Goal: Information Seeking & Learning: Learn about a topic

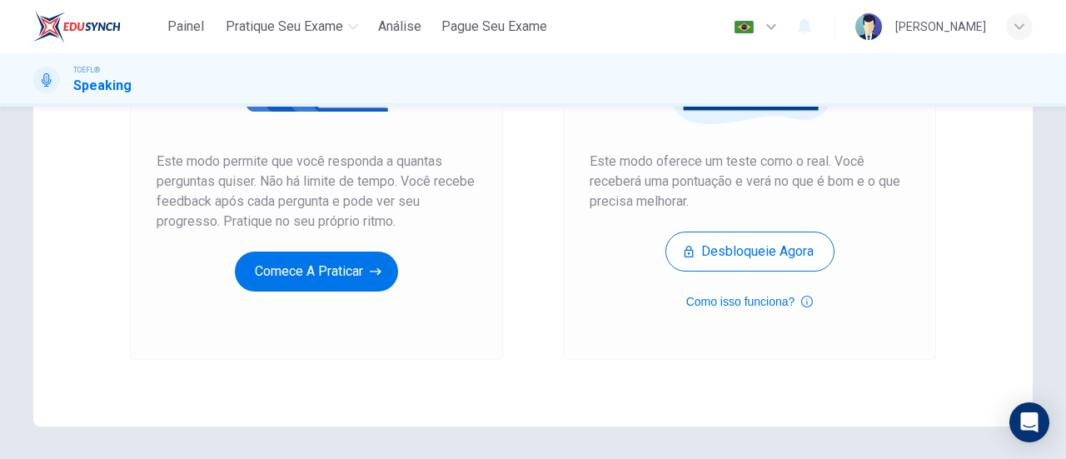
scroll to position [250, 0]
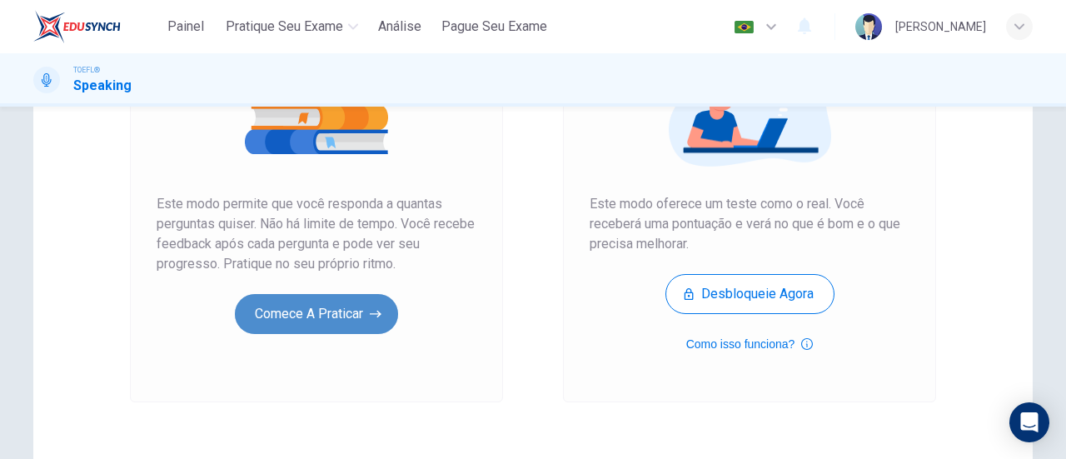
click at [326, 305] on button "Comece a praticar" at bounding box center [316, 314] width 163 height 40
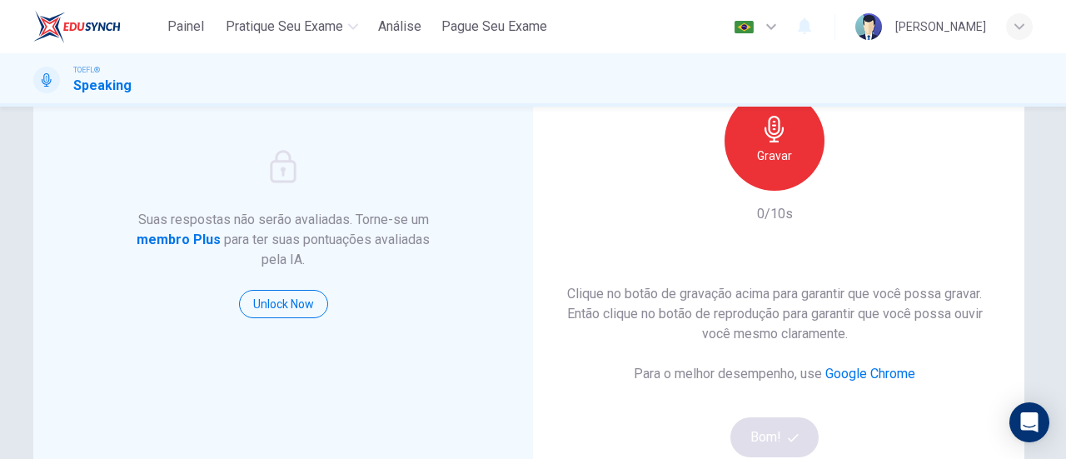
scroll to position [129, 0]
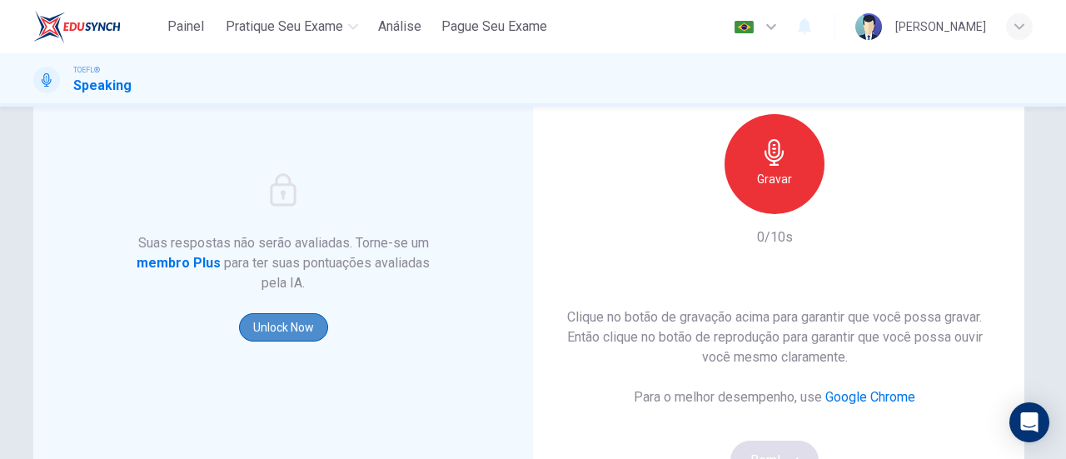
click at [291, 326] on button "Unlock Now" at bounding box center [283, 327] width 89 height 28
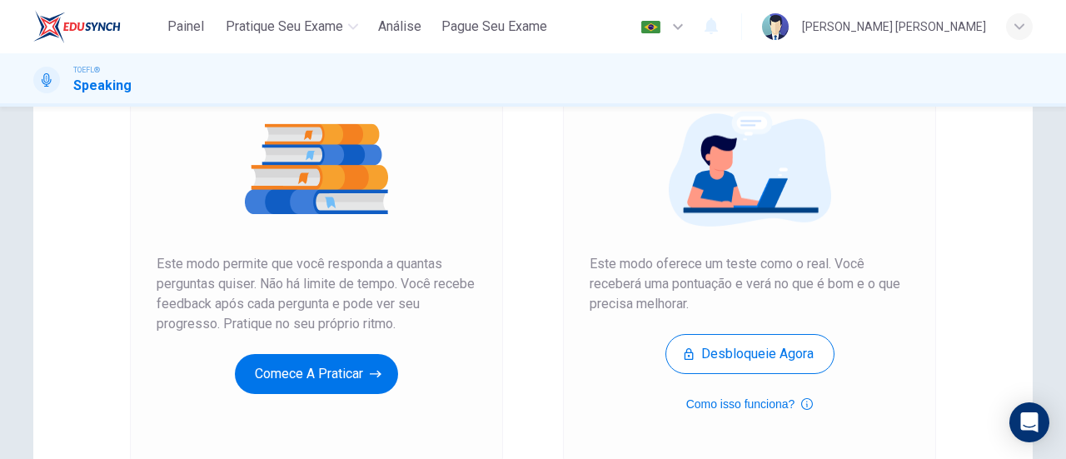
scroll to position [271, 0]
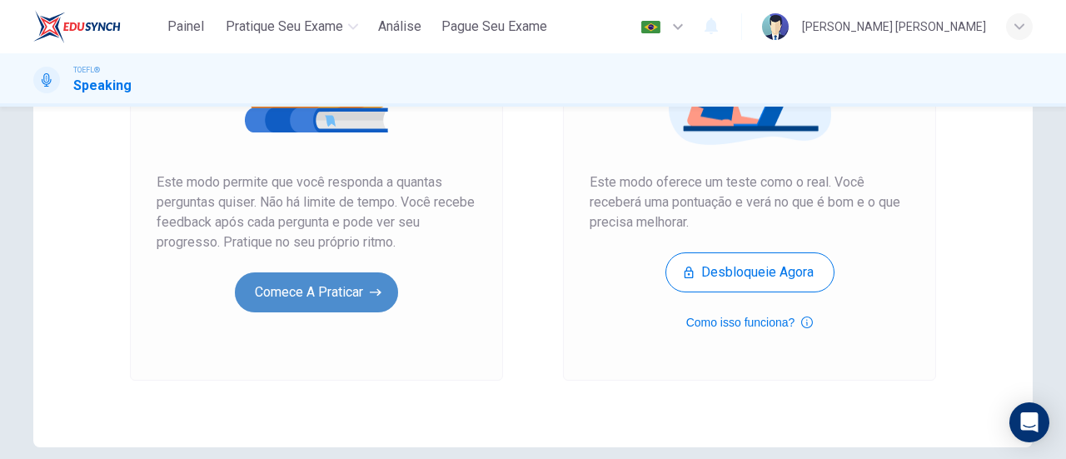
click at [350, 281] on button "Comece a praticar" at bounding box center [316, 292] width 163 height 40
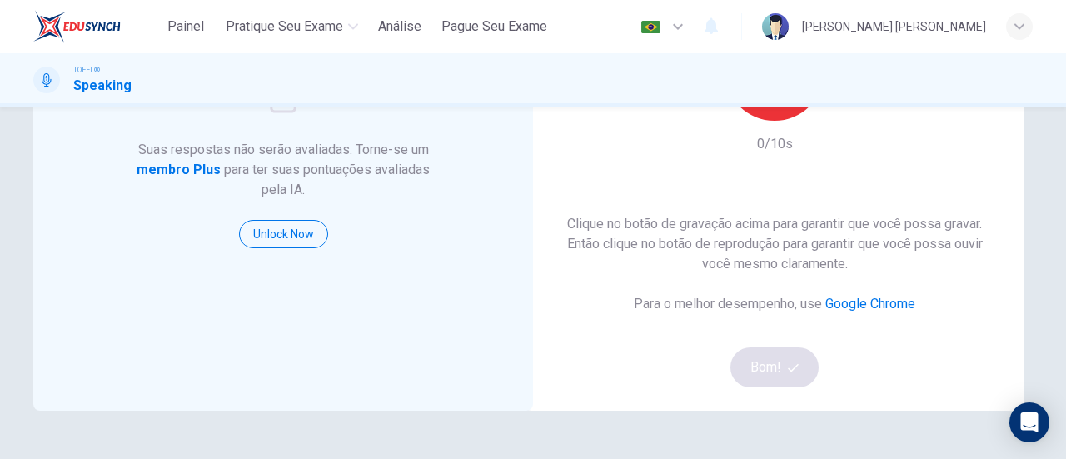
scroll to position [114, 0]
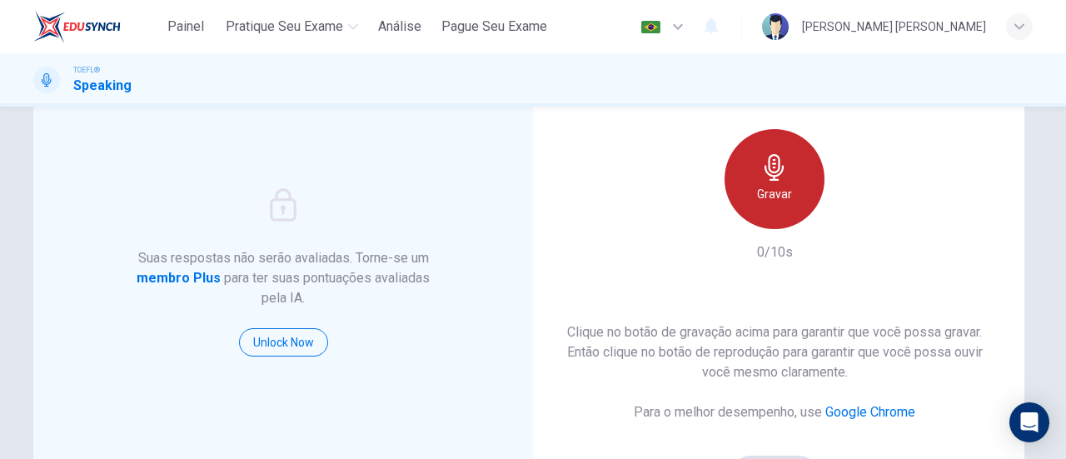
click at [763, 202] on h6 "Gravar" at bounding box center [774, 194] width 35 height 20
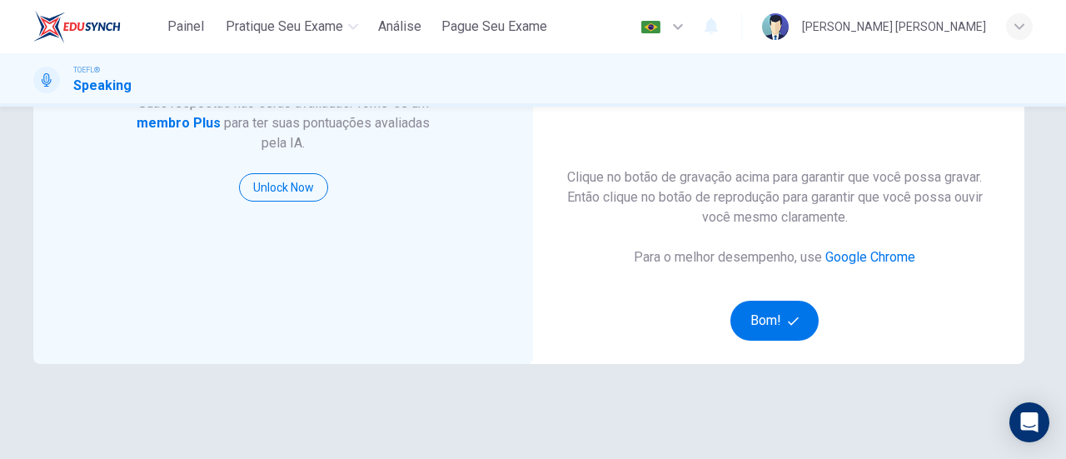
scroll to position [269, 0]
click at [779, 316] on button "Bom!" at bounding box center [774, 321] width 89 height 40
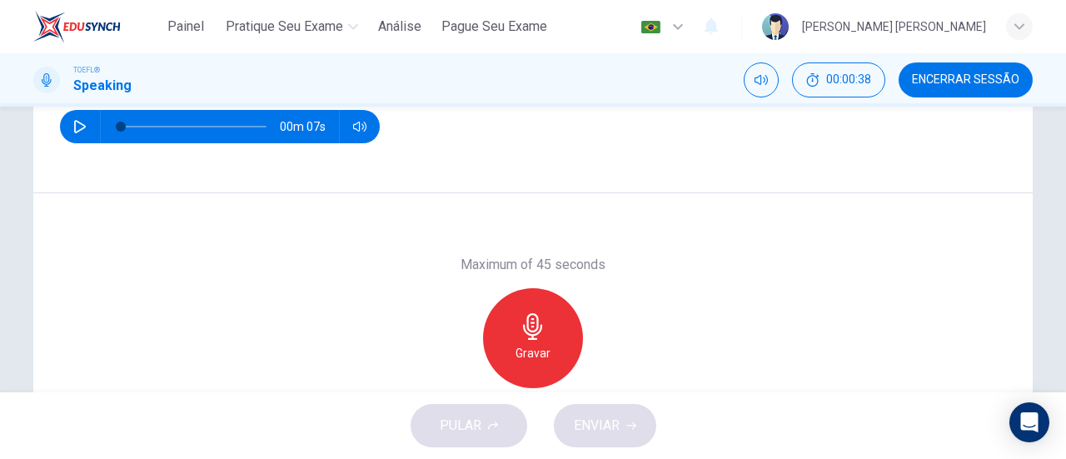
scroll to position [241, 0]
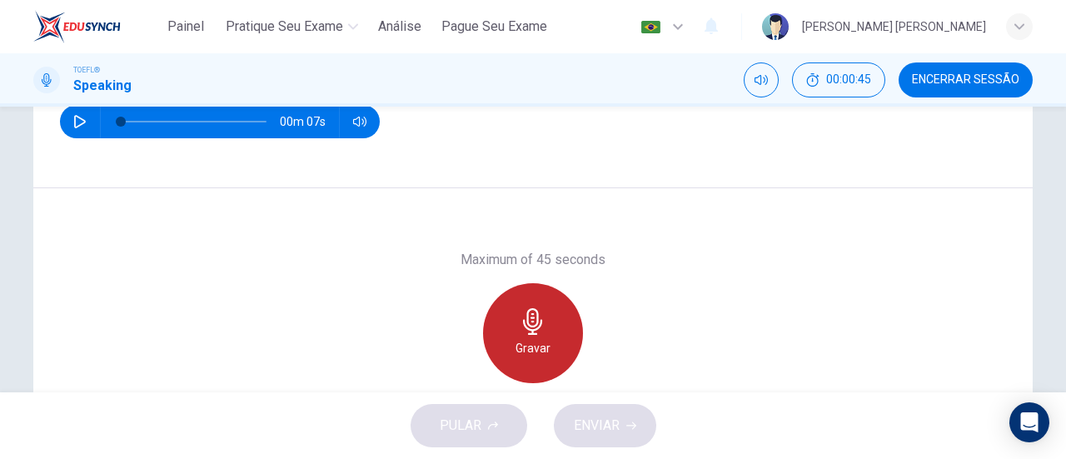
click at [526, 312] on icon "button" at bounding box center [533, 321] width 27 height 27
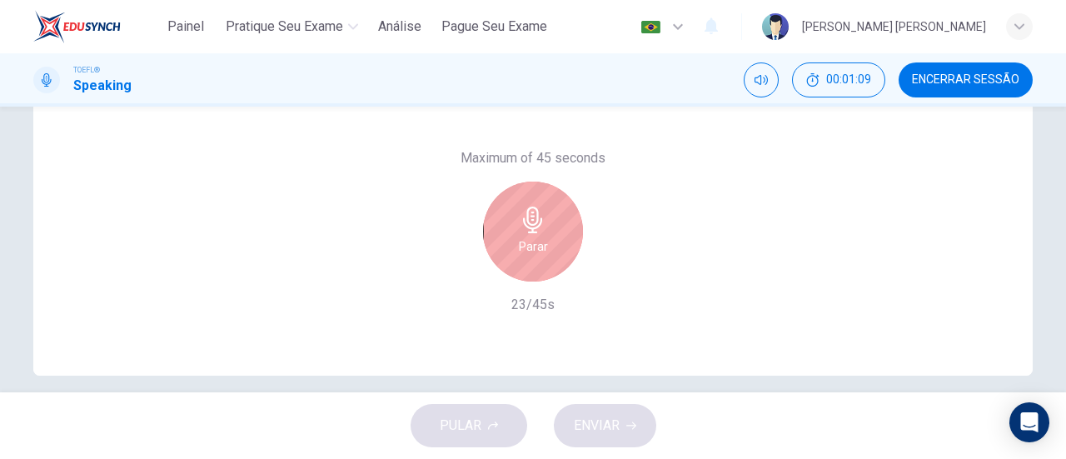
scroll to position [346, 0]
drag, startPoint x: 549, startPoint y: 285, endPoint x: 513, endPoint y: 254, distance: 47.9
click at [513, 254] on div "Maximum of 45 seconds Parar 36/45s" at bounding box center [533, 228] width 180 height 167
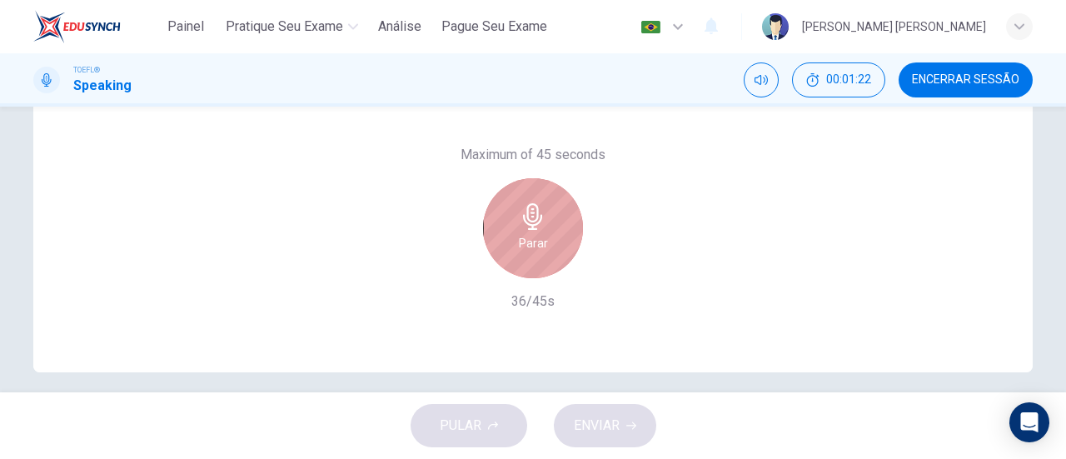
click at [513, 254] on div "Parar" at bounding box center [533, 228] width 100 height 100
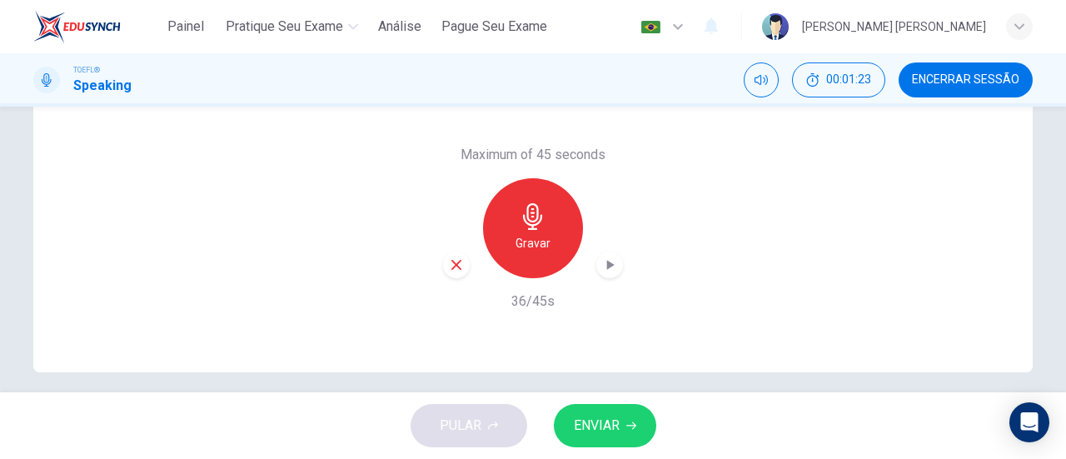
scroll to position [351, 0]
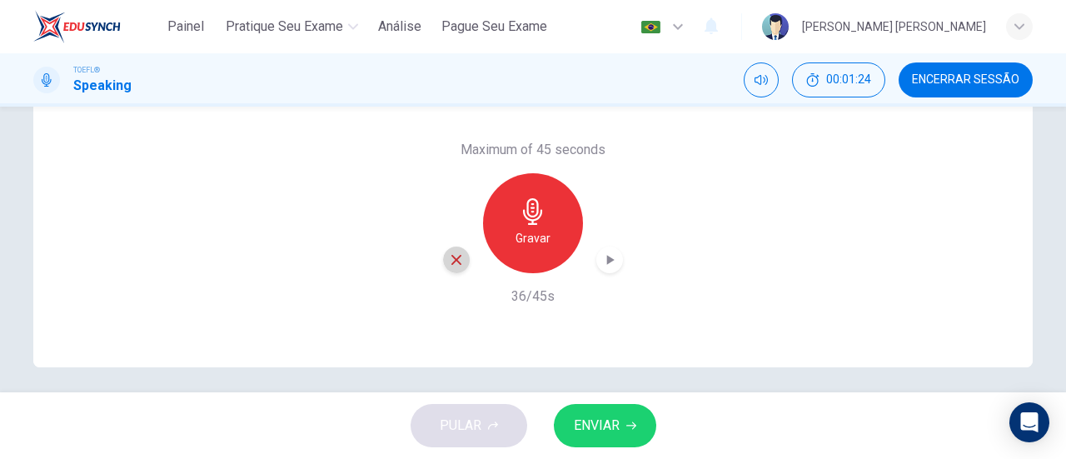
click at [450, 256] on icon "button" at bounding box center [456, 259] width 15 height 15
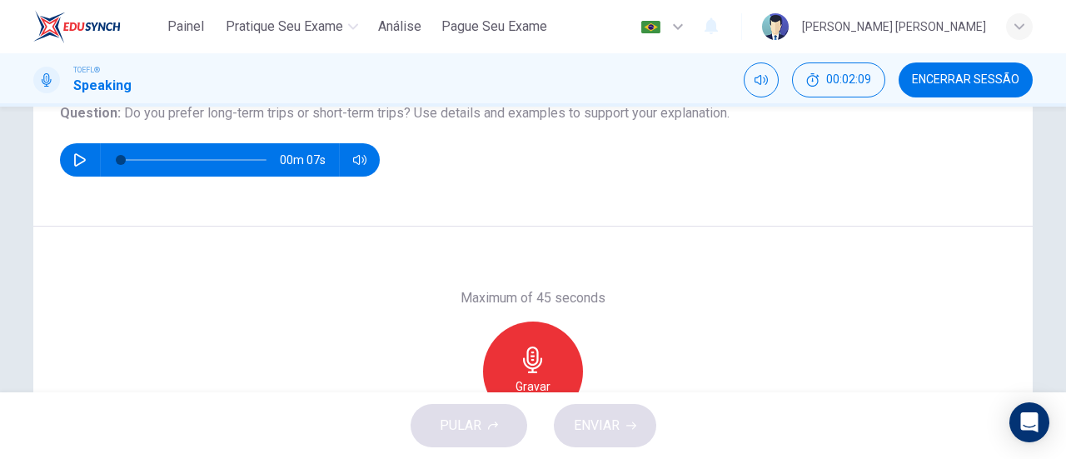
scroll to position [251, 0]
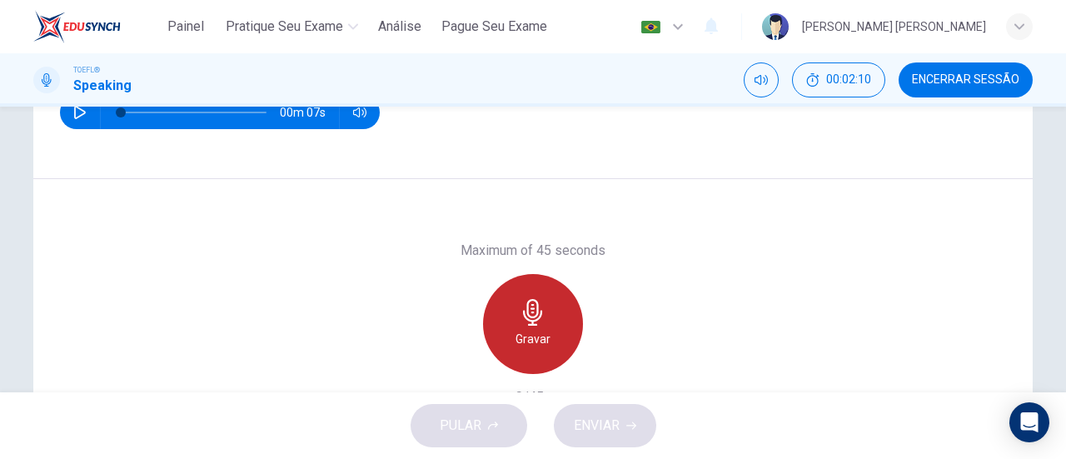
click at [533, 307] on icon "button" at bounding box center [532, 312] width 19 height 27
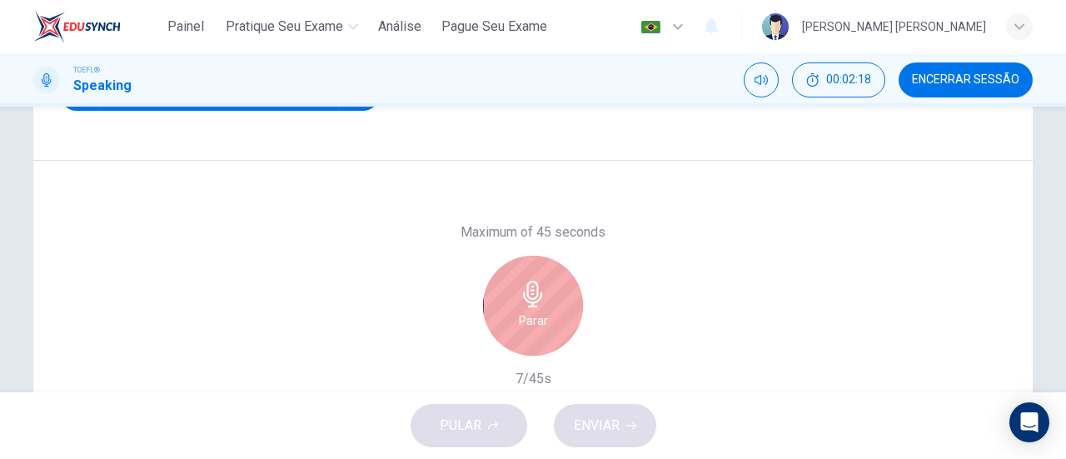
scroll to position [272, 0]
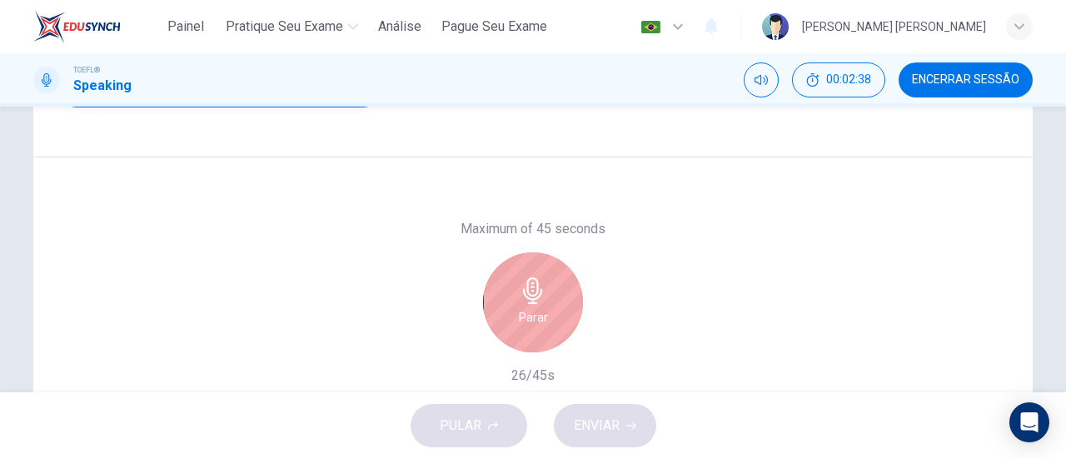
click at [518, 304] on div "Parar" at bounding box center [533, 302] width 100 height 100
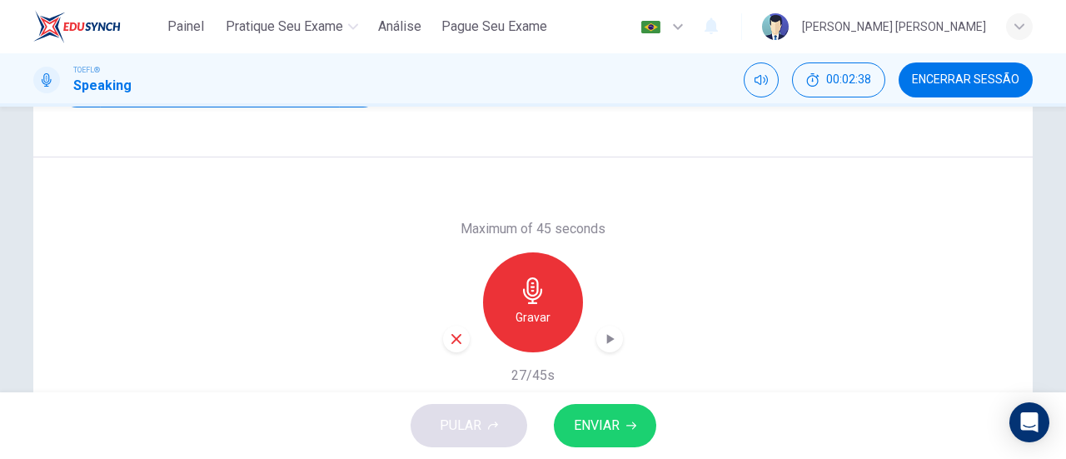
scroll to position [360, 0]
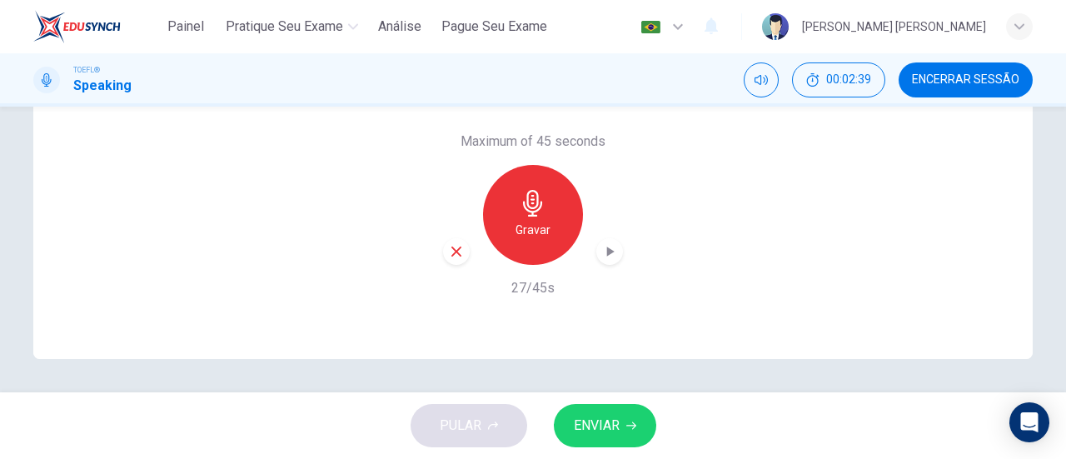
click at [452, 247] on icon "button" at bounding box center [456, 251] width 15 height 15
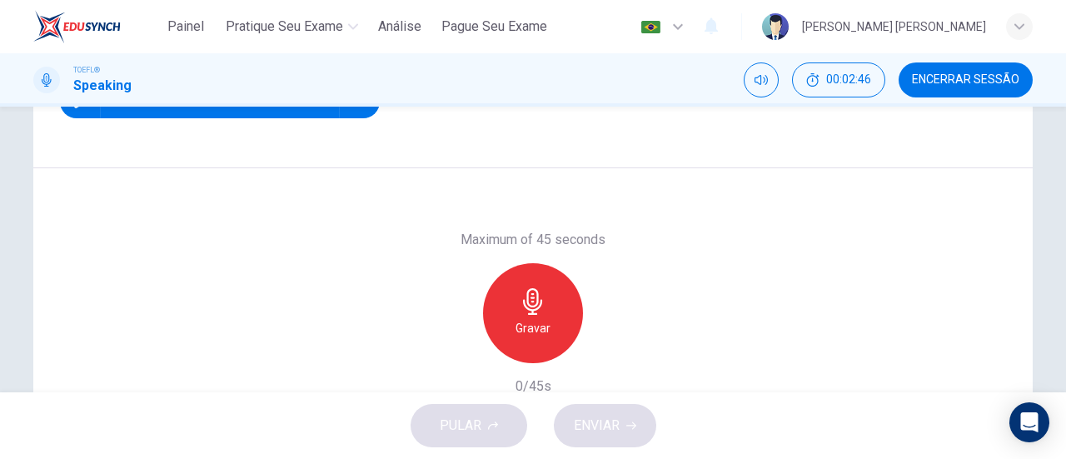
scroll to position [298, 0]
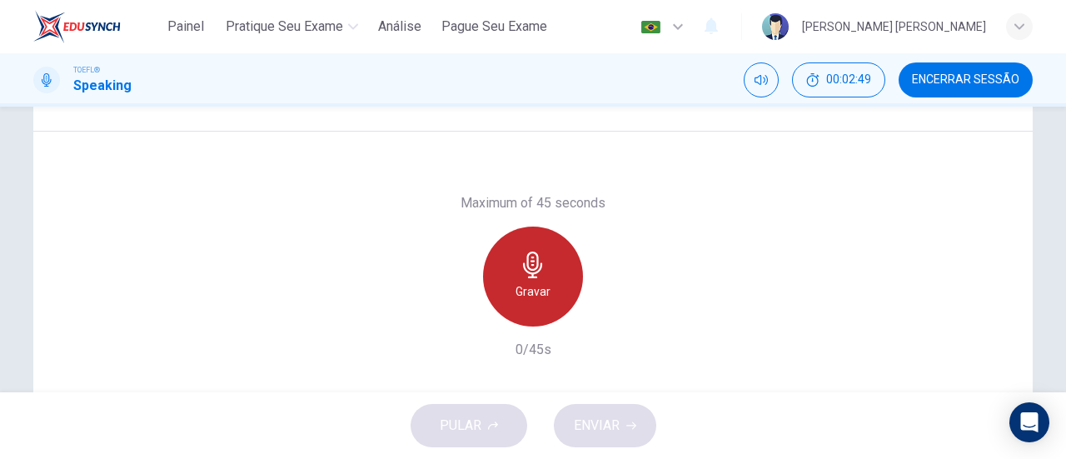
click at [538, 276] on icon "button" at bounding box center [533, 264] width 27 height 27
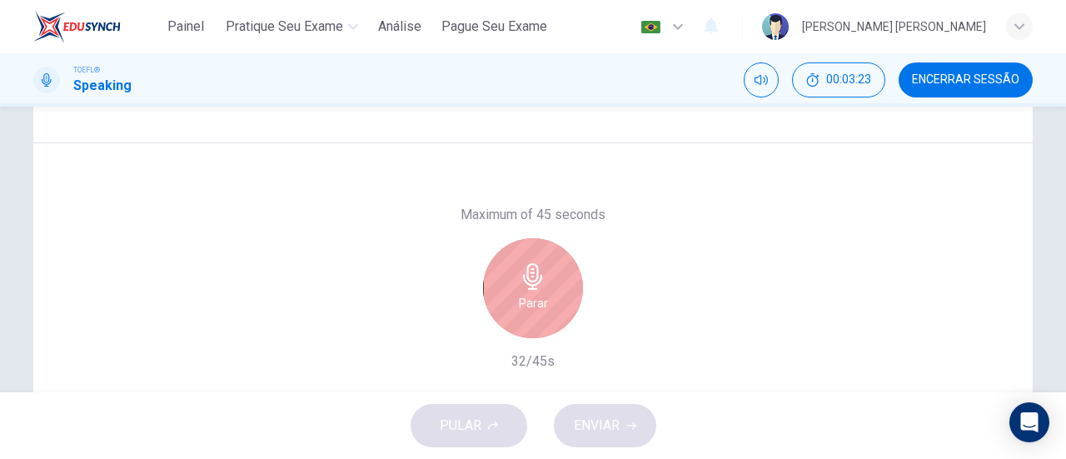
scroll to position [287, 0]
click at [572, 293] on div "Parar" at bounding box center [533, 287] width 100 height 100
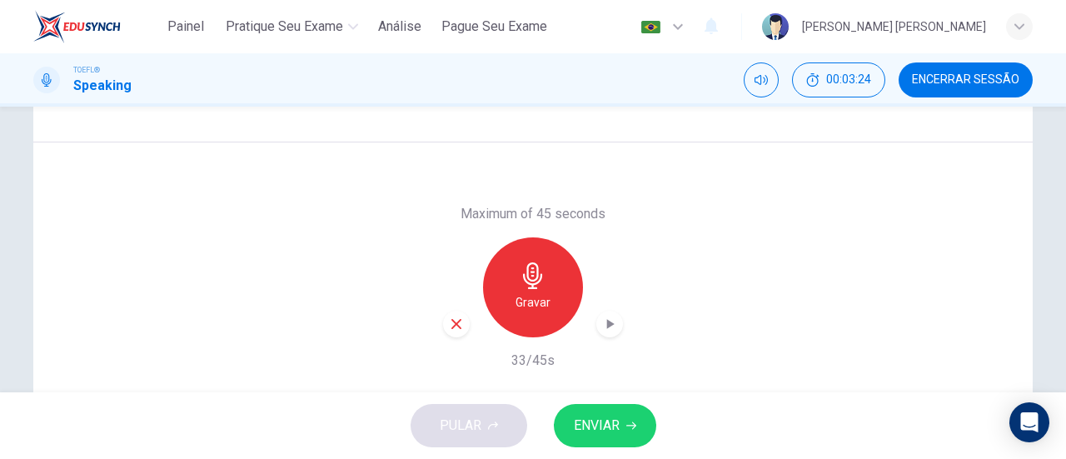
scroll to position [359, 0]
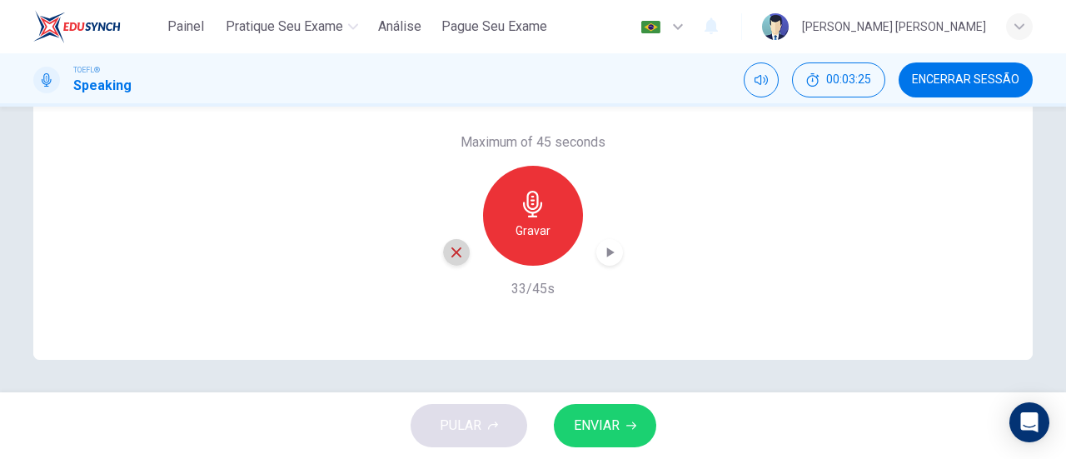
click at [450, 257] on icon "button" at bounding box center [456, 252] width 15 height 15
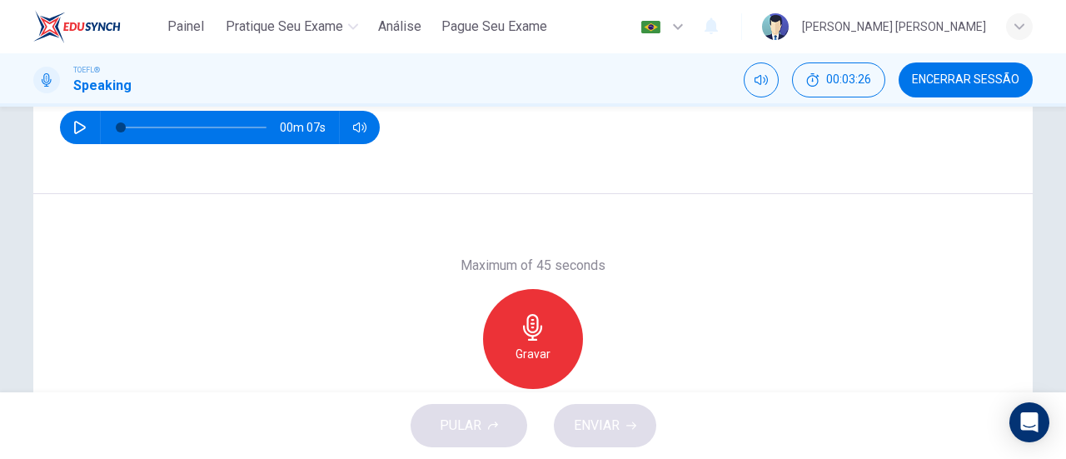
scroll to position [262, 0]
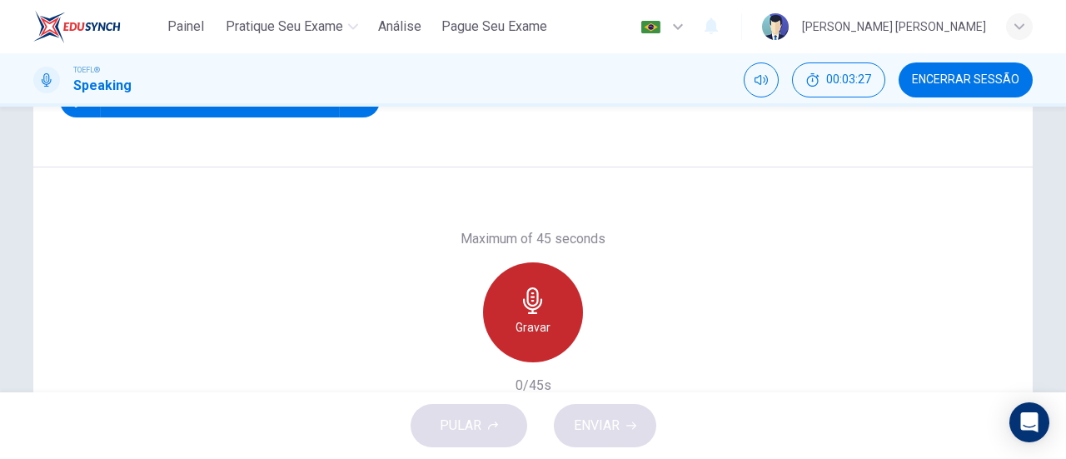
click at [553, 309] on div "Gravar" at bounding box center [533, 312] width 100 height 100
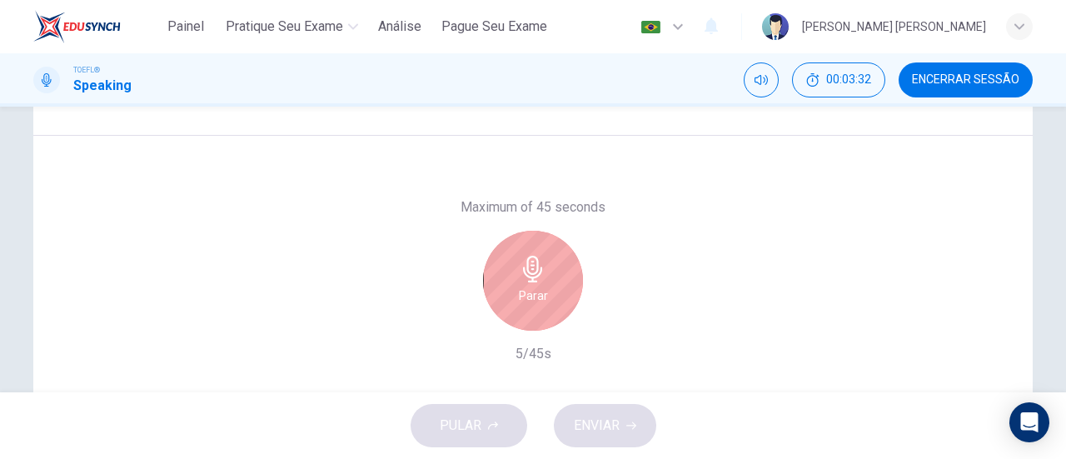
scroll to position [293, 0]
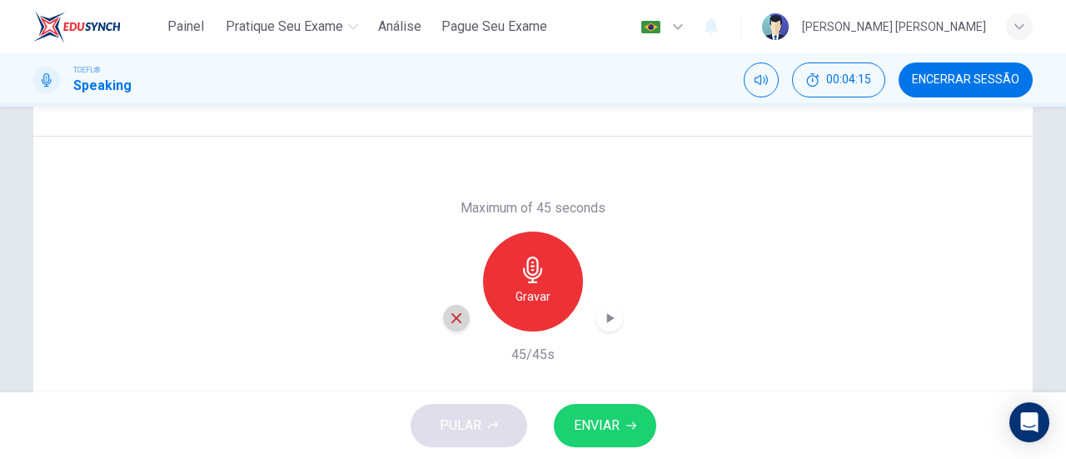
click at [451, 314] on icon "button" at bounding box center [456, 318] width 10 height 10
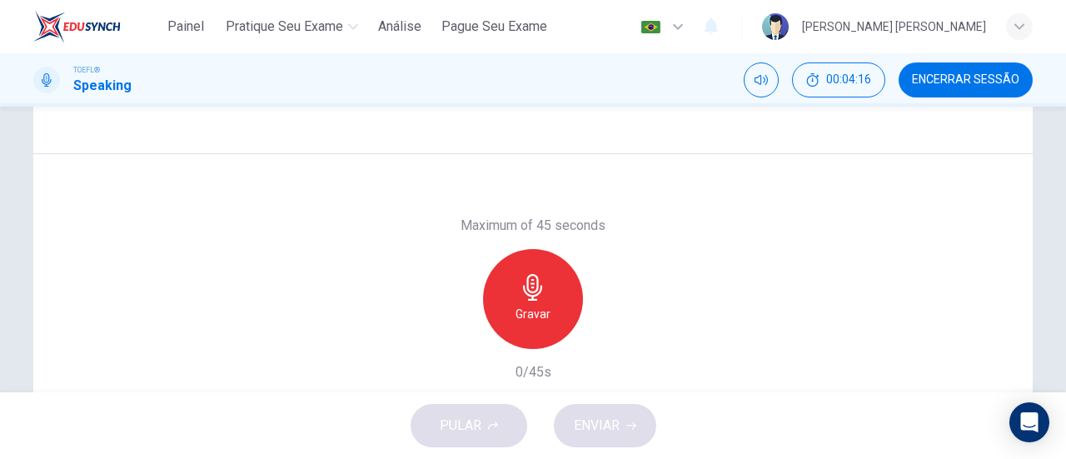
scroll to position [278, 0]
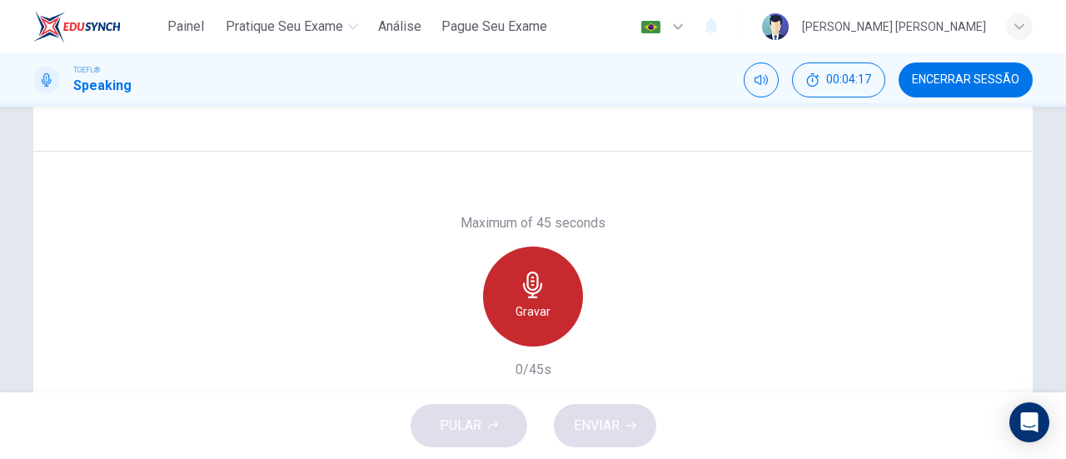
click at [514, 297] on div "Gravar" at bounding box center [533, 296] width 100 height 100
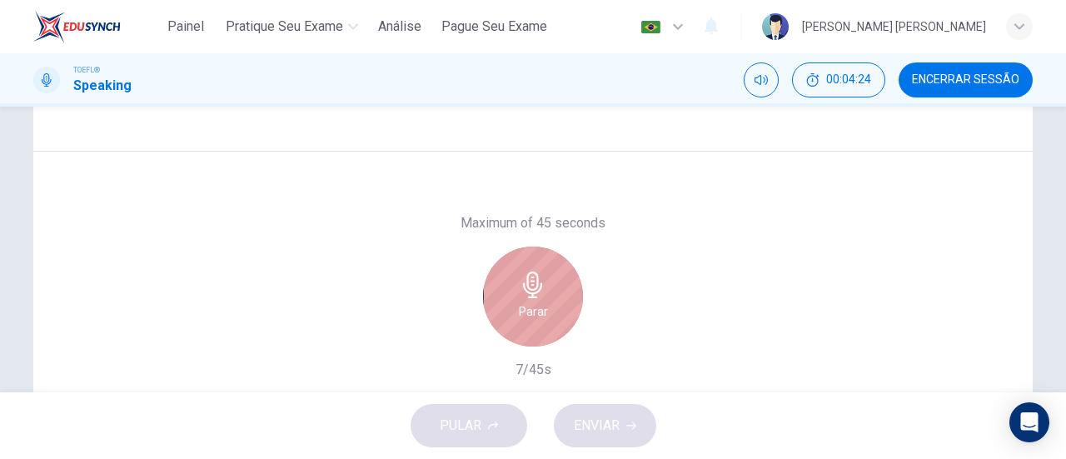
click at [564, 261] on div "Parar" at bounding box center [533, 296] width 100 height 100
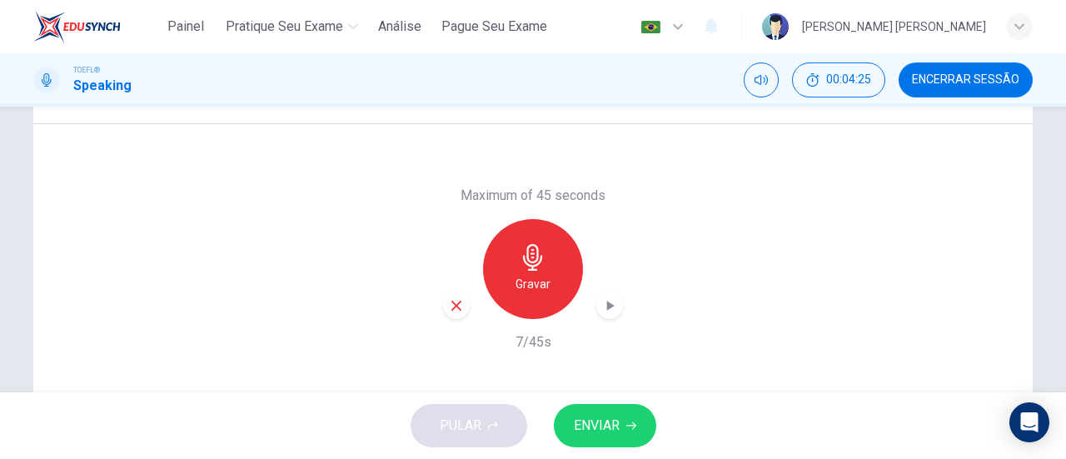
scroll to position [307, 0]
click at [445, 294] on div "button" at bounding box center [456, 304] width 27 height 27
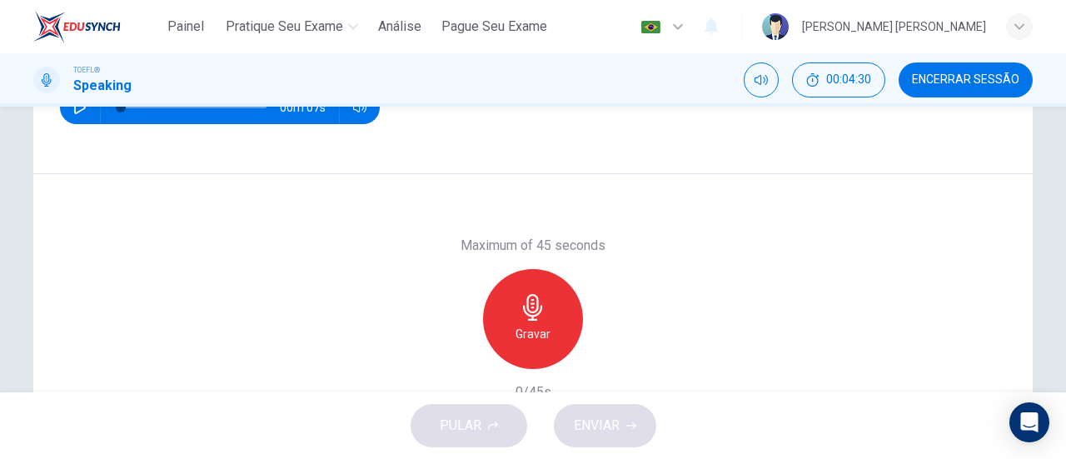
scroll to position [276, 0]
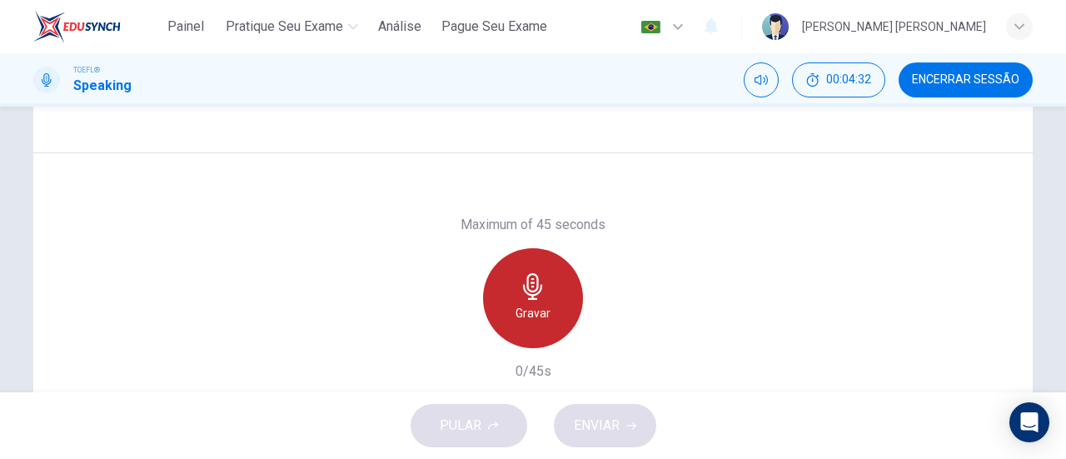
click at [544, 299] on div "Gravar" at bounding box center [533, 298] width 100 height 100
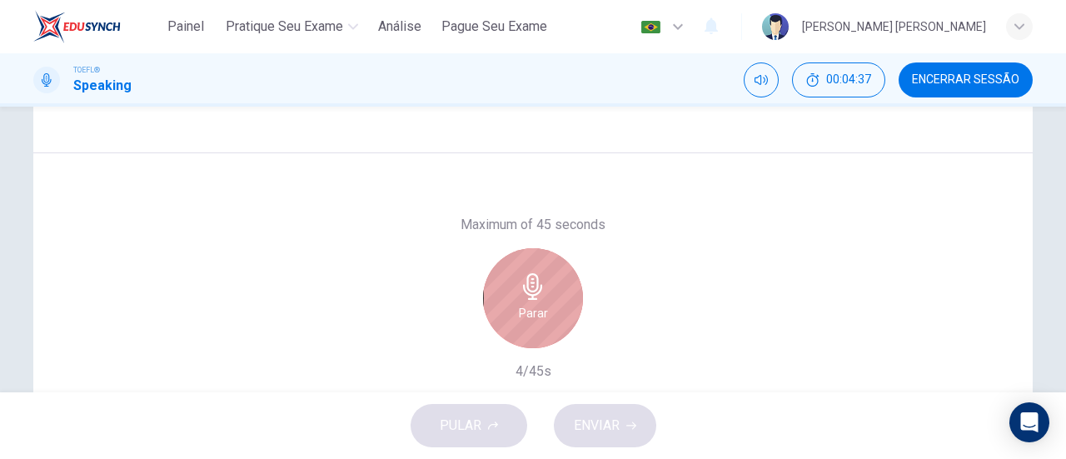
click at [519, 303] on h6 "Parar" at bounding box center [533, 313] width 29 height 20
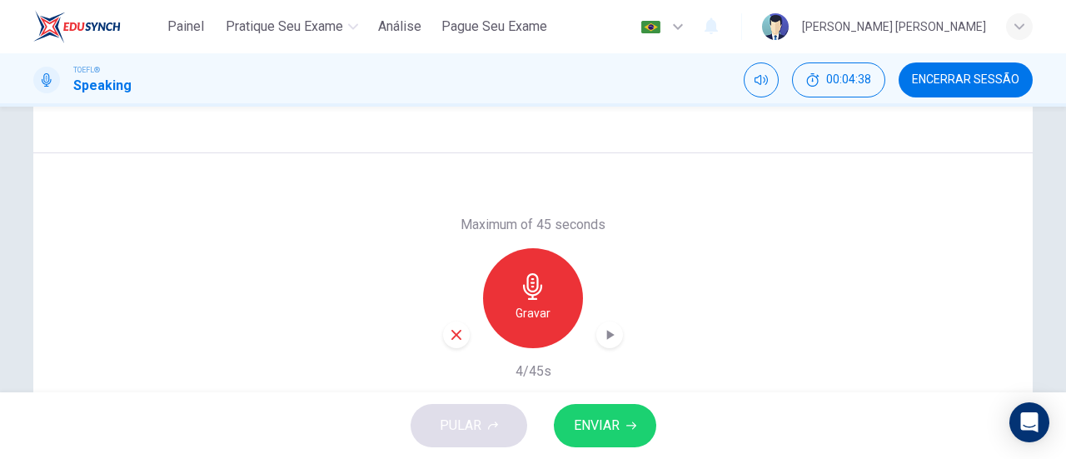
click at [450, 331] on icon "button" at bounding box center [456, 334] width 15 height 15
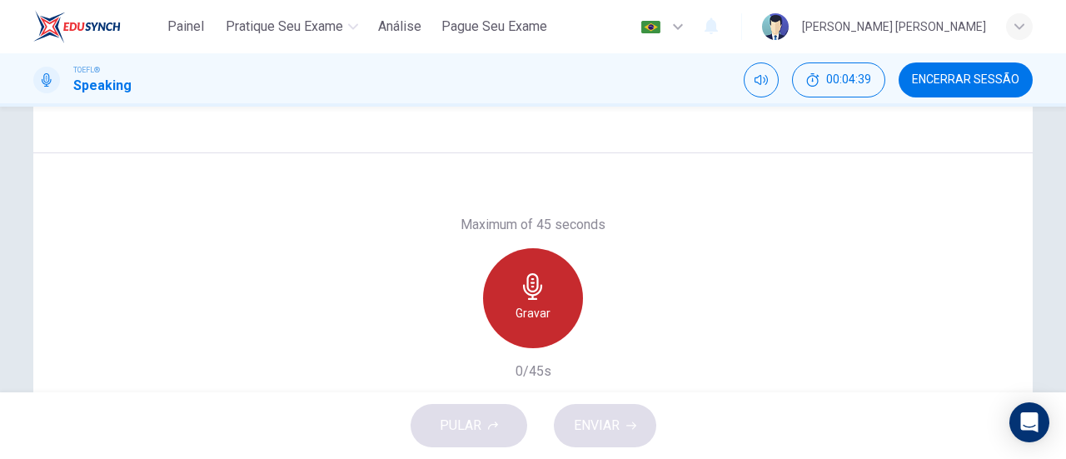
click at [518, 318] on h6 "Gravar" at bounding box center [532, 313] width 35 height 20
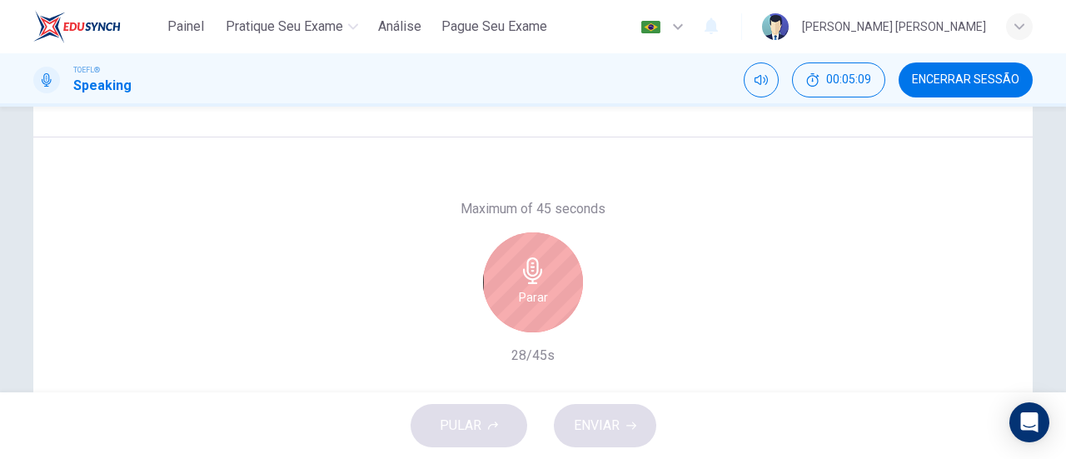
scroll to position [291, 0]
drag, startPoint x: 499, startPoint y: 324, endPoint x: 531, endPoint y: 294, distance: 44.2
click at [531, 294] on div "Parar" at bounding box center [533, 283] width 180 height 100
click at [531, 294] on h6 "Parar" at bounding box center [533, 298] width 29 height 20
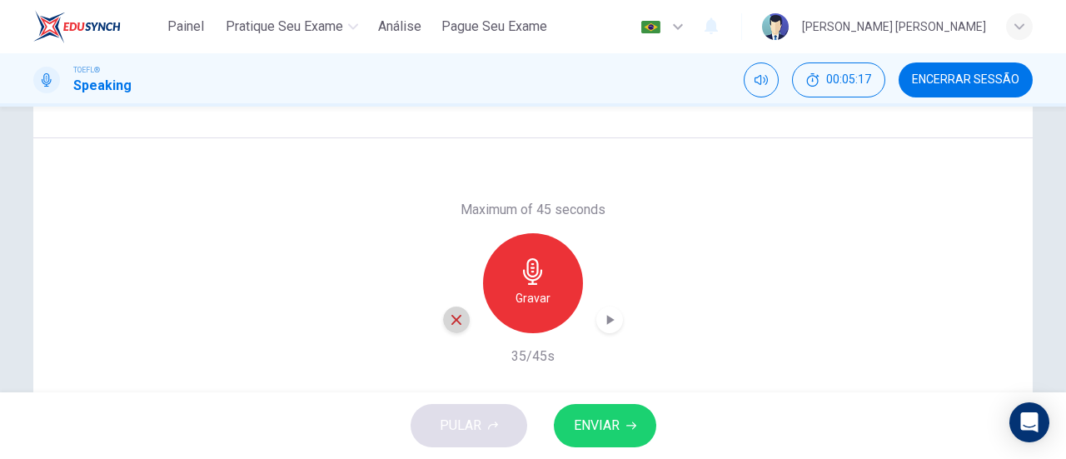
click at [449, 318] on icon "button" at bounding box center [456, 319] width 15 height 15
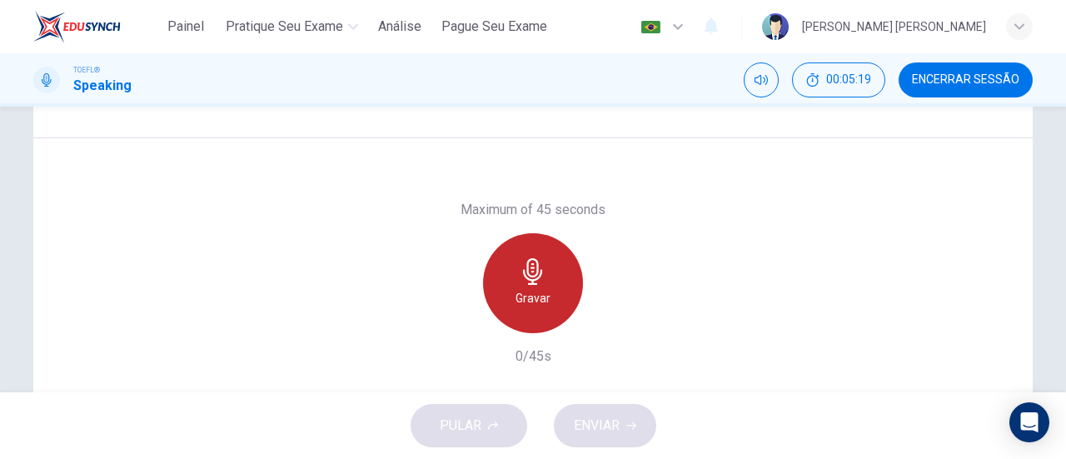
click at [531, 286] on div "Gravar" at bounding box center [533, 283] width 100 height 100
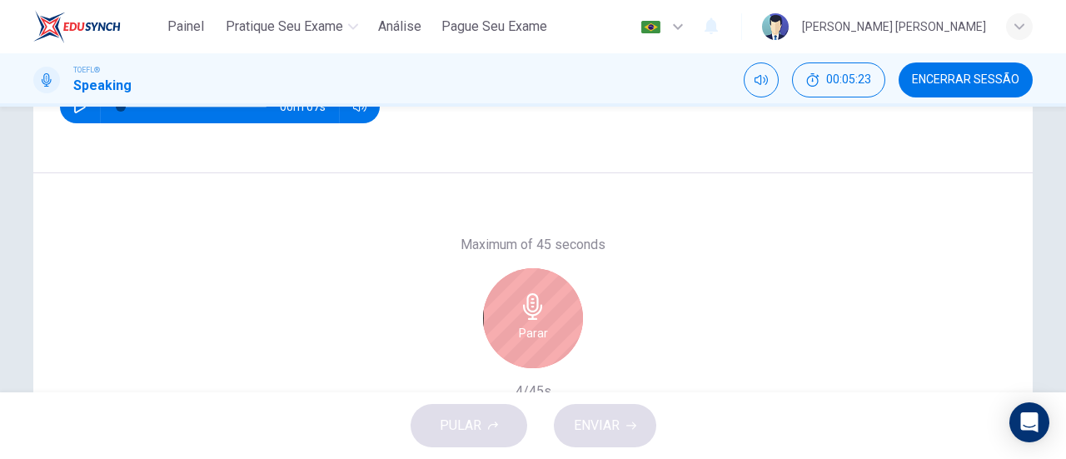
scroll to position [259, 0]
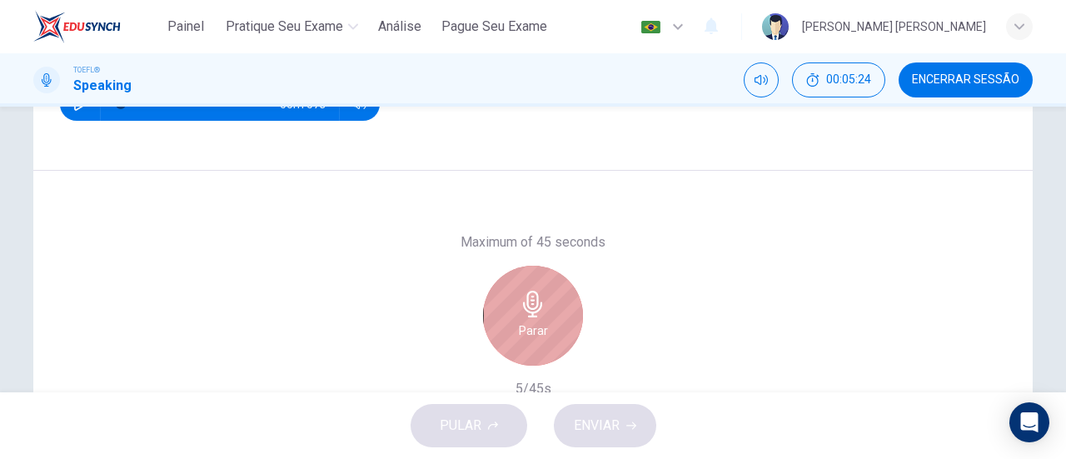
click at [541, 331] on h6 "Parar" at bounding box center [533, 331] width 29 height 20
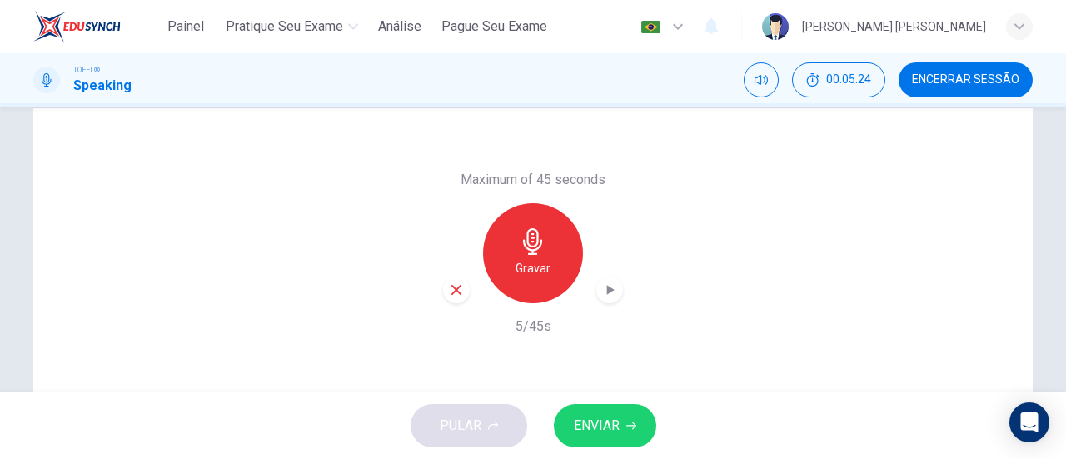
scroll to position [322, 0]
click at [449, 286] on icon "button" at bounding box center [456, 288] width 15 height 15
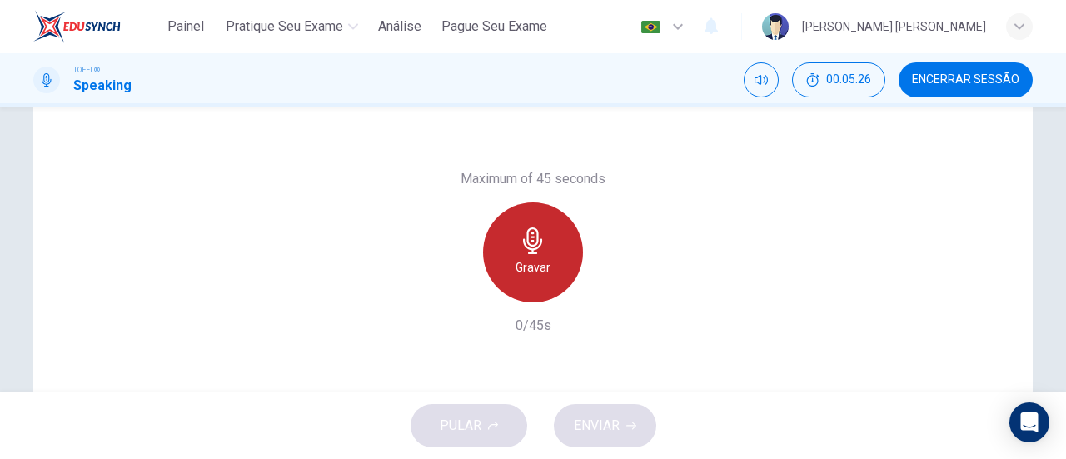
click at [525, 266] on h6 "Gravar" at bounding box center [532, 267] width 35 height 20
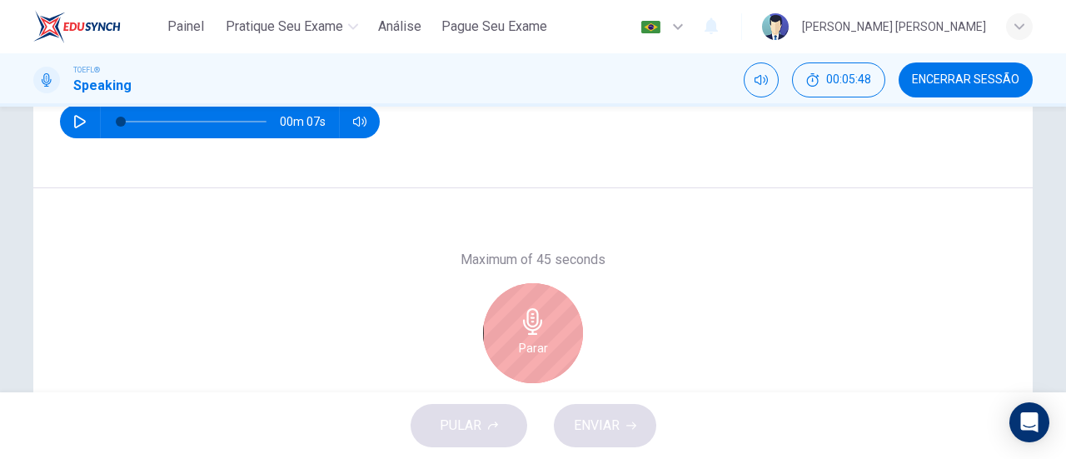
scroll to position [306, 0]
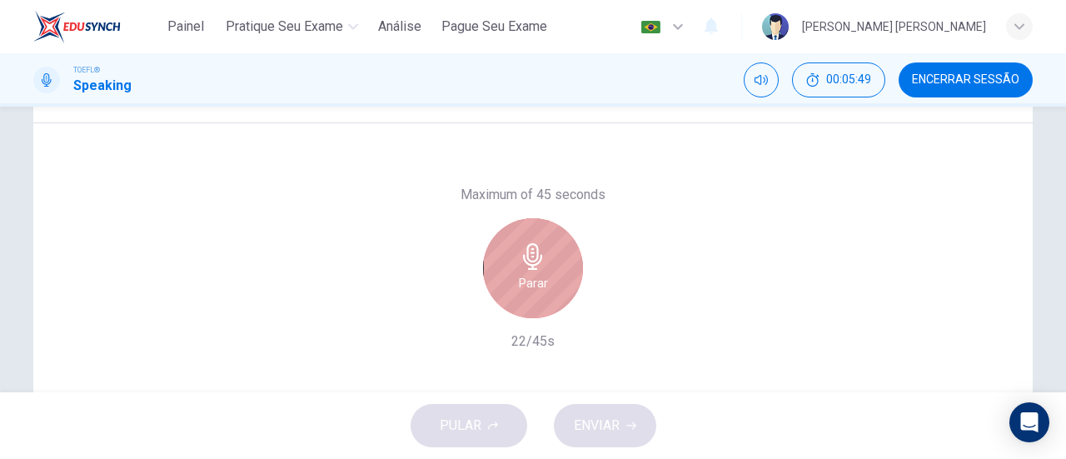
click at [548, 256] on div "Parar" at bounding box center [533, 268] width 100 height 100
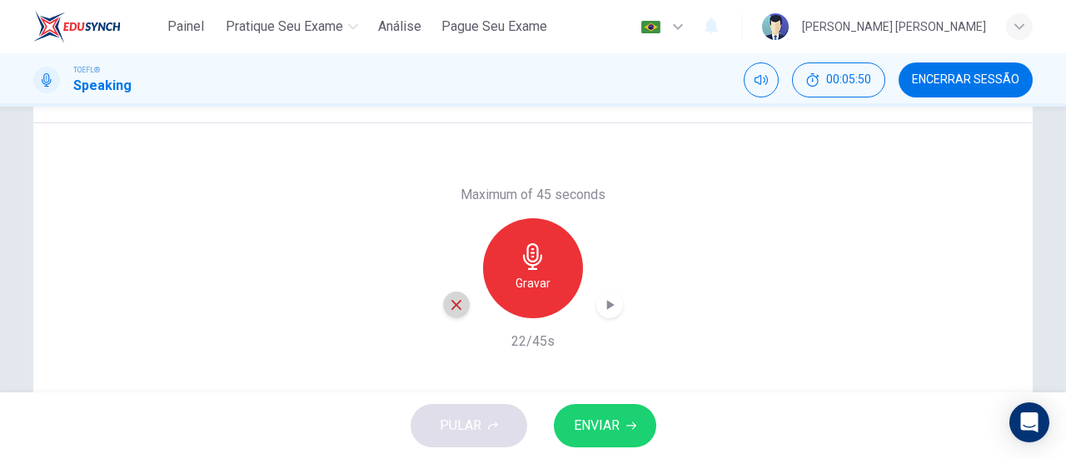
click at [460, 306] on div "button" at bounding box center [456, 304] width 27 height 27
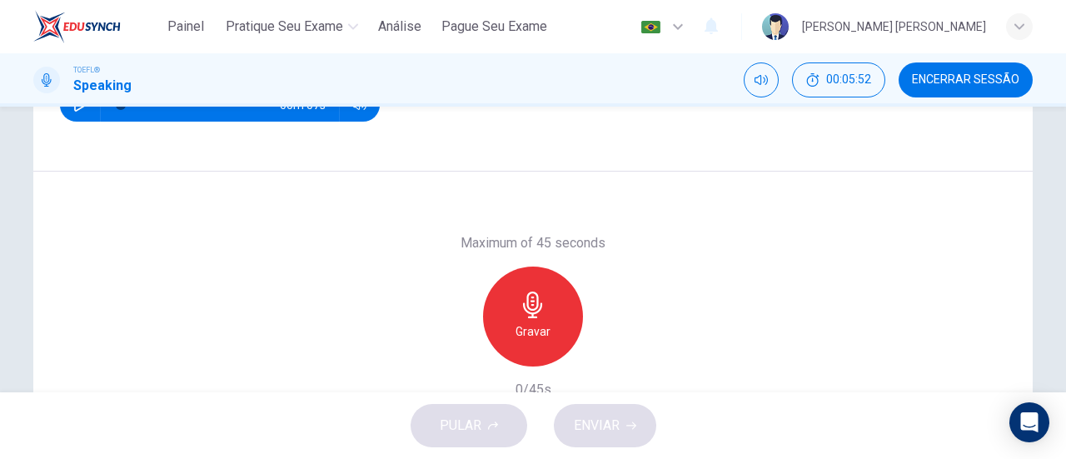
scroll to position [261, 0]
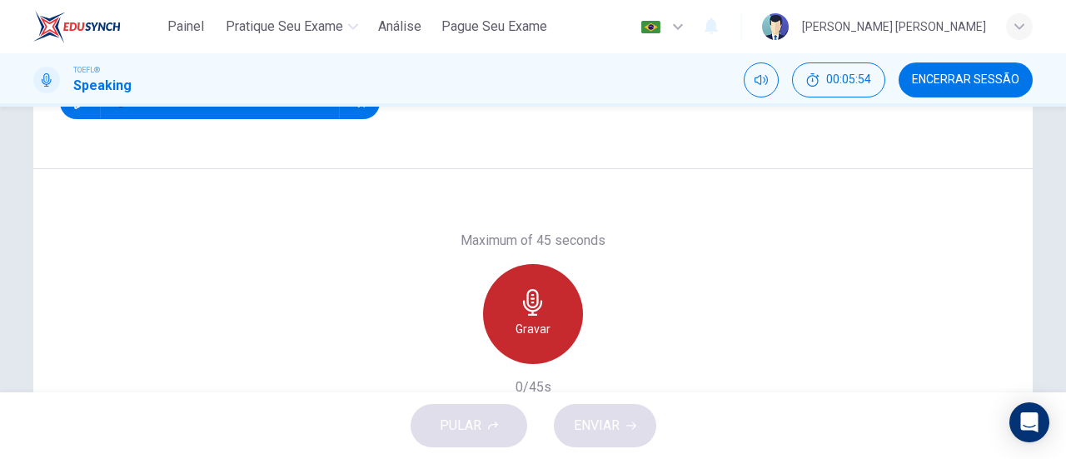
click at [563, 289] on div "Gravar" at bounding box center [533, 314] width 100 height 100
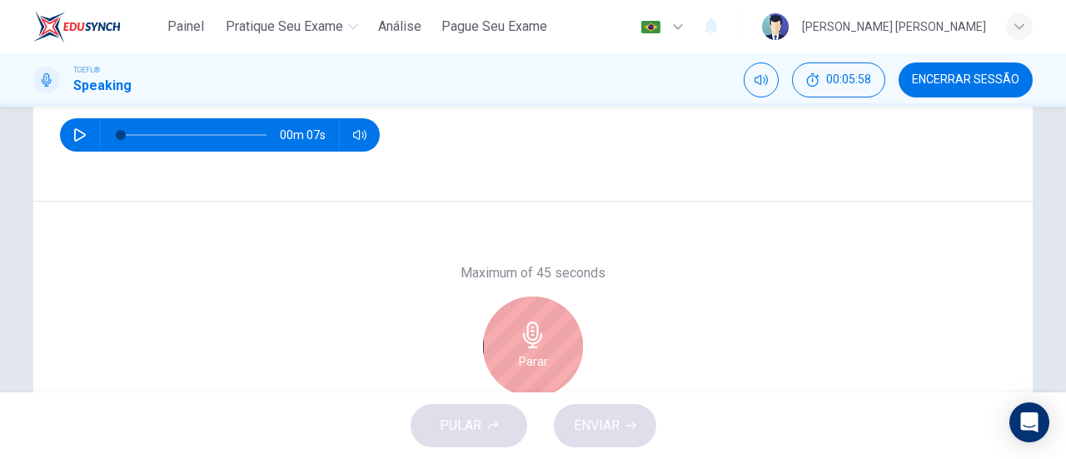
scroll to position [236, 0]
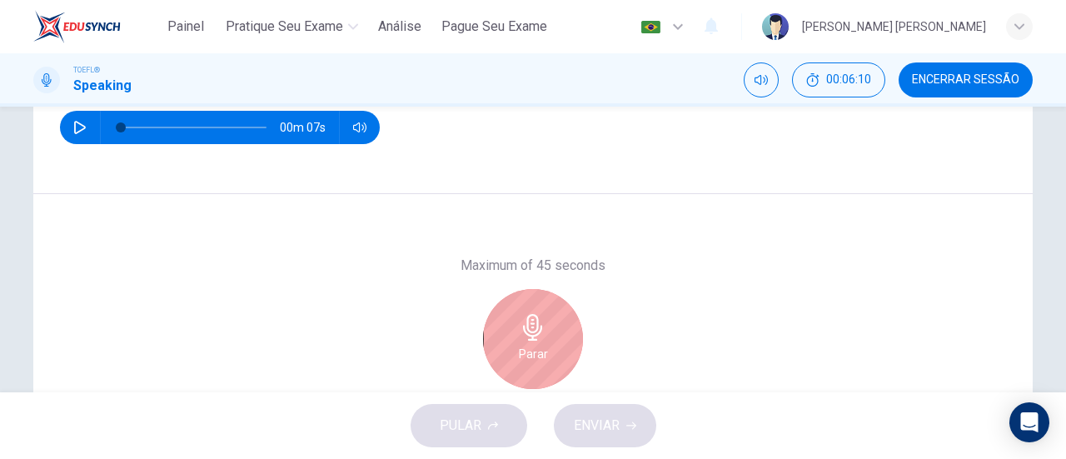
click at [684, 297] on div "Maximum of 45 seconds Parar 15/45s" at bounding box center [532, 338] width 999 height 289
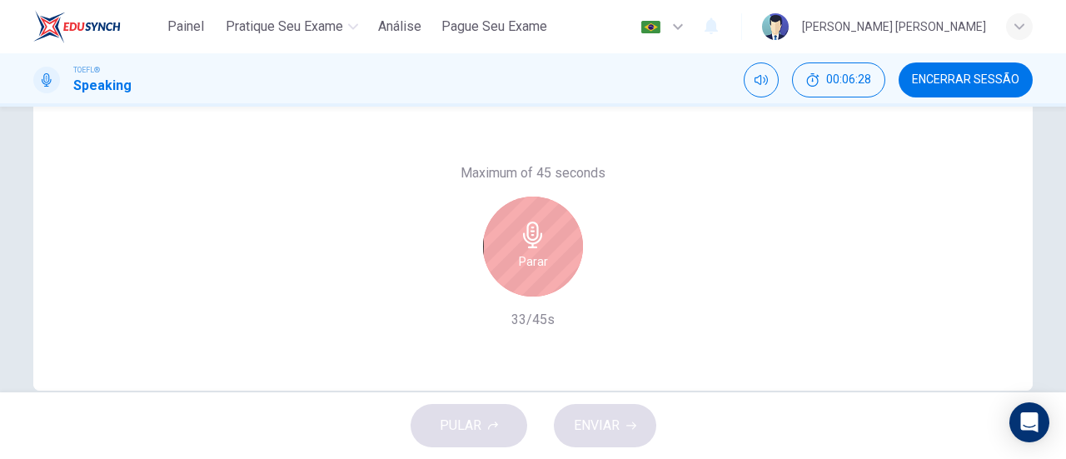
scroll to position [330, 0]
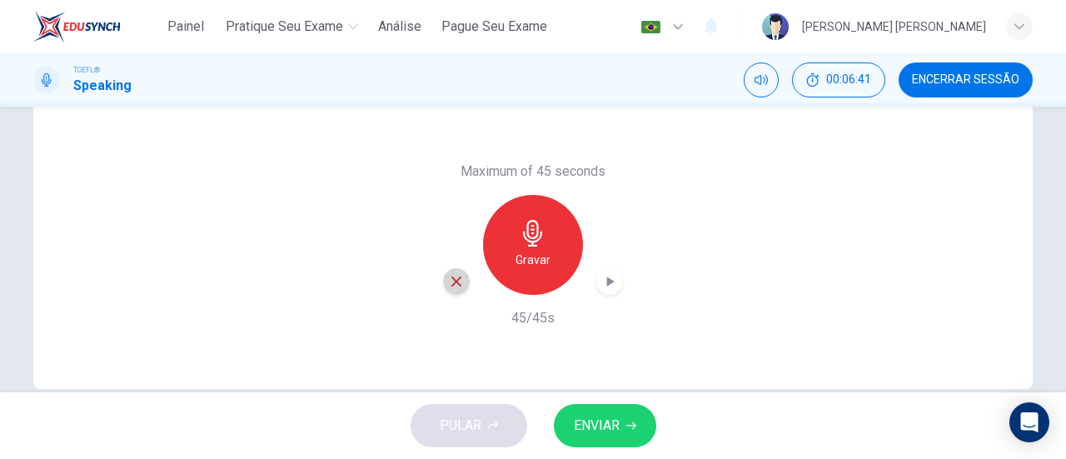
click at [443, 281] on div "button" at bounding box center [456, 281] width 27 height 27
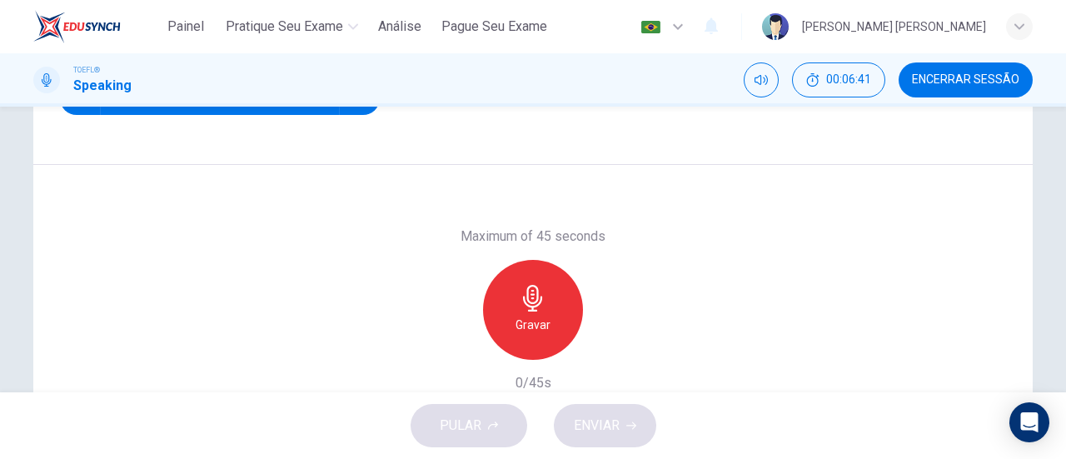
scroll to position [261, 0]
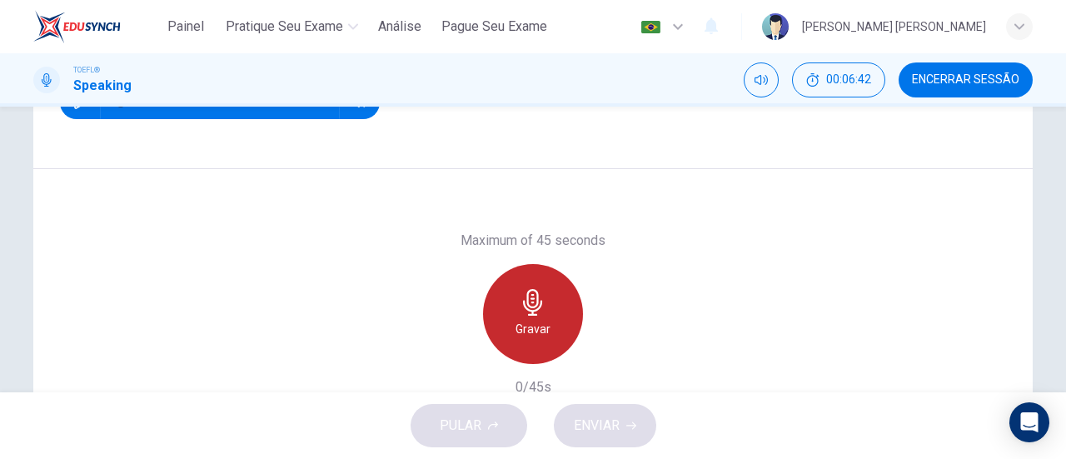
click at [532, 303] on icon "button" at bounding box center [532, 302] width 19 height 27
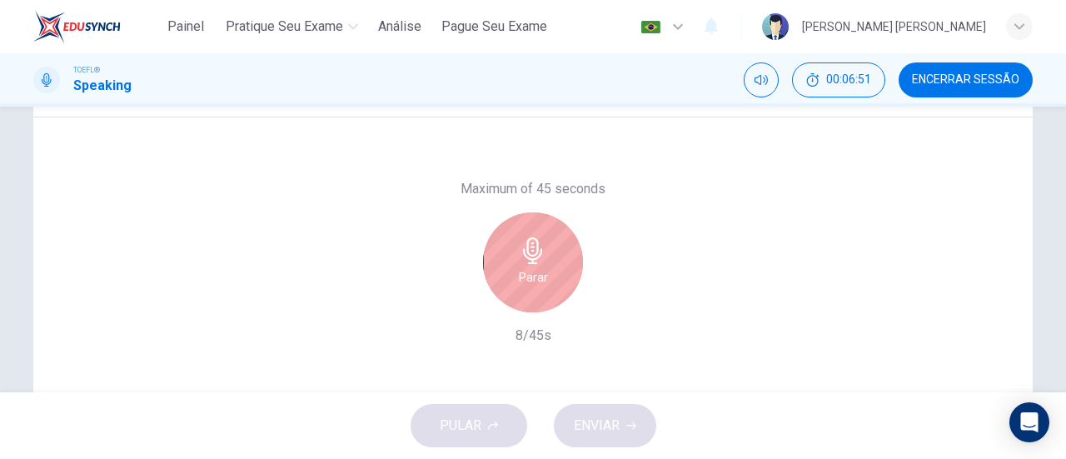
scroll to position [313, 0]
click at [526, 264] on div "Parar" at bounding box center [533, 261] width 100 height 100
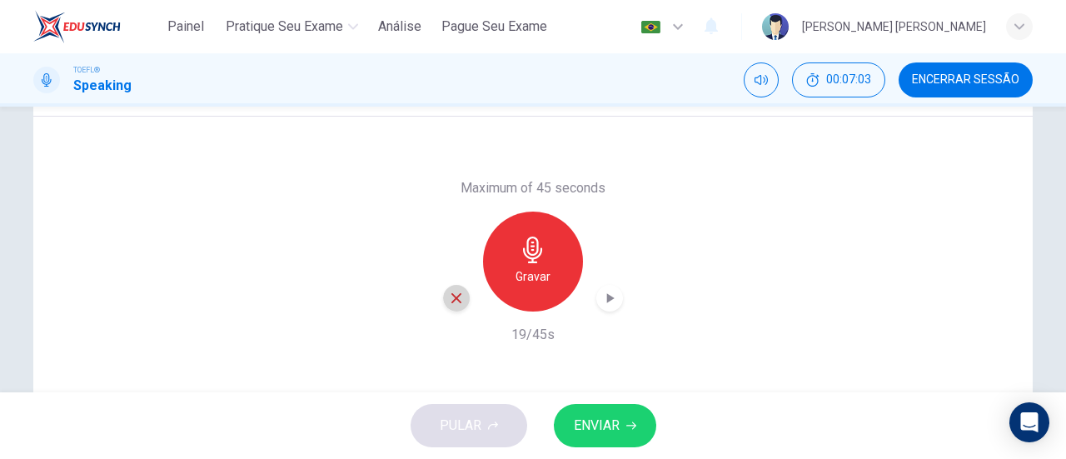
click at [451, 303] on icon "button" at bounding box center [456, 298] width 15 height 15
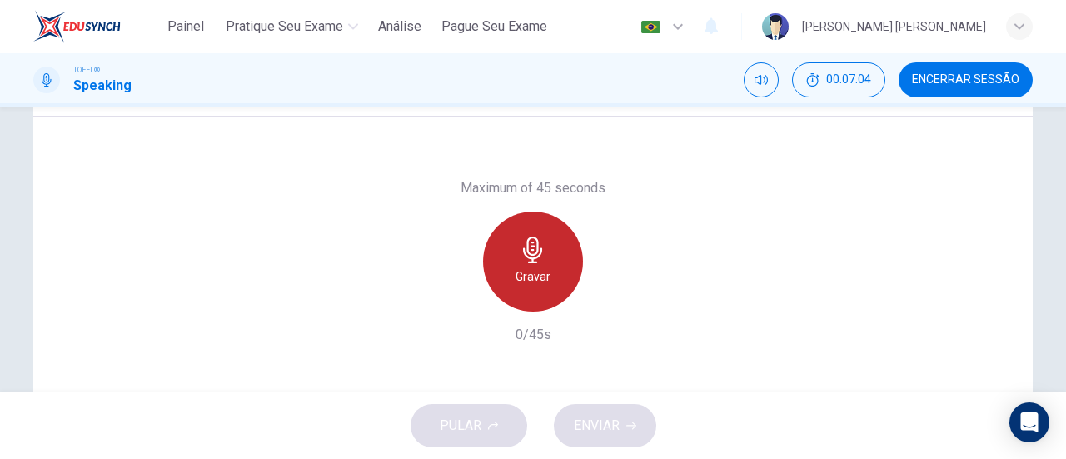
click at [525, 268] on h6 "Gravar" at bounding box center [532, 276] width 35 height 20
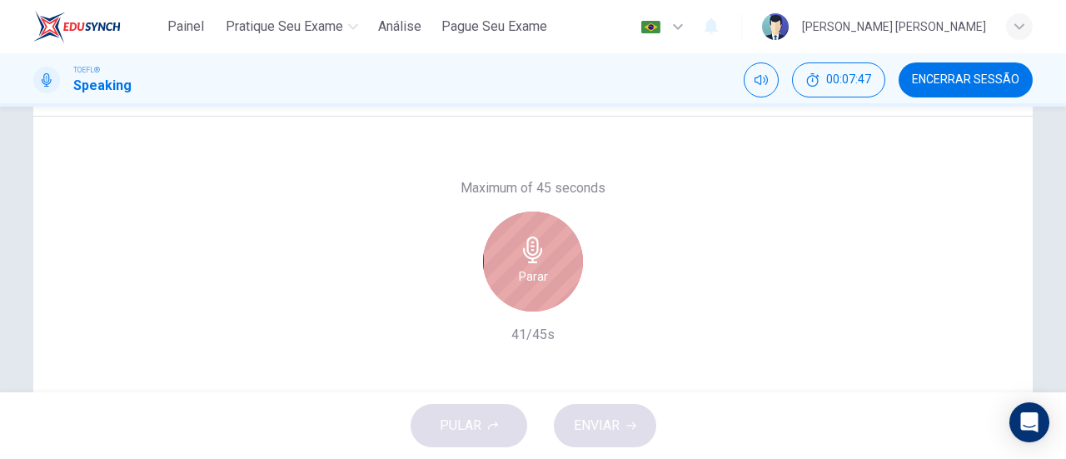
click at [538, 257] on icon "button" at bounding box center [533, 249] width 27 height 27
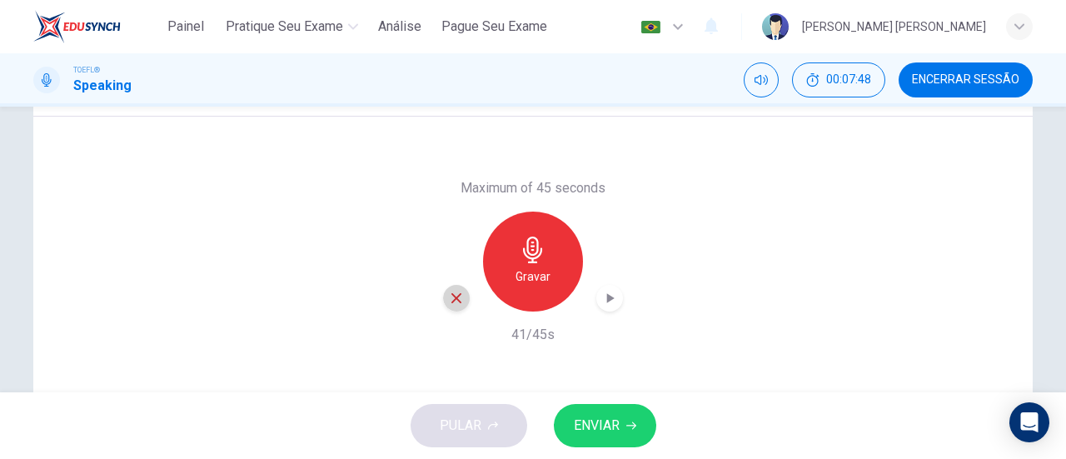
click at [451, 298] on icon "button" at bounding box center [456, 298] width 10 height 10
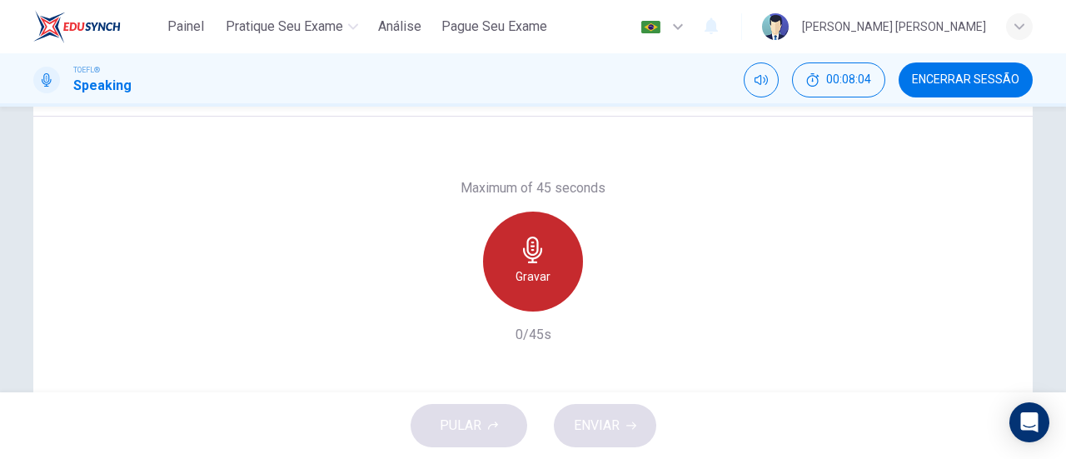
click at [551, 253] on div "Gravar" at bounding box center [533, 261] width 100 height 100
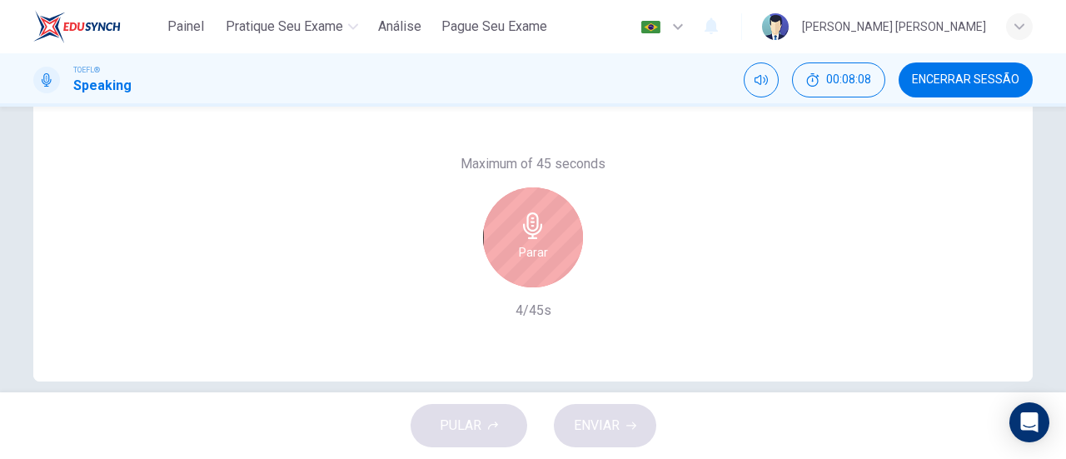
scroll to position [341, 0]
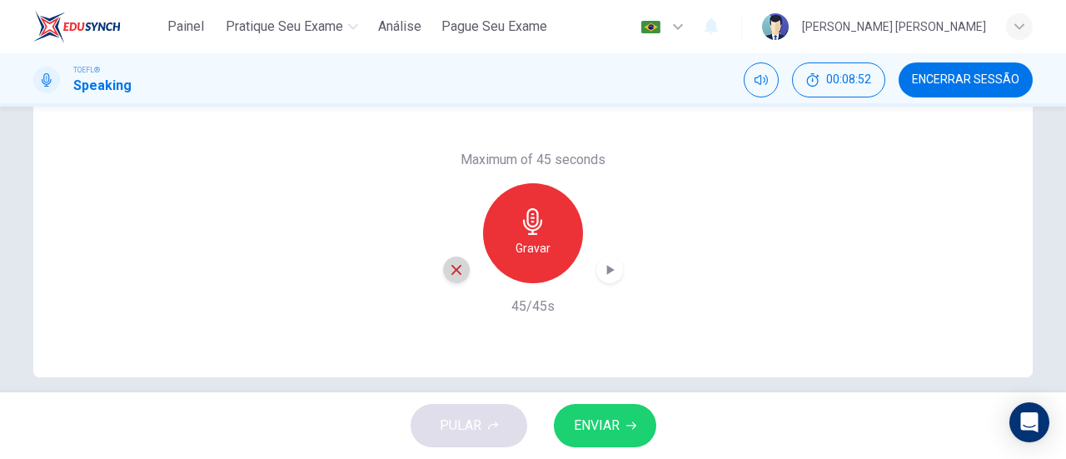
click at [459, 269] on icon "button" at bounding box center [456, 269] width 15 height 15
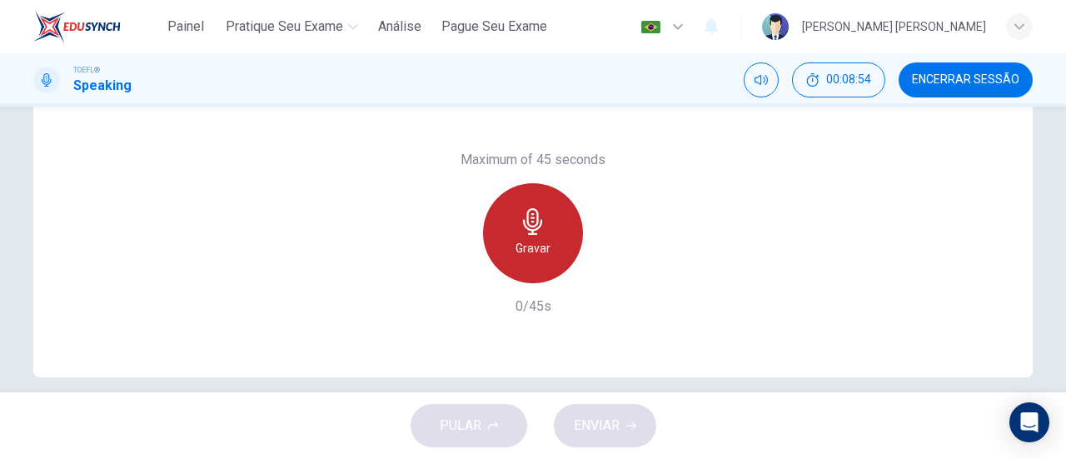
click at [525, 217] on icon "button" at bounding box center [533, 221] width 27 height 27
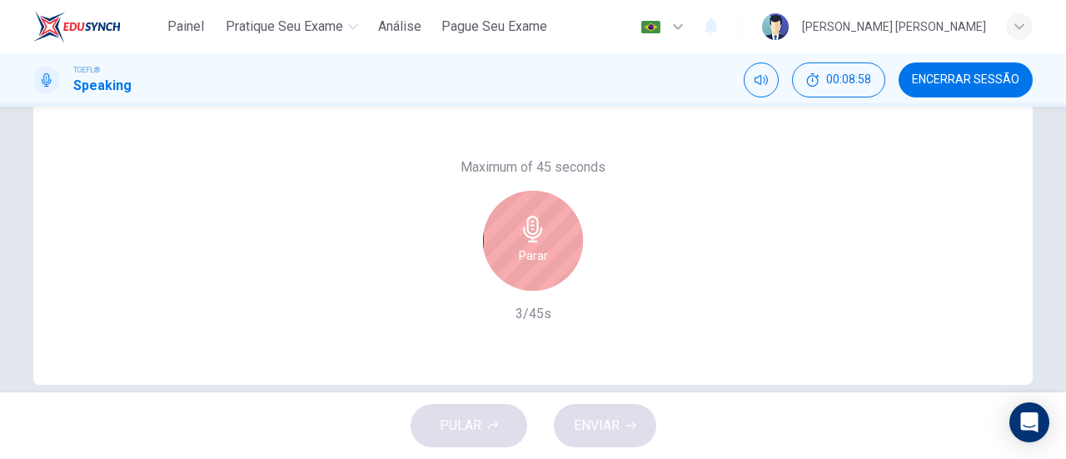
scroll to position [335, 0]
click at [502, 225] on div "Parar" at bounding box center [533, 240] width 100 height 100
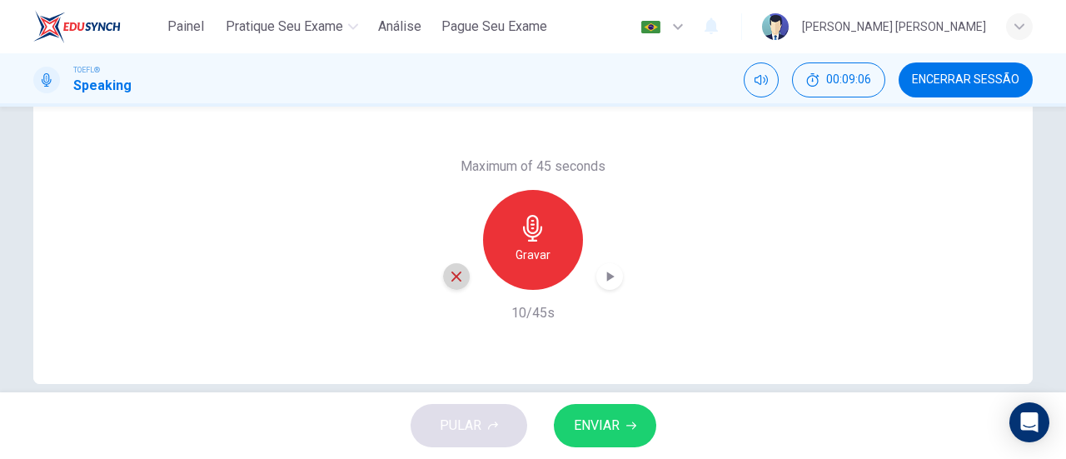
click at [449, 275] on icon "button" at bounding box center [456, 276] width 15 height 15
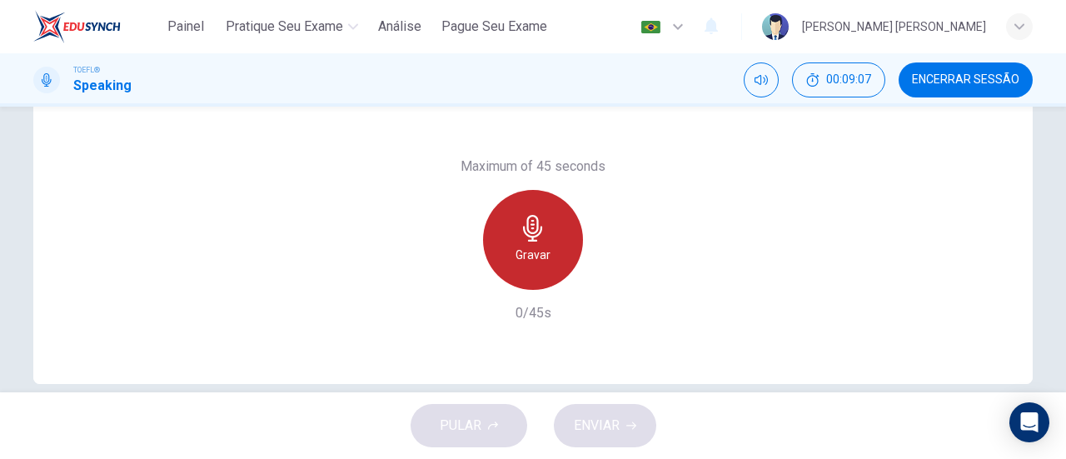
click at [564, 256] on div "Gravar" at bounding box center [533, 240] width 100 height 100
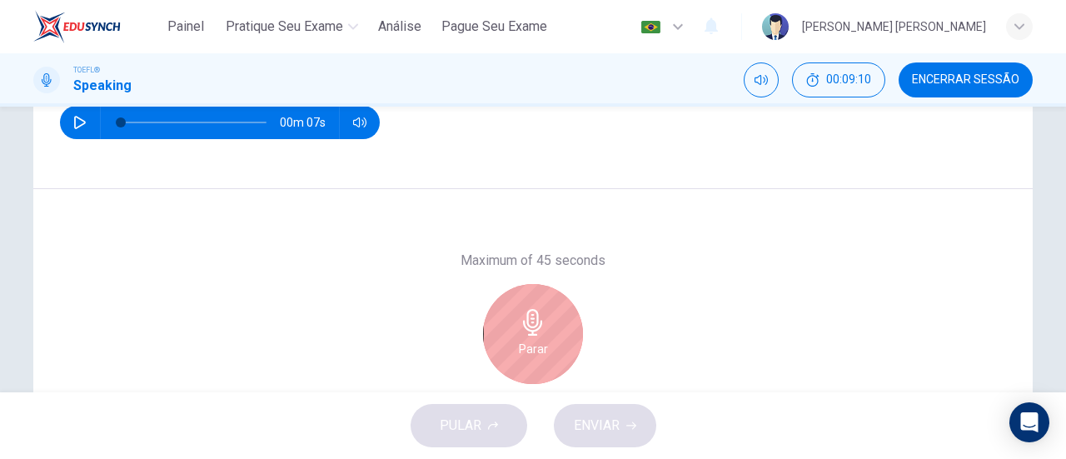
scroll to position [246, 0]
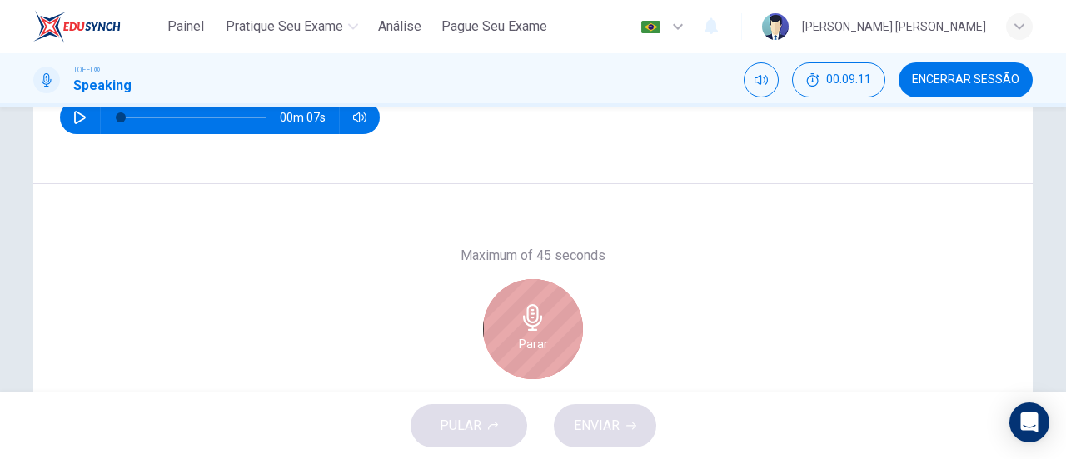
click at [549, 334] on div "Parar" at bounding box center [533, 329] width 100 height 100
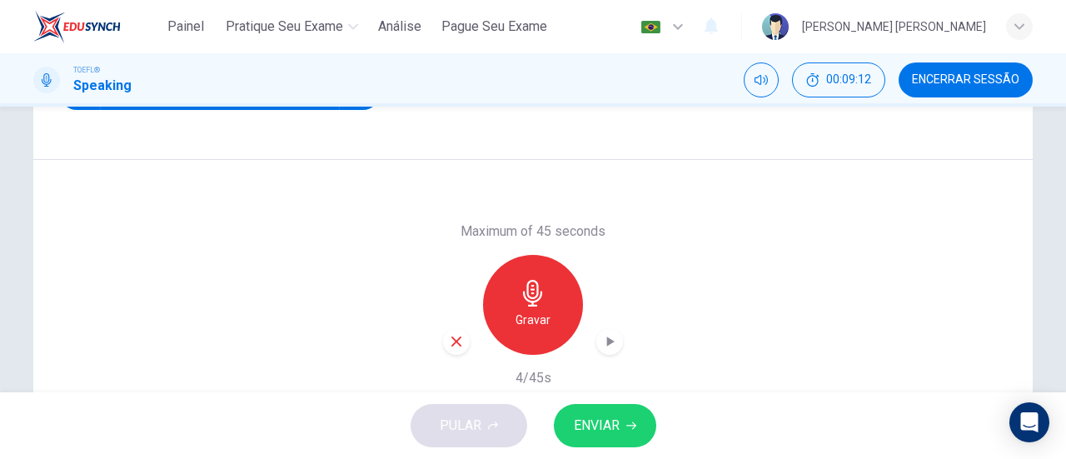
scroll to position [275, 0]
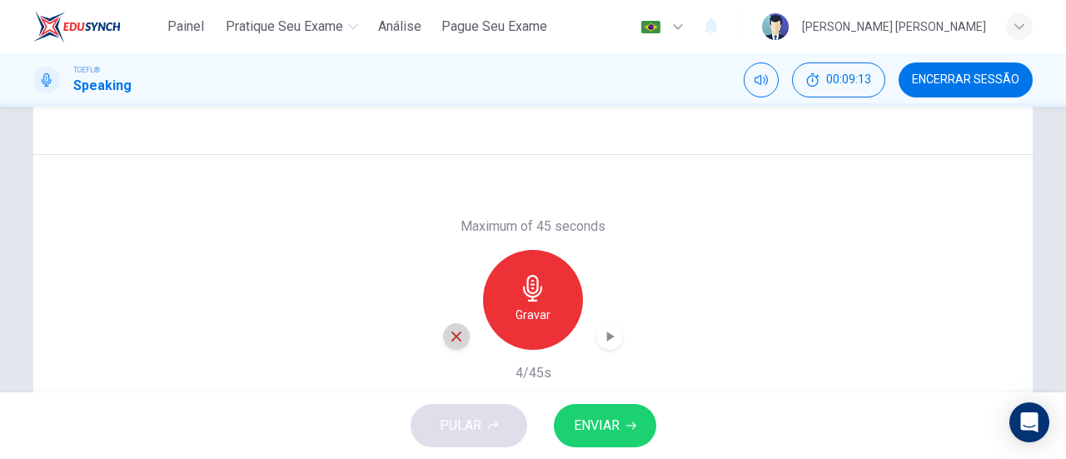
click at [443, 332] on div "button" at bounding box center [456, 336] width 27 height 27
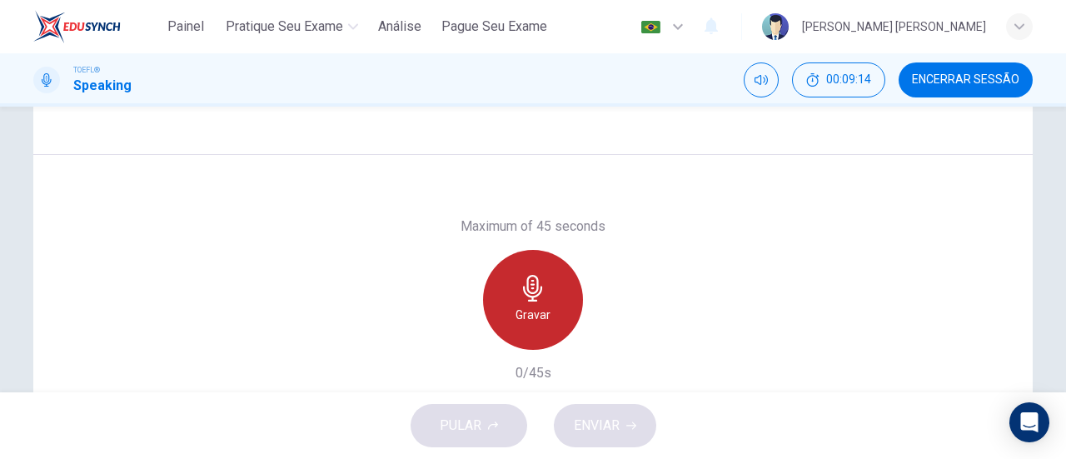
click at [548, 319] on div "Gravar" at bounding box center [533, 300] width 100 height 100
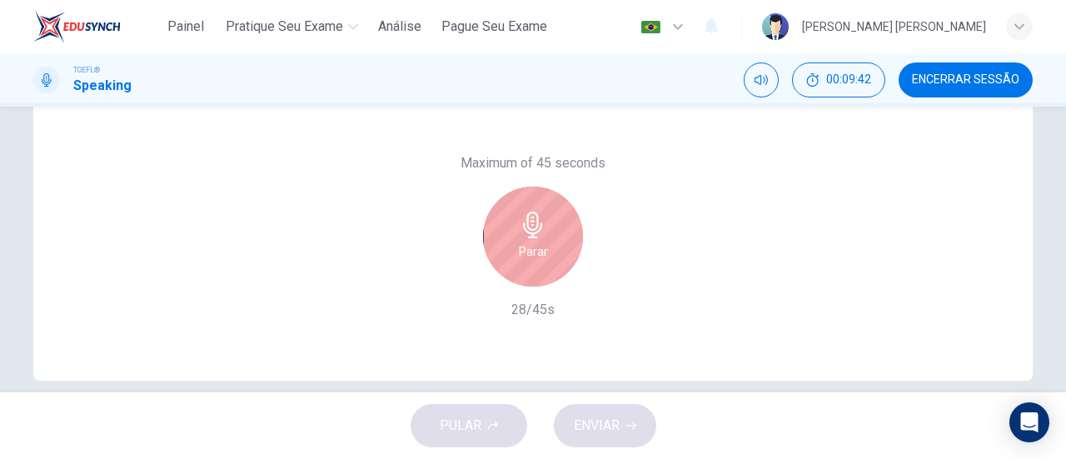
scroll to position [339, 0]
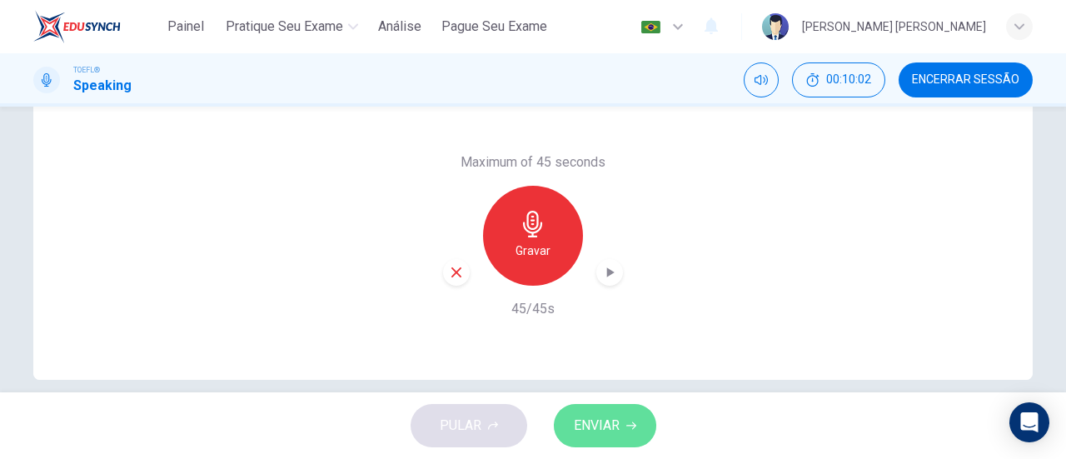
click at [619, 437] on button "ENVIAR" at bounding box center [605, 425] width 102 height 43
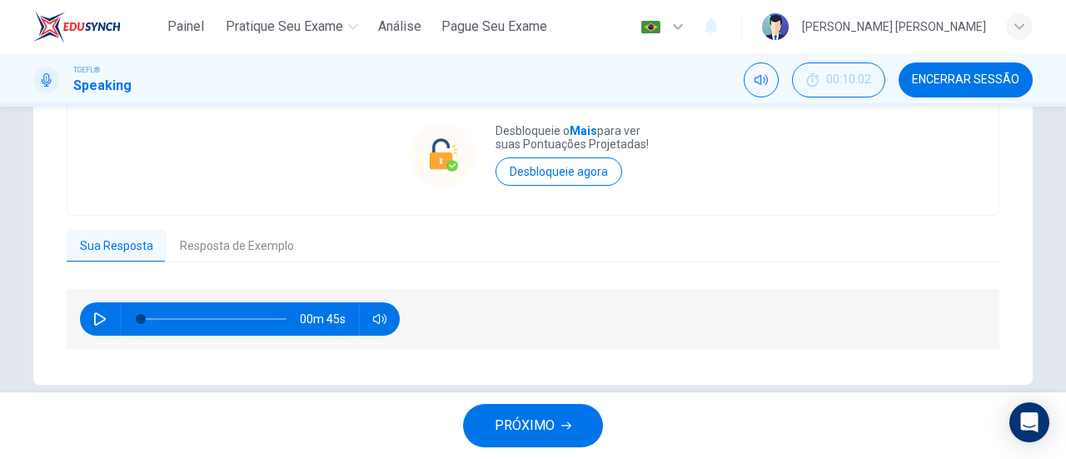
scroll to position [370, 0]
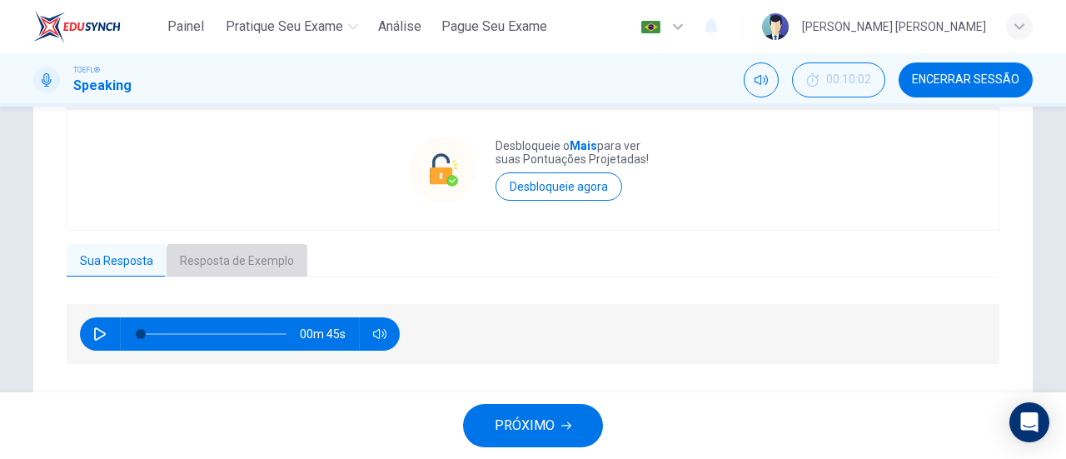
click at [242, 261] on button "Resposta de Exemplo" at bounding box center [237, 261] width 141 height 35
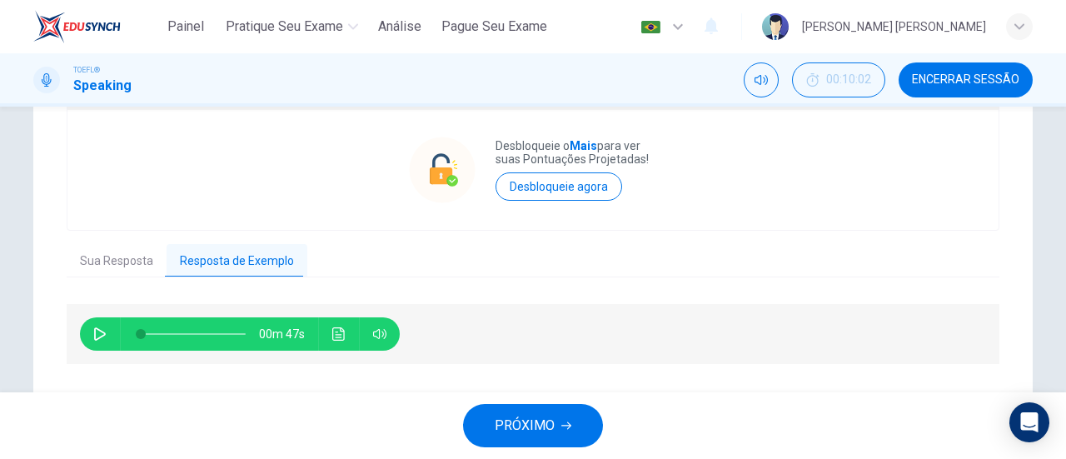
scroll to position [410, 0]
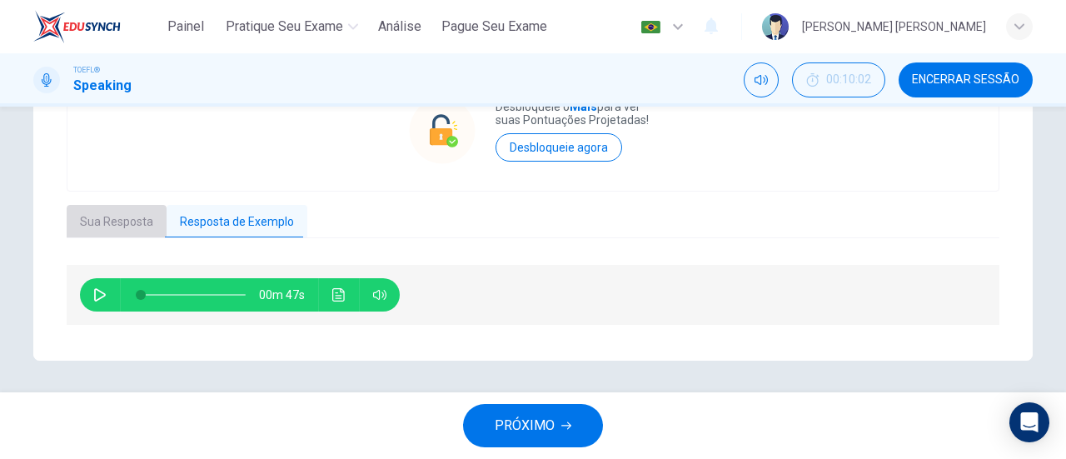
click at [134, 216] on button "Sua Resposta" at bounding box center [117, 222] width 100 height 35
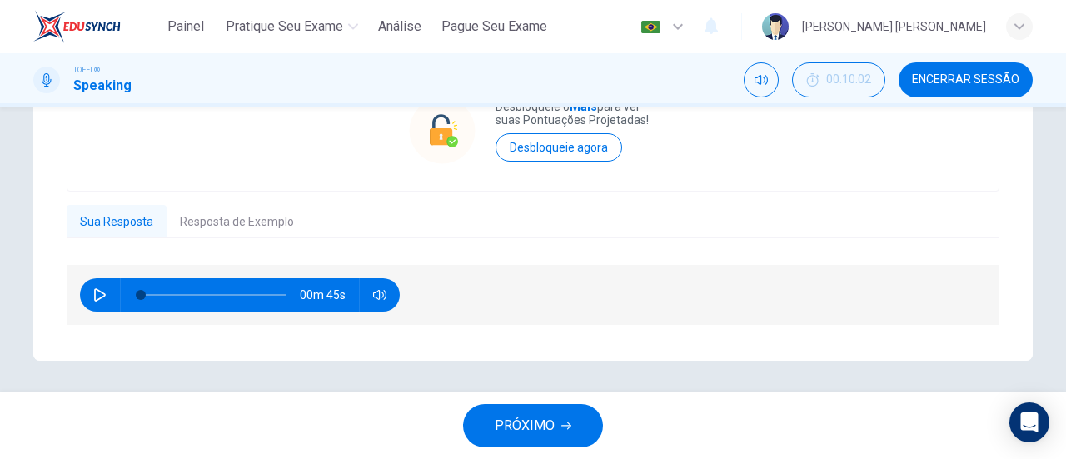
click at [254, 207] on button "Resposta de Exemplo" at bounding box center [237, 222] width 141 height 35
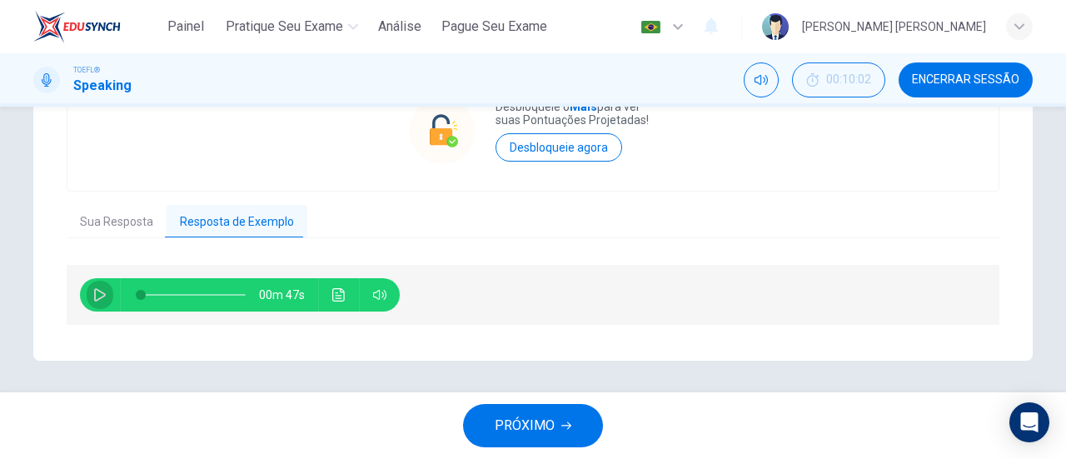
click at [102, 291] on icon "button" at bounding box center [99, 294] width 13 height 13
click at [326, 299] on button "Clique para ver a transcrição do áudio" at bounding box center [339, 294] width 27 height 33
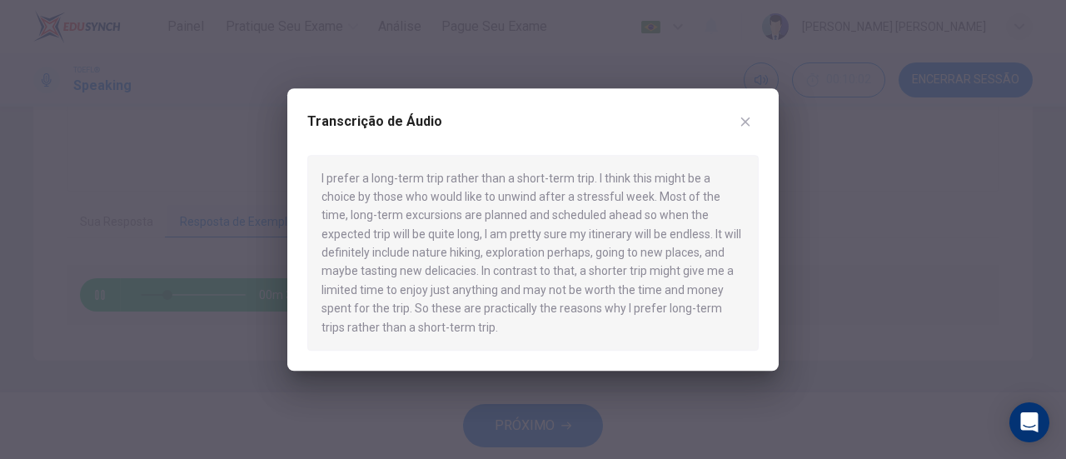
click at [741, 129] on button "button" at bounding box center [745, 121] width 27 height 27
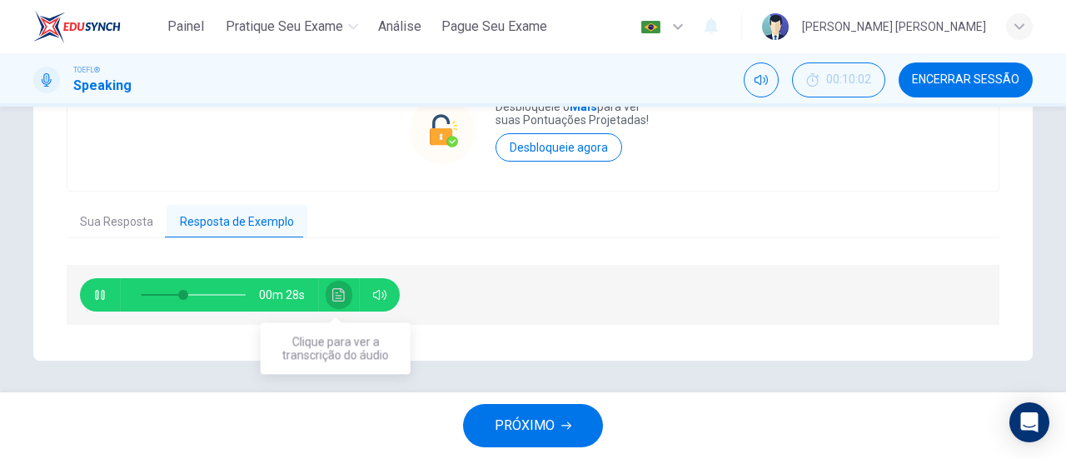
click at [326, 296] on button "Clique para ver a transcrição do áudio" at bounding box center [339, 294] width 27 height 33
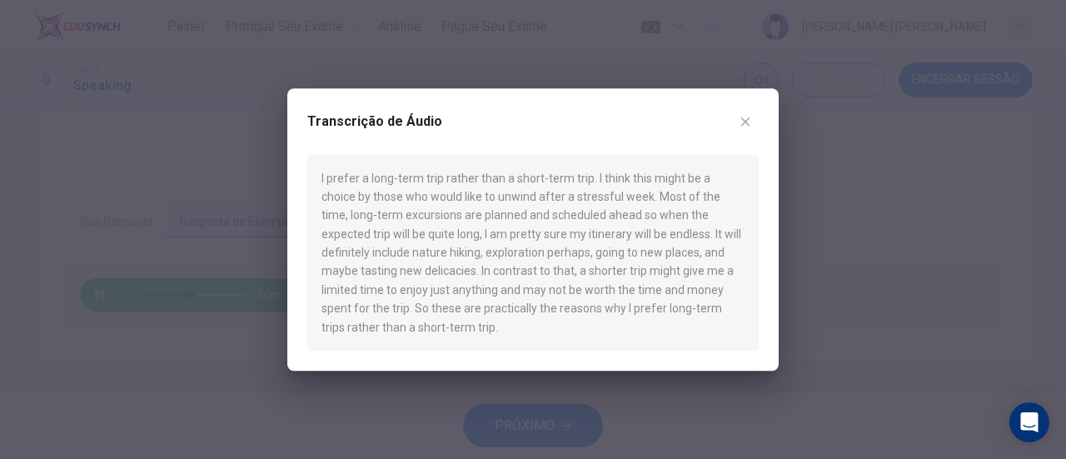
click at [186, 293] on div at bounding box center [533, 229] width 1066 height 459
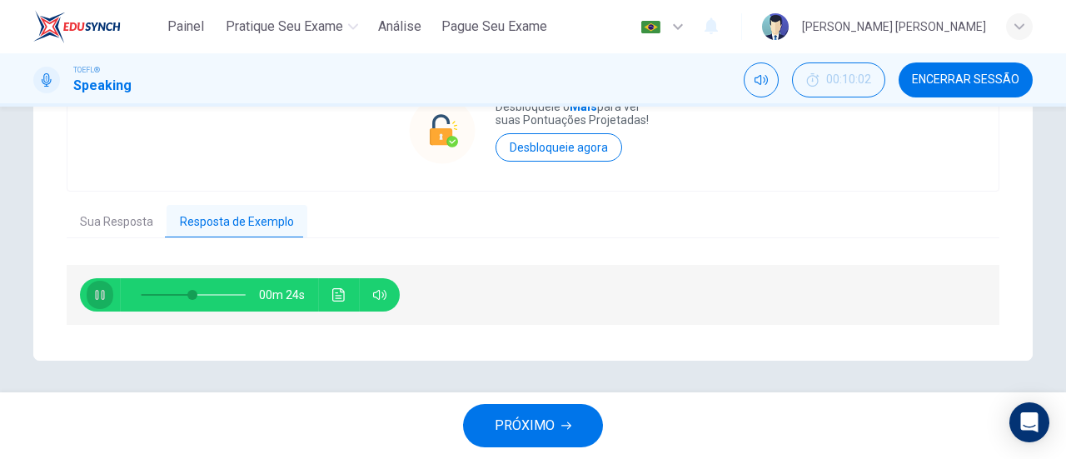
click at [102, 297] on icon "button" at bounding box center [99, 294] width 13 height 13
click at [341, 282] on button "Clique para ver a transcrição do áudio" at bounding box center [339, 294] width 27 height 33
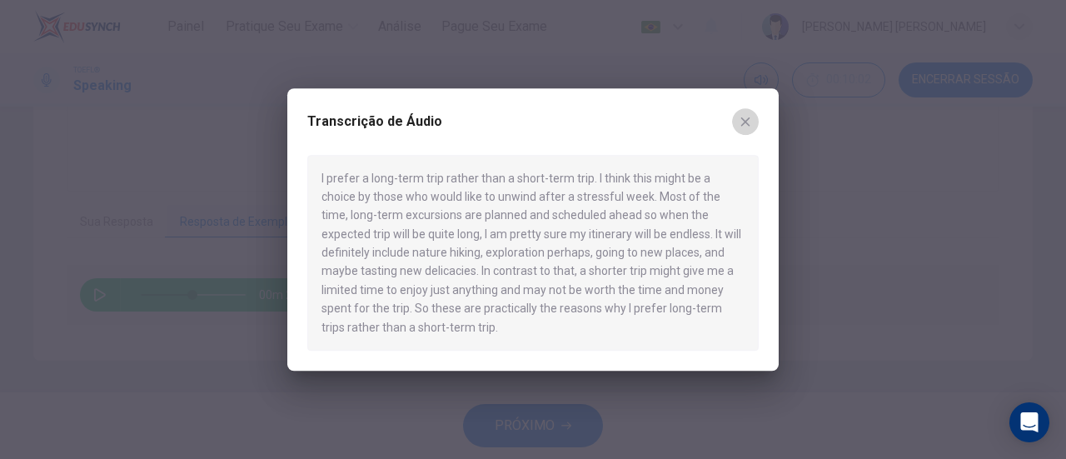
click at [739, 118] on icon "button" at bounding box center [744, 121] width 13 height 13
type input "49"
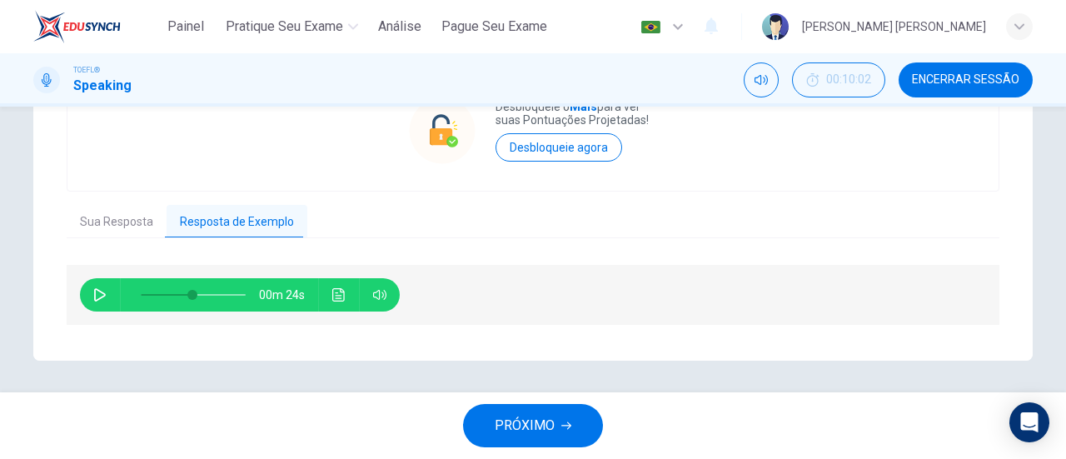
scroll to position [0, 0]
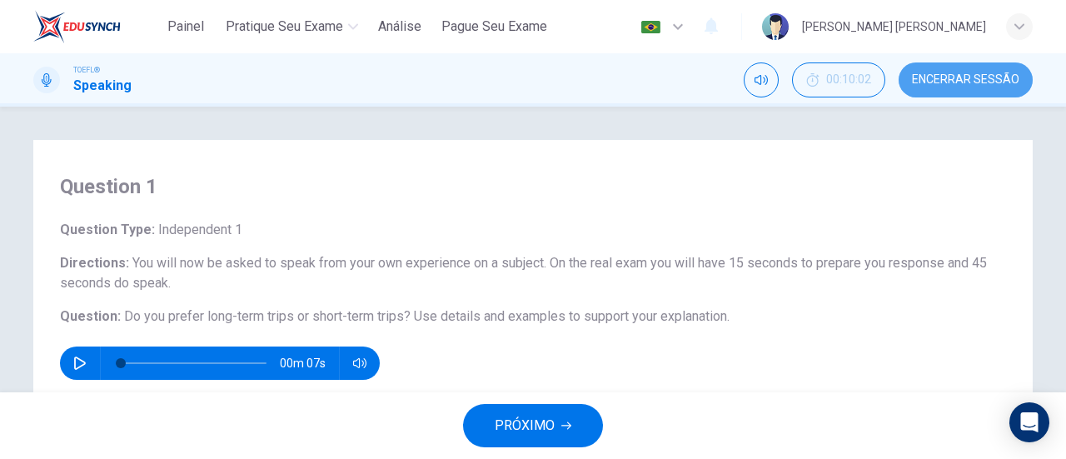
click at [972, 77] on span "Encerrar Sessão" at bounding box center [965, 79] width 107 height 13
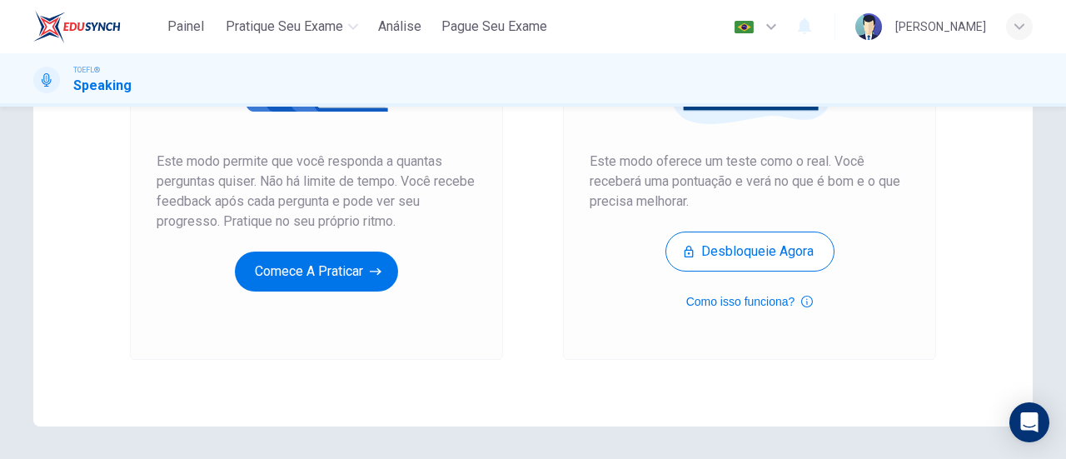
scroll to position [296, 0]
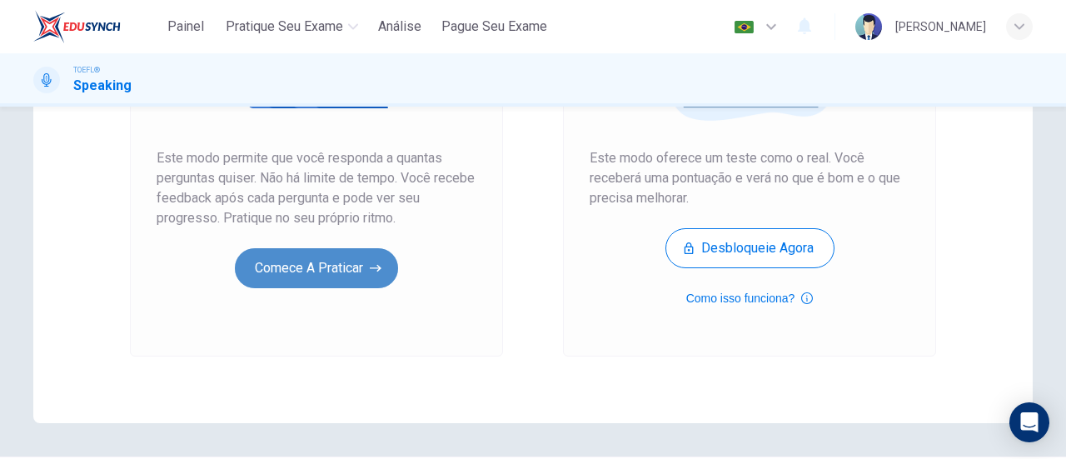
click at [284, 283] on button "Comece a praticar" at bounding box center [316, 268] width 163 height 40
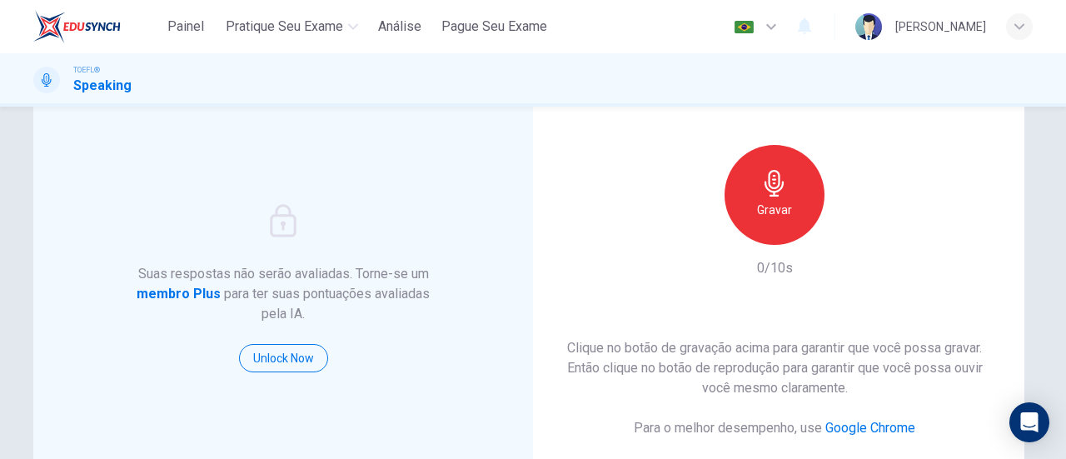
scroll to position [97, 0]
drag, startPoint x: 758, startPoint y: 256, endPoint x: 801, endPoint y: 72, distance: 188.2
click at [801, 72] on div "Painel Pratique seu exame Análise Pague Seu Exame Português pt ​ [PERSON_NAME] …" at bounding box center [533, 229] width 1066 height 459
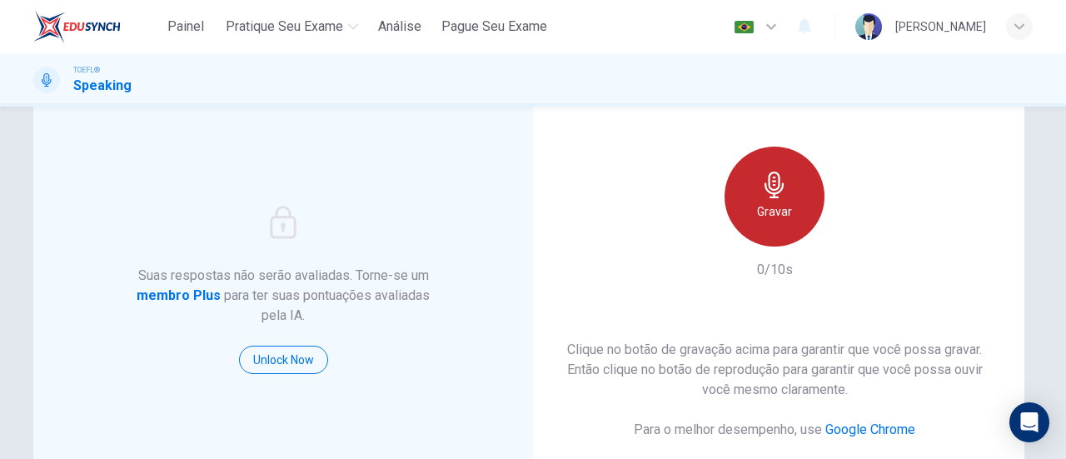
click at [763, 194] on icon "button" at bounding box center [774, 185] width 27 height 27
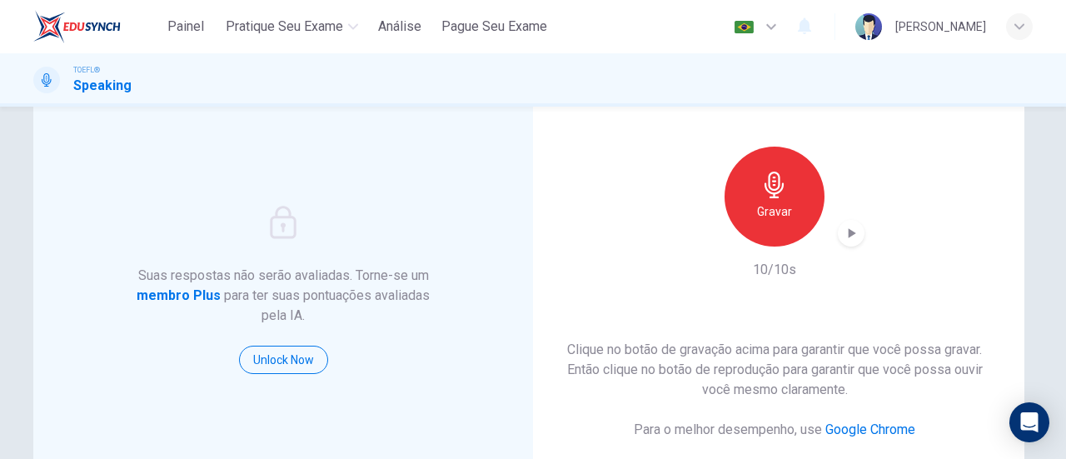
scroll to position [346, 0]
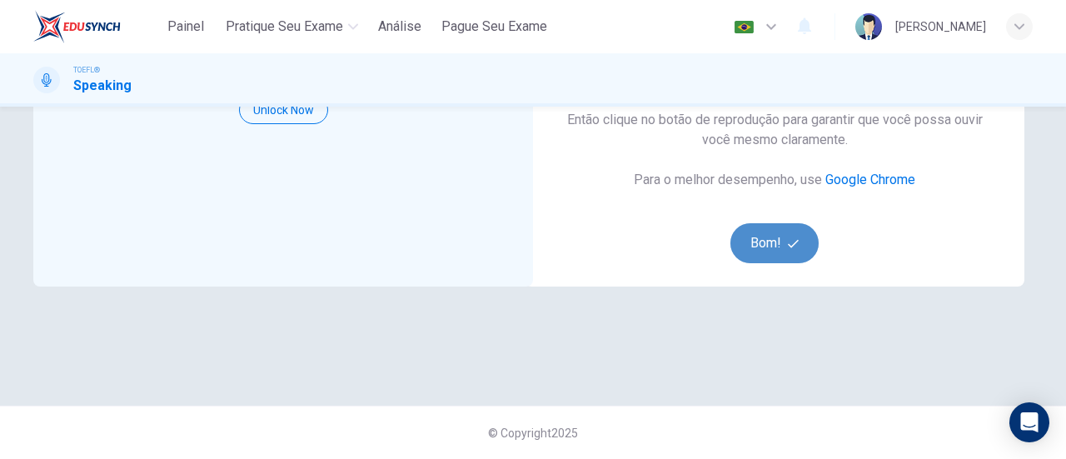
click at [766, 247] on button "Bom!" at bounding box center [774, 243] width 89 height 40
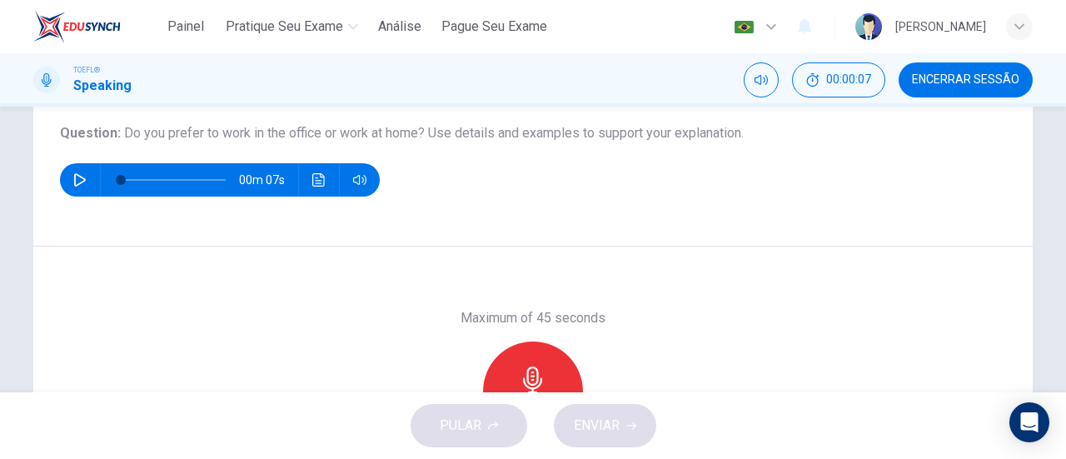
scroll to position [183, 0]
click at [73, 179] on icon "button" at bounding box center [79, 179] width 13 height 13
click at [75, 179] on icon "button" at bounding box center [79, 180] width 9 height 10
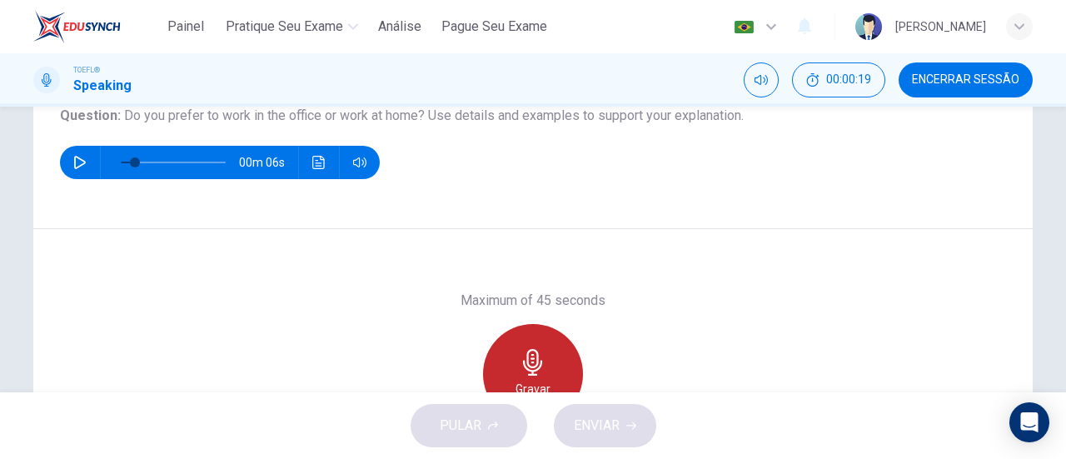
click at [520, 352] on icon "button" at bounding box center [533, 362] width 27 height 27
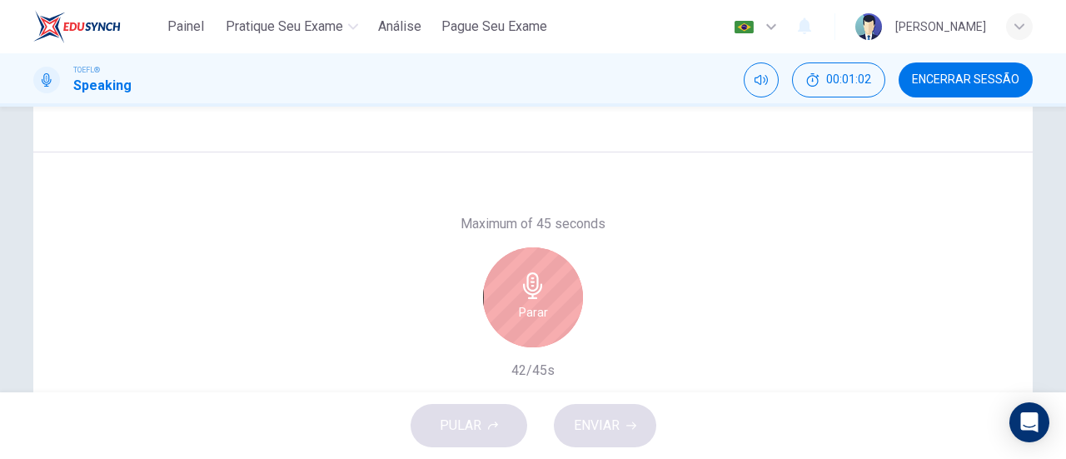
scroll to position [289, 0]
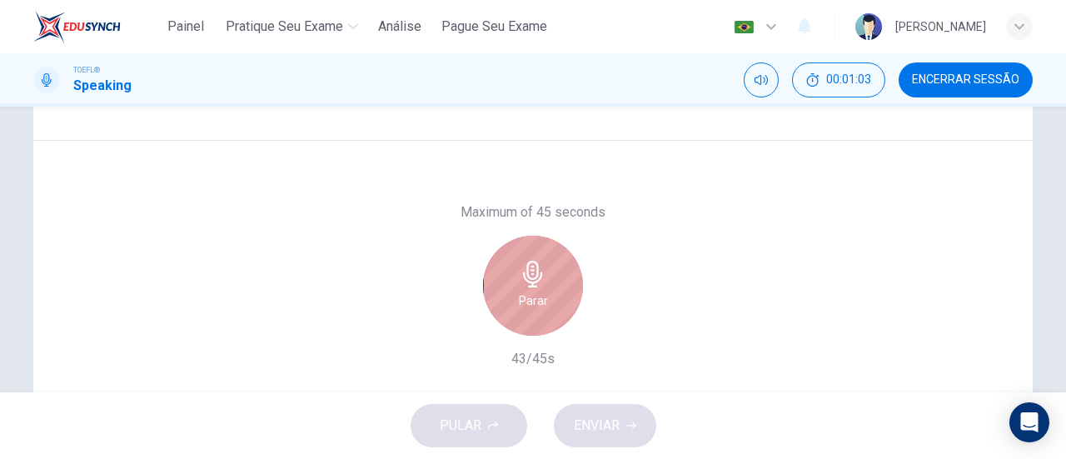
click at [534, 280] on icon "button" at bounding box center [532, 274] width 19 height 27
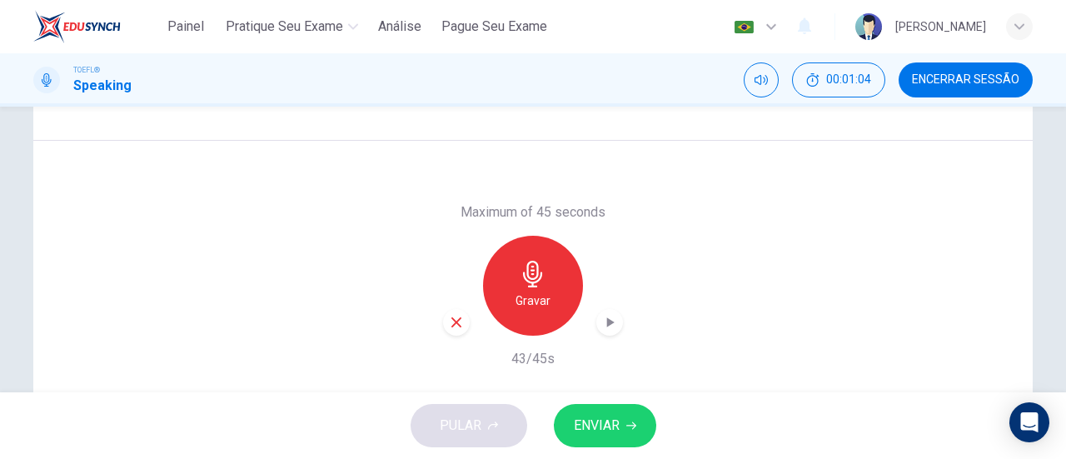
scroll to position [337, 0]
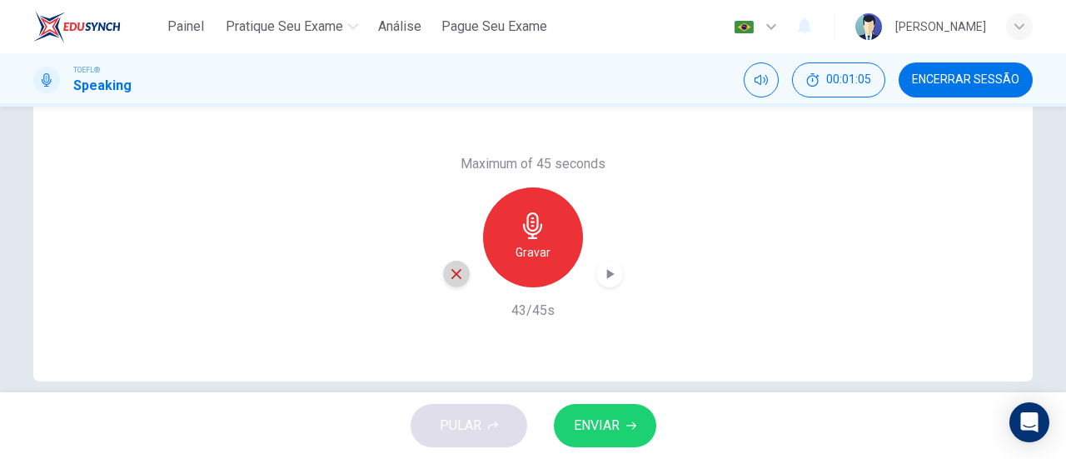
click at [449, 274] on icon "button" at bounding box center [456, 273] width 15 height 15
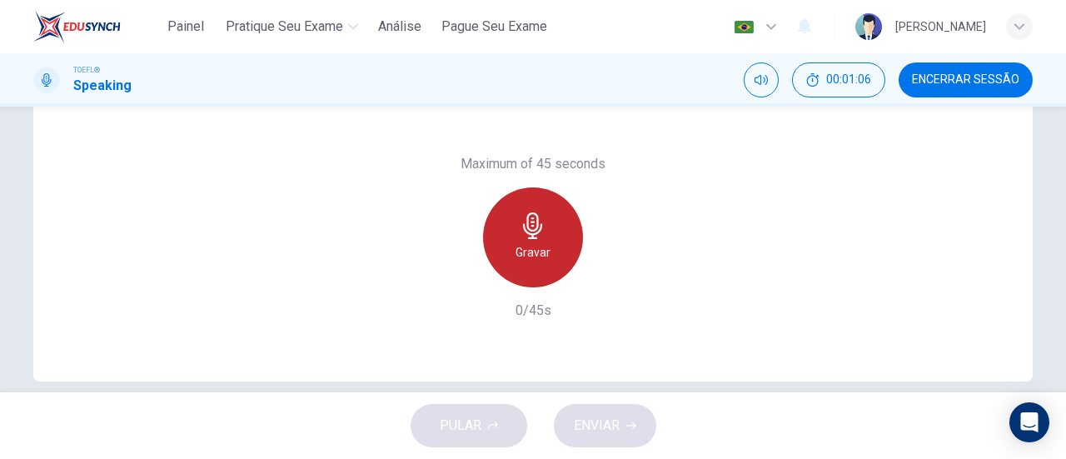
click at [559, 246] on div "Gravar" at bounding box center [533, 237] width 100 height 100
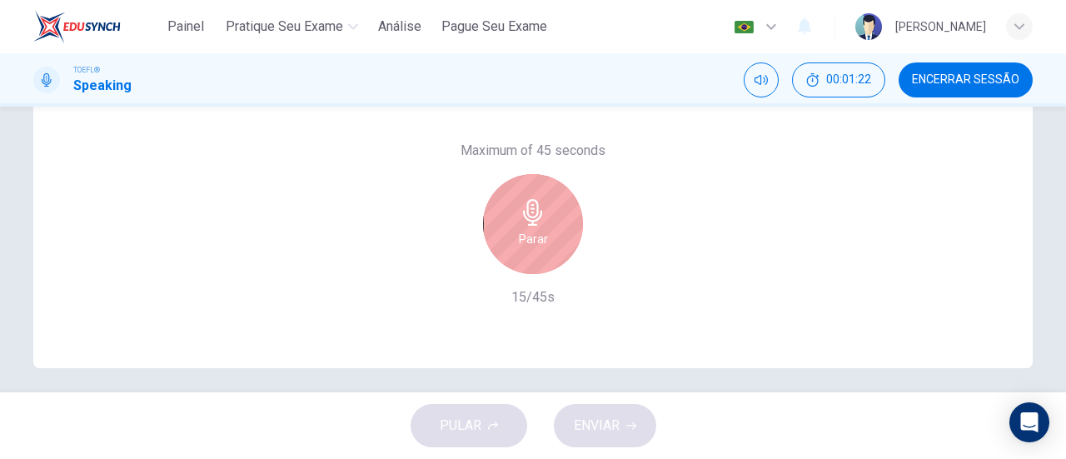
scroll to position [355, 0]
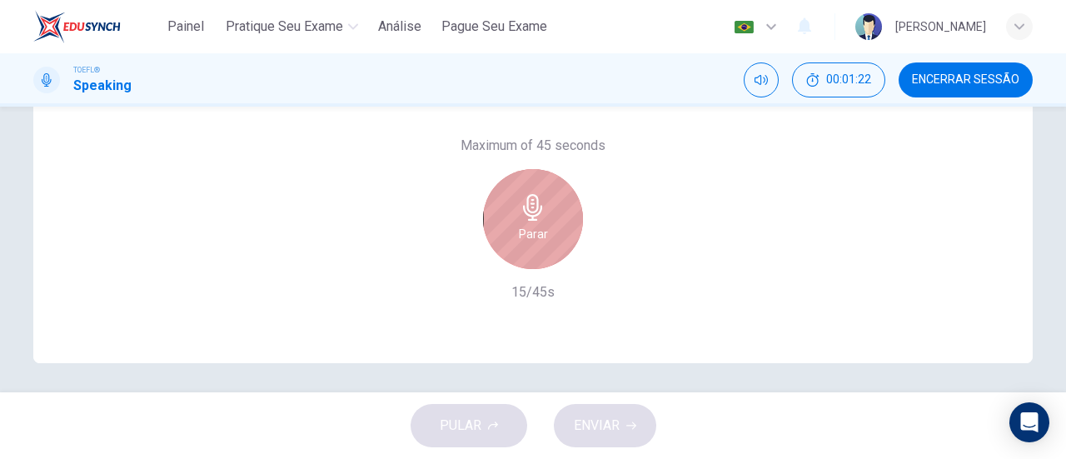
click at [539, 243] on div "Parar" at bounding box center [533, 219] width 100 height 100
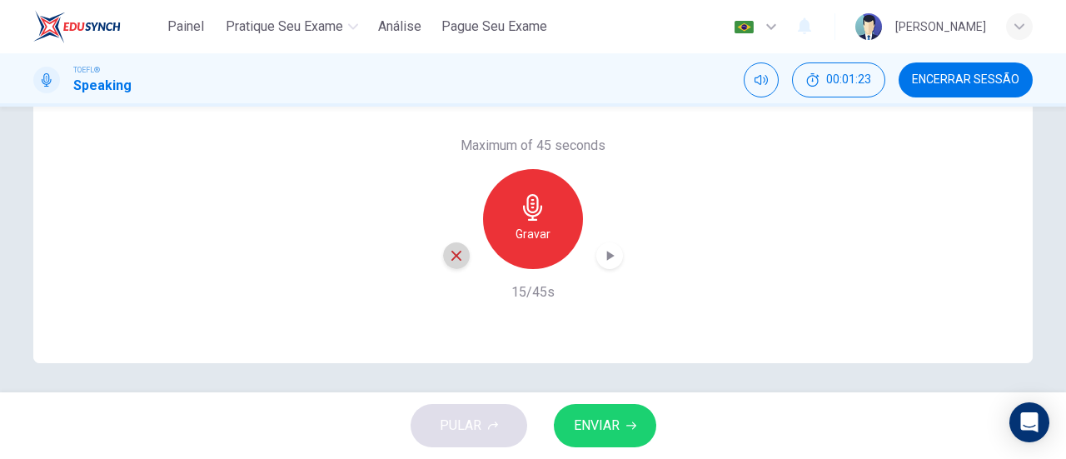
click at [457, 256] on icon "button" at bounding box center [456, 255] width 15 height 15
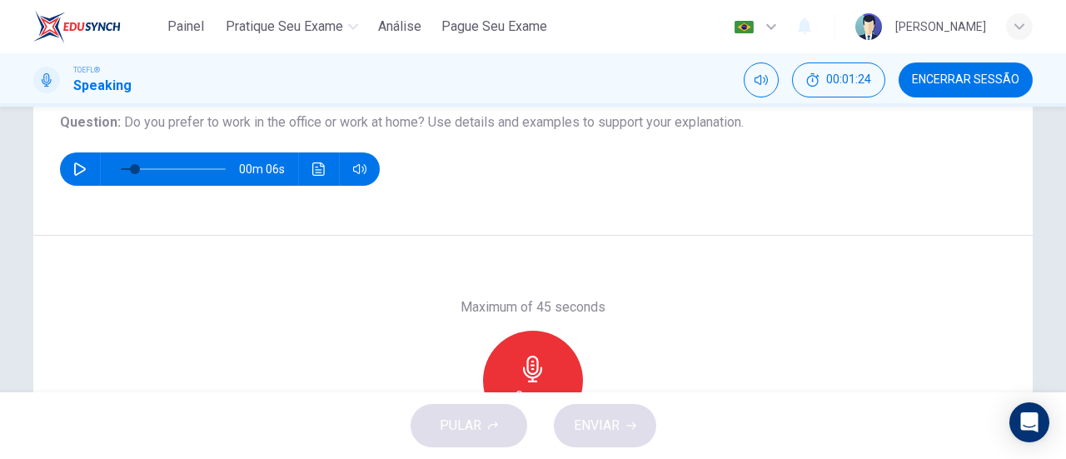
scroll to position [212, 0]
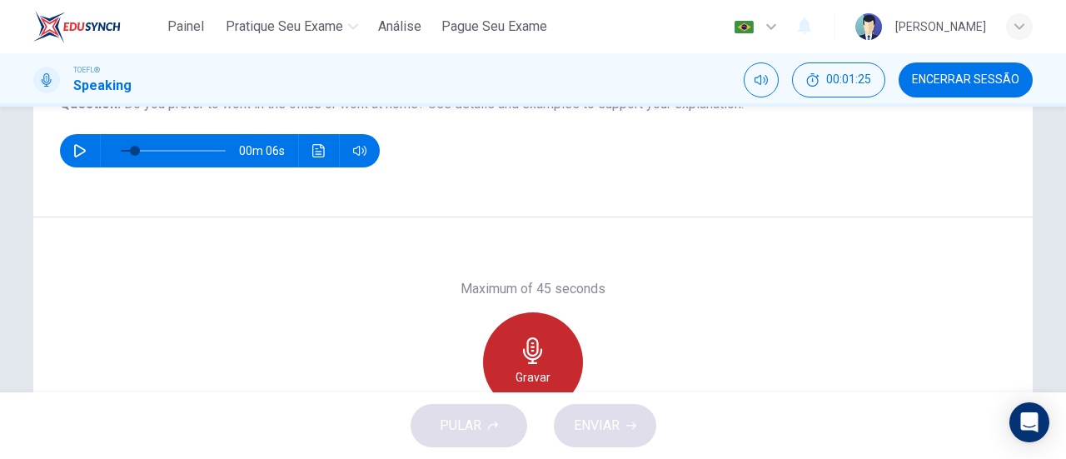
click at [534, 322] on div "Gravar" at bounding box center [533, 362] width 100 height 100
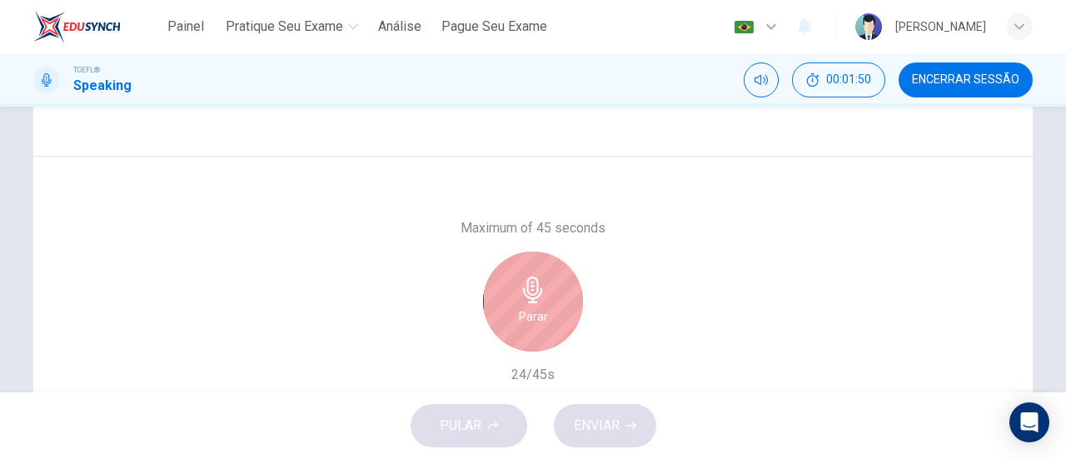
scroll to position [271, 0]
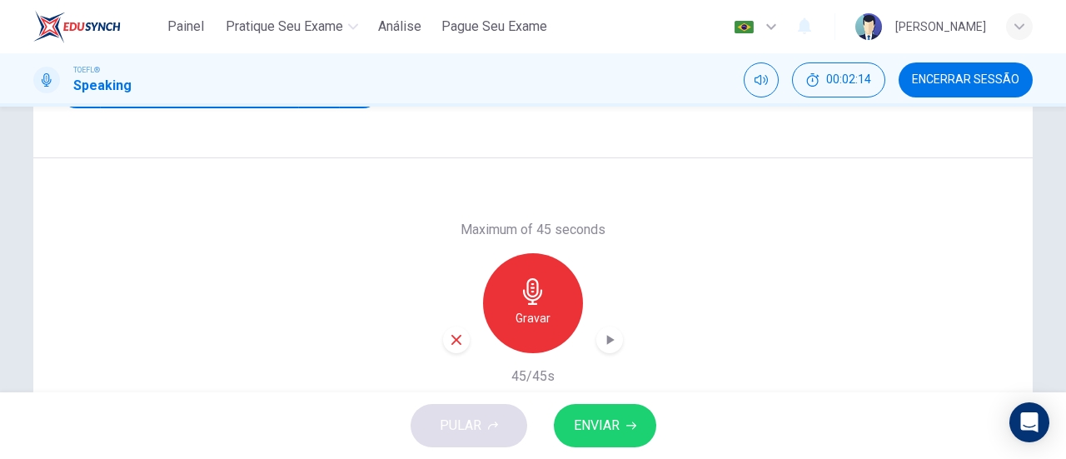
drag, startPoint x: 440, startPoint y: 351, endPoint x: 453, endPoint y: 343, distance: 15.3
click at [453, 343] on div "Gravar" at bounding box center [533, 303] width 180 height 100
click at [453, 343] on icon "button" at bounding box center [456, 339] width 15 height 15
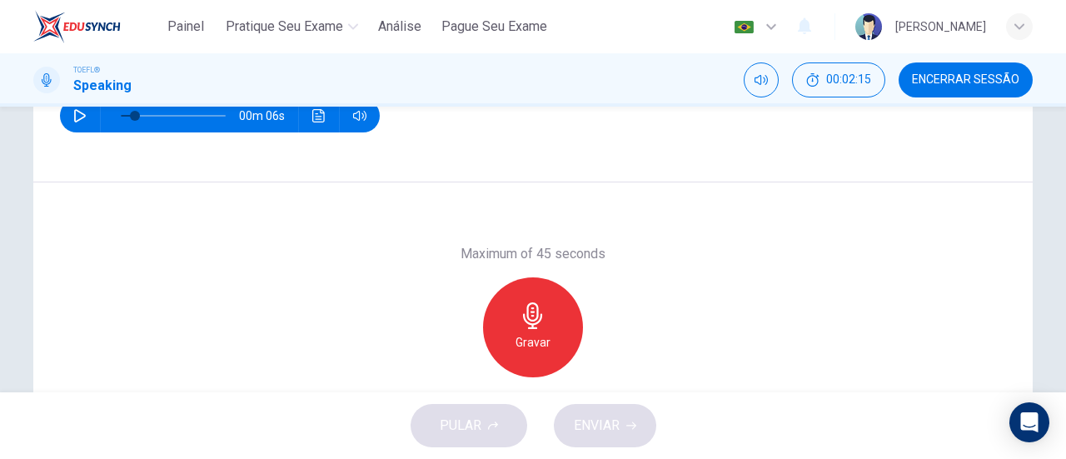
scroll to position [253, 0]
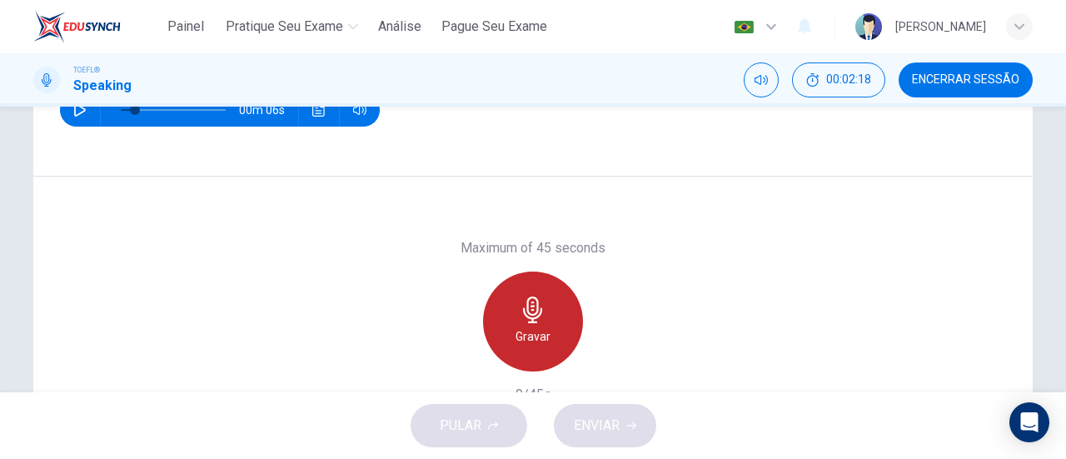
click at [549, 316] on div "Gravar" at bounding box center [533, 321] width 100 height 100
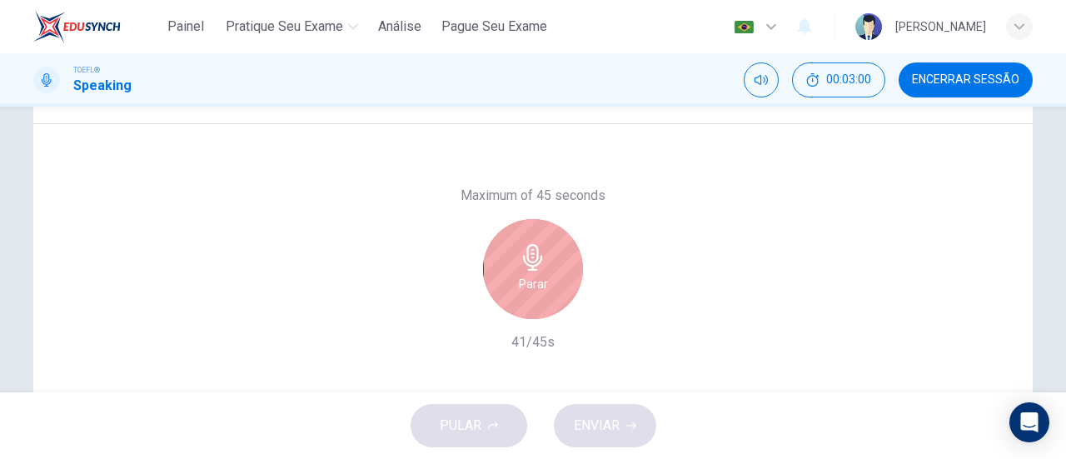
scroll to position [305, 0]
click at [483, 296] on div "Parar" at bounding box center [533, 270] width 180 height 100
click at [507, 286] on div "Parar" at bounding box center [533, 270] width 100 height 100
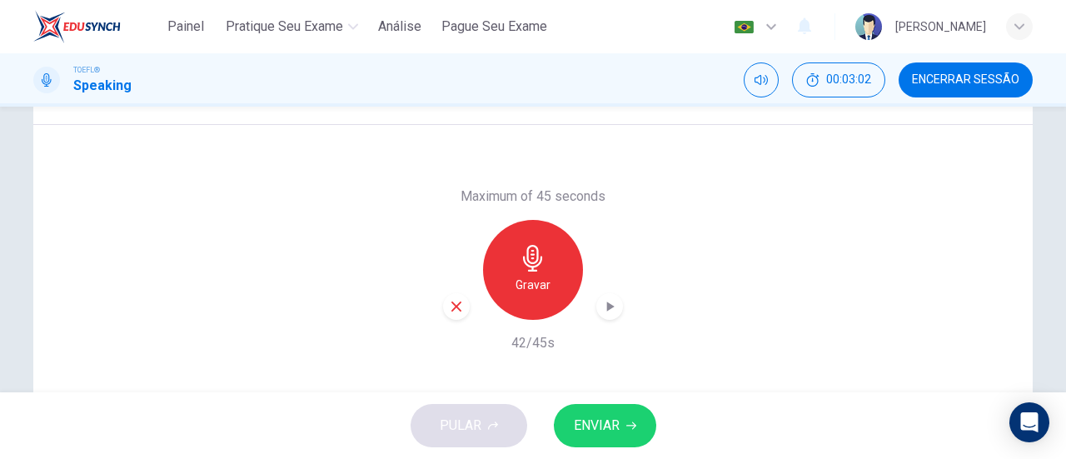
scroll to position [360, 0]
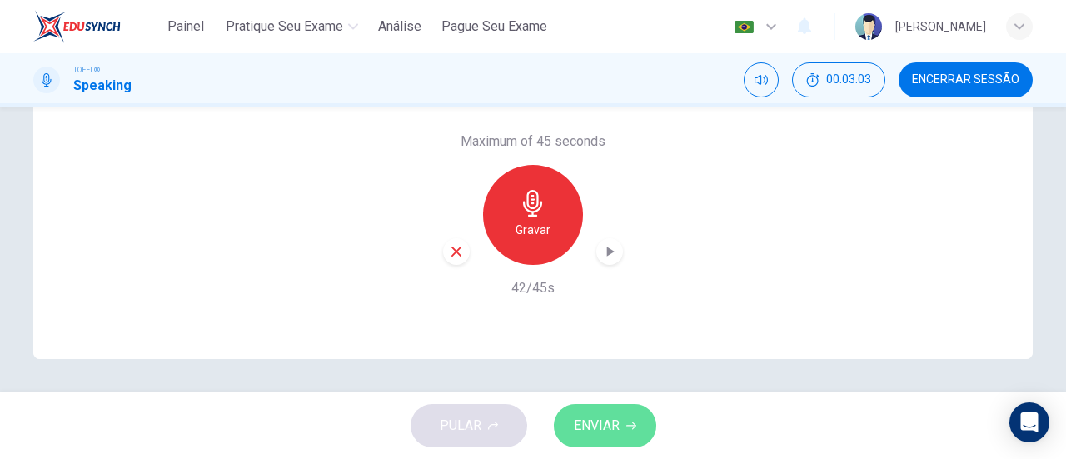
click at [630, 422] on icon "button" at bounding box center [631, 425] width 10 height 10
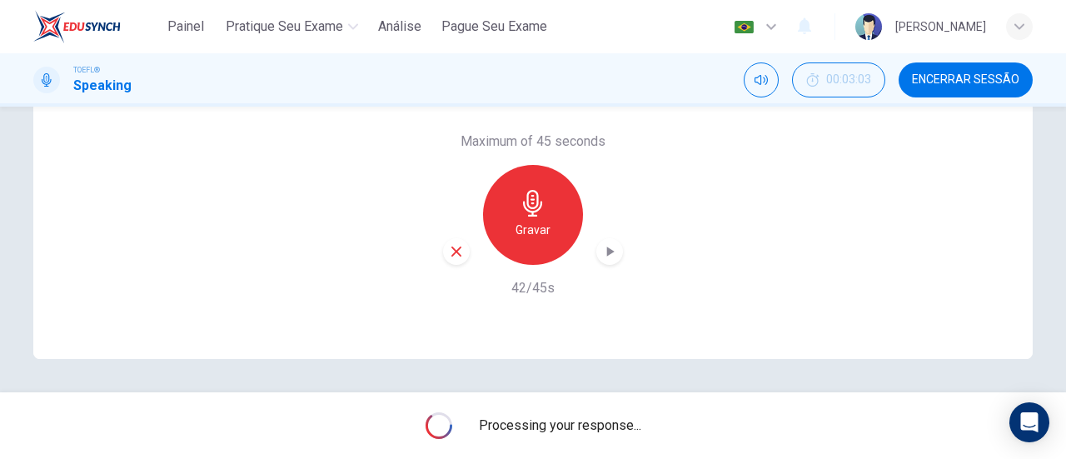
type input "0"
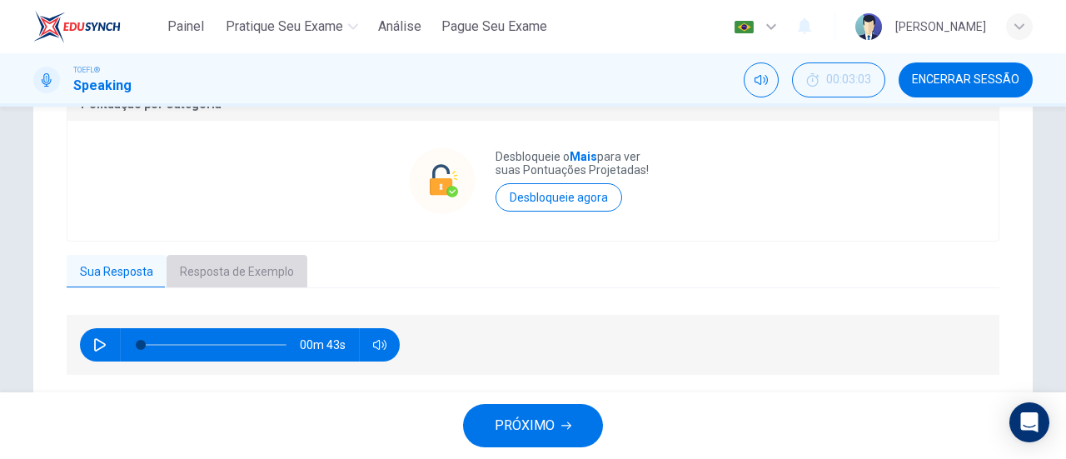
click at [251, 273] on button "Resposta de Exemplo" at bounding box center [237, 272] width 141 height 35
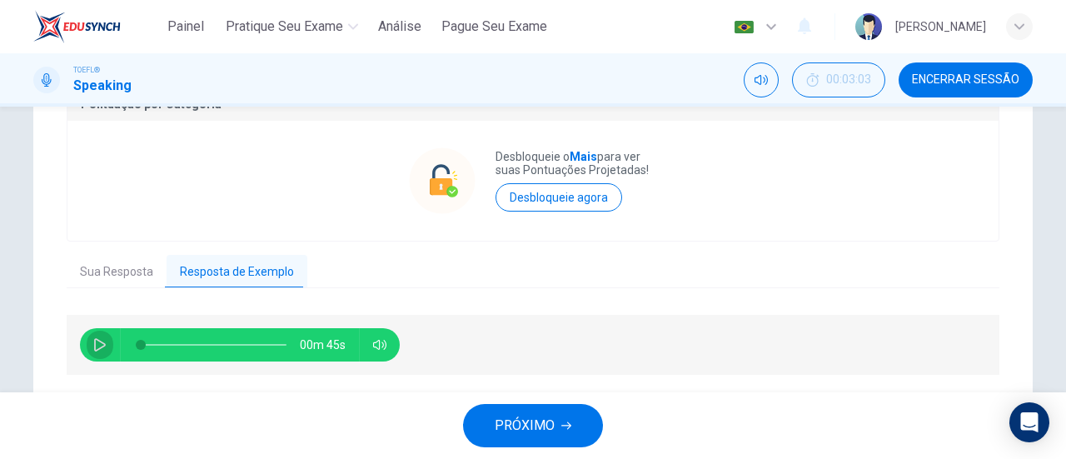
click at [97, 349] on icon "button" at bounding box center [99, 344] width 13 height 13
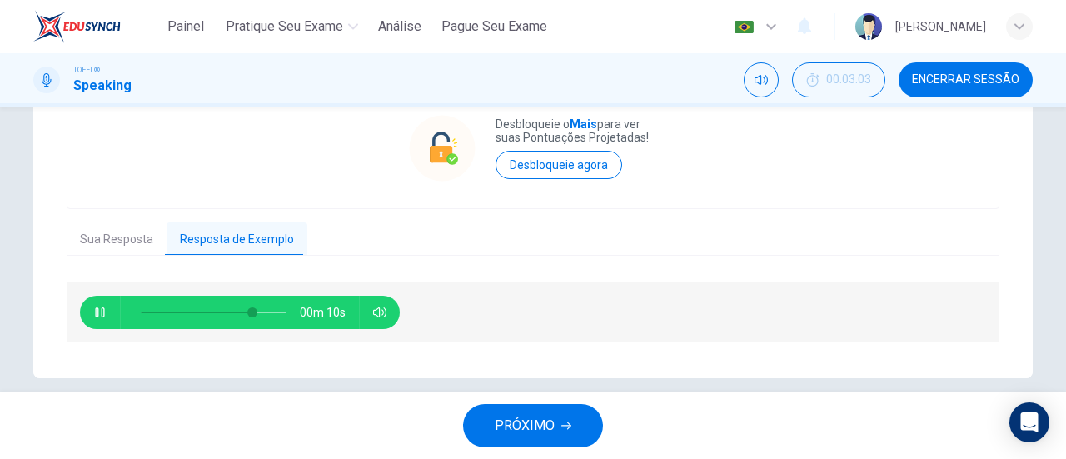
scroll to position [410, 0]
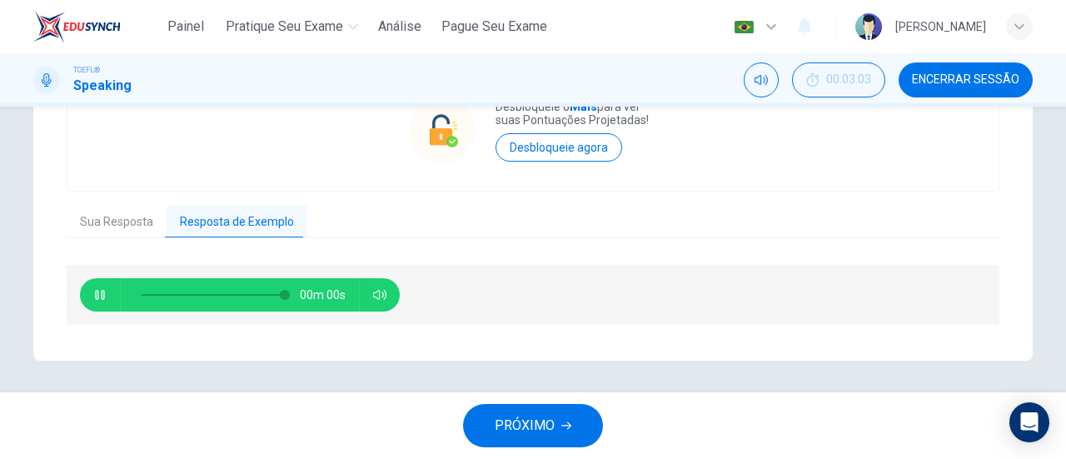
type input "0"
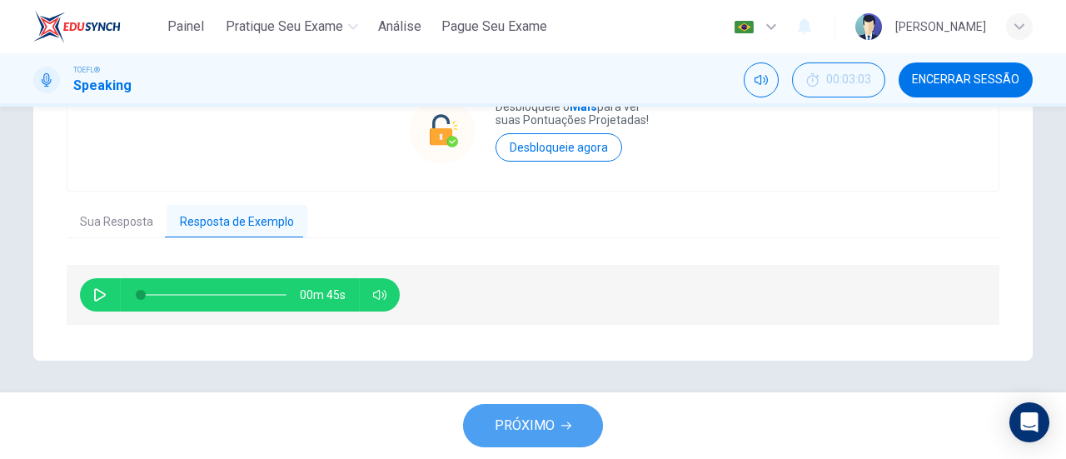
click at [568, 418] on button "PRÓXIMO" at bounding box center [533, 425] width 140 height 43
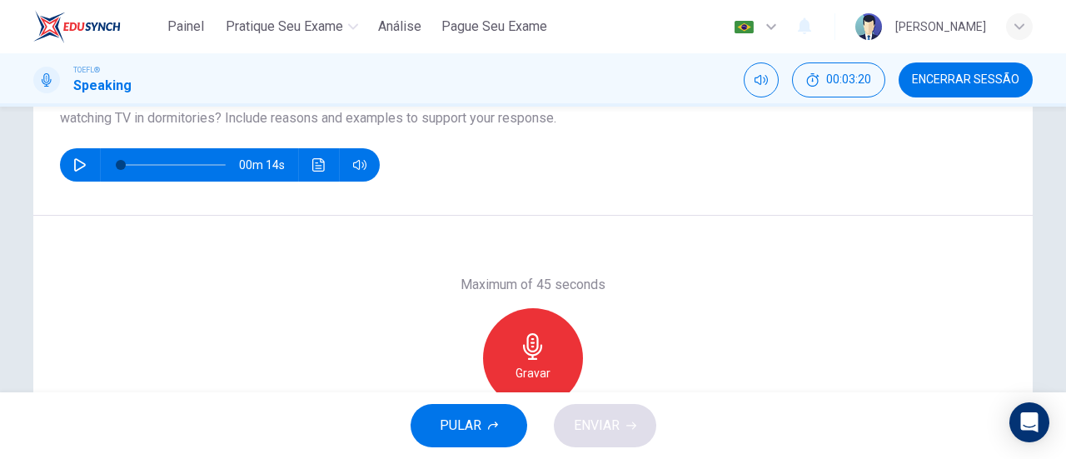
scroll to position [219, 0]
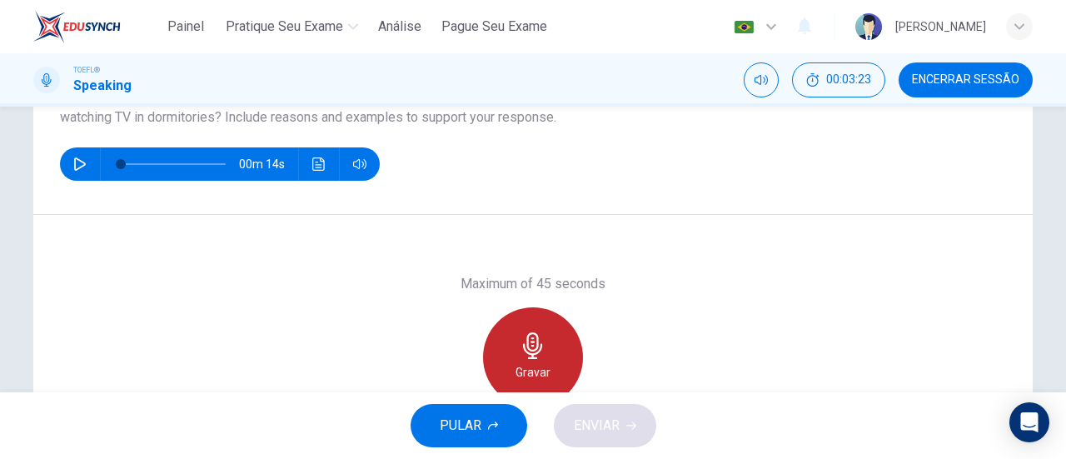
click at [545, 323] on div "Gravar" at bounding box center [533, 357] width 100 height 100
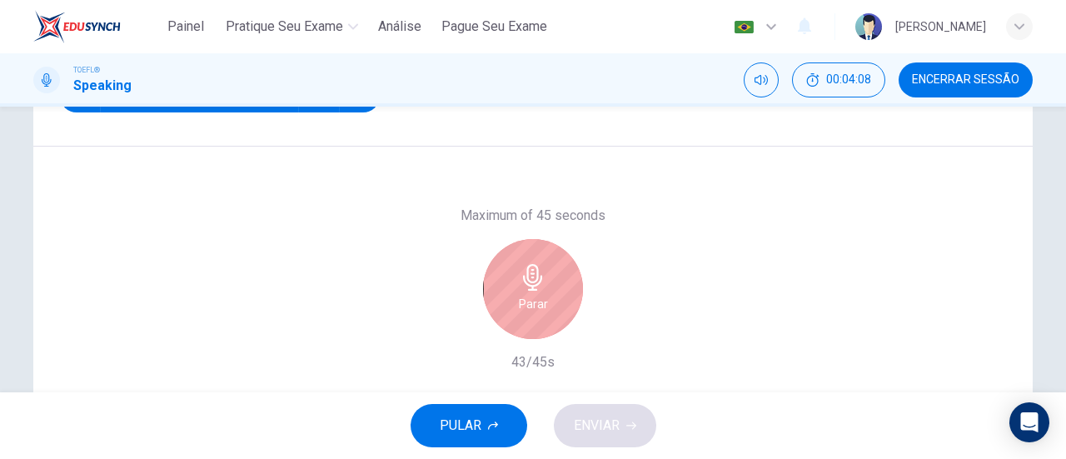
scroll to position [288, 0]
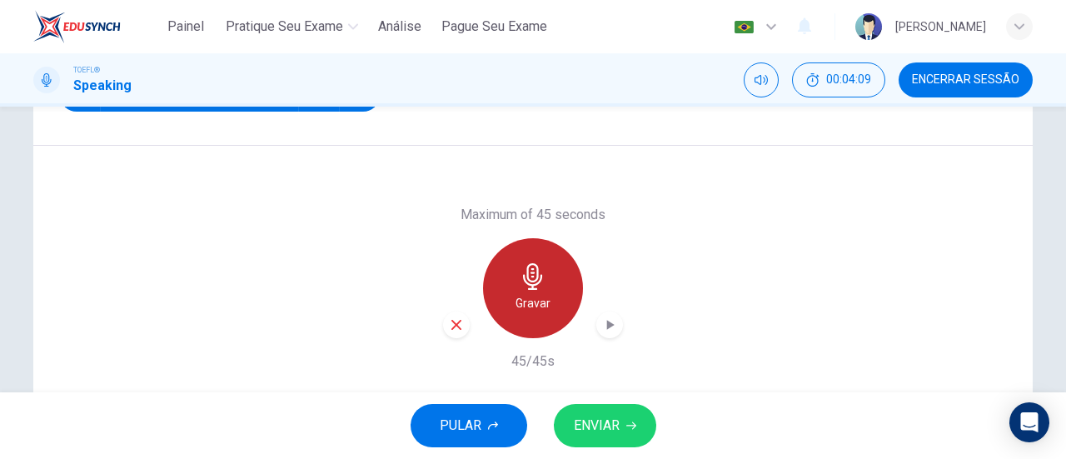
click at [523, 281] on icon "button" at bounding box center [533, 276] width 27 height 27
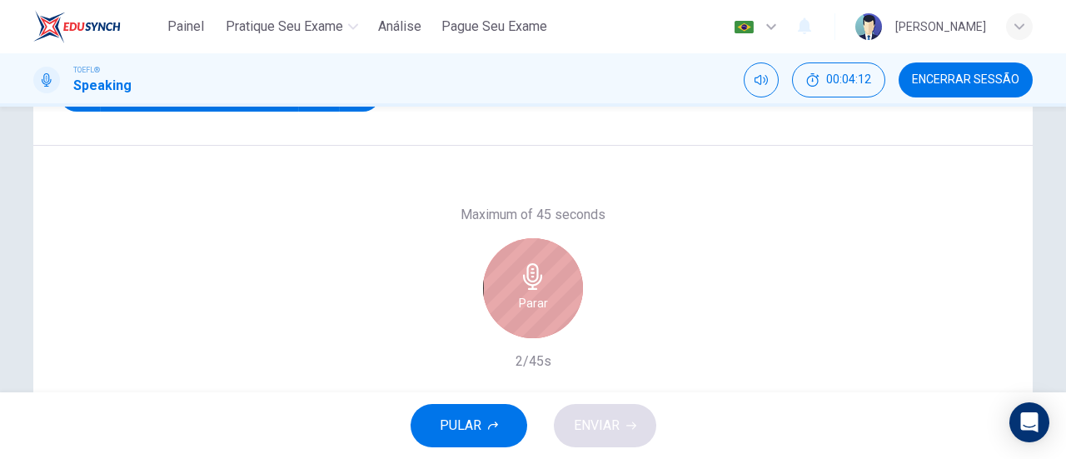
click at [533, 293] on h6 "Parar" at bounding box center [533, 303] width 29 height 20
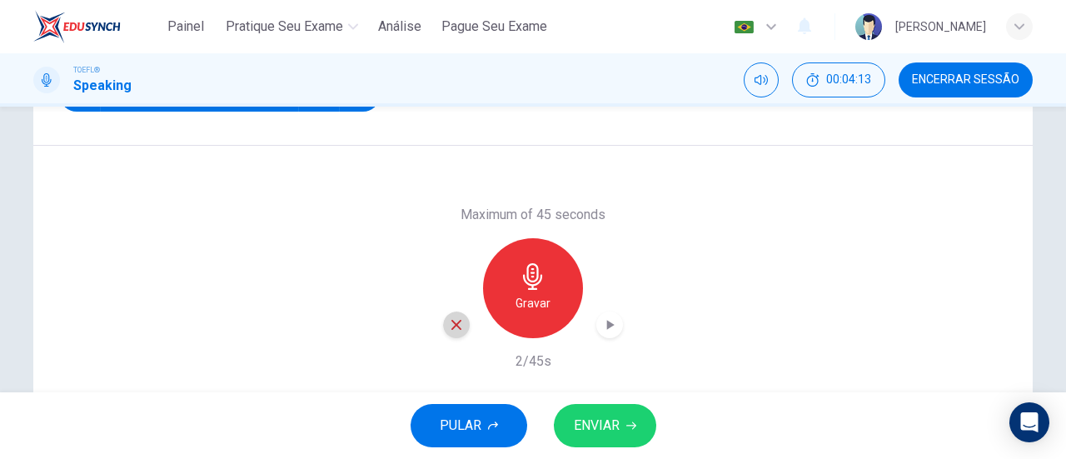
click at [443, 319] on div "button" at bounding box center [456, 324] width 27 height 27
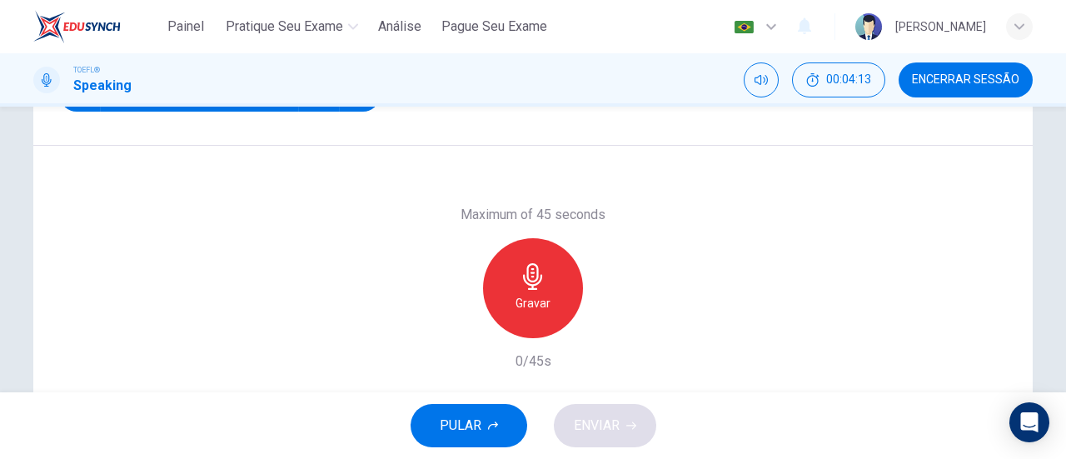
click at [561, 292] on div "Gravar" at bounding box center [533, 288] width 100 height 100
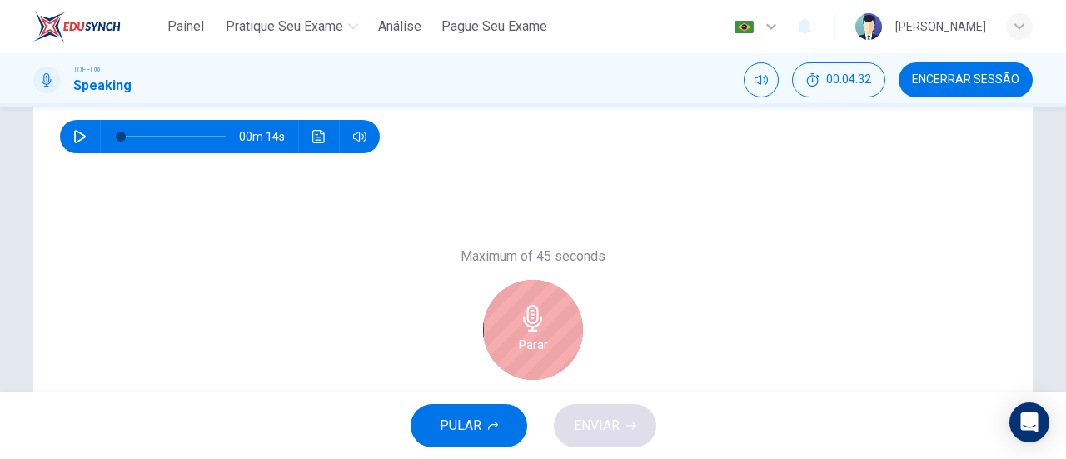
scroll to position [275, 0]
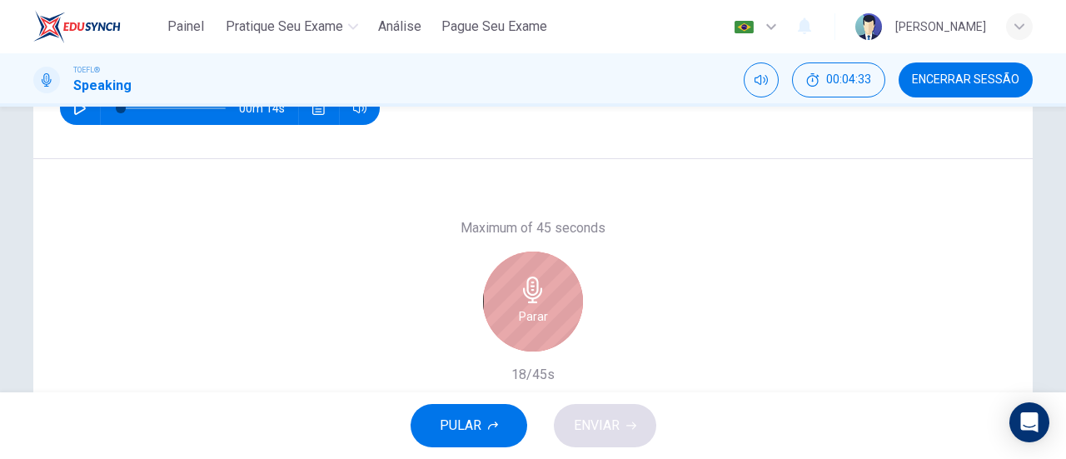
click at [576, 312] on div "Parar" at bounding box center [533, 301] width 100 height 100
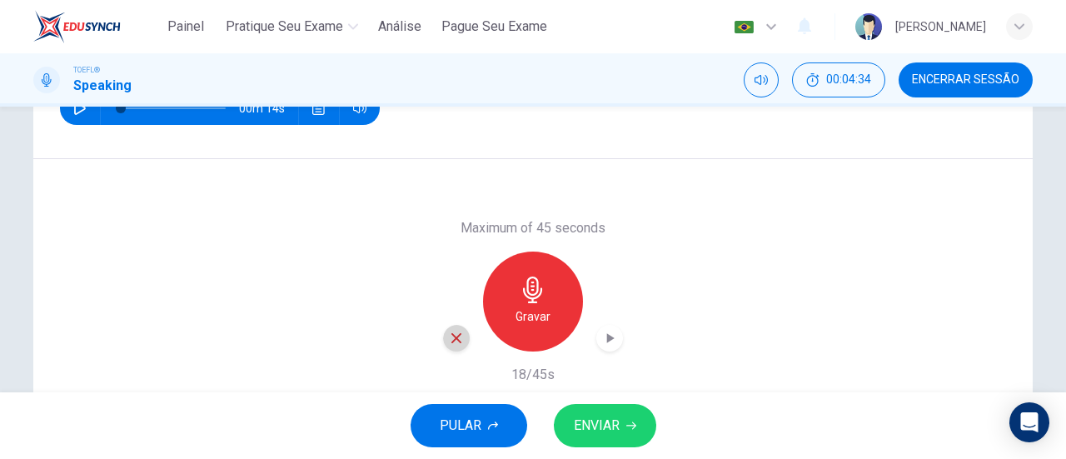
click at [462, 331] on div "button" at bounding box center [456, 338] width 27 height 27
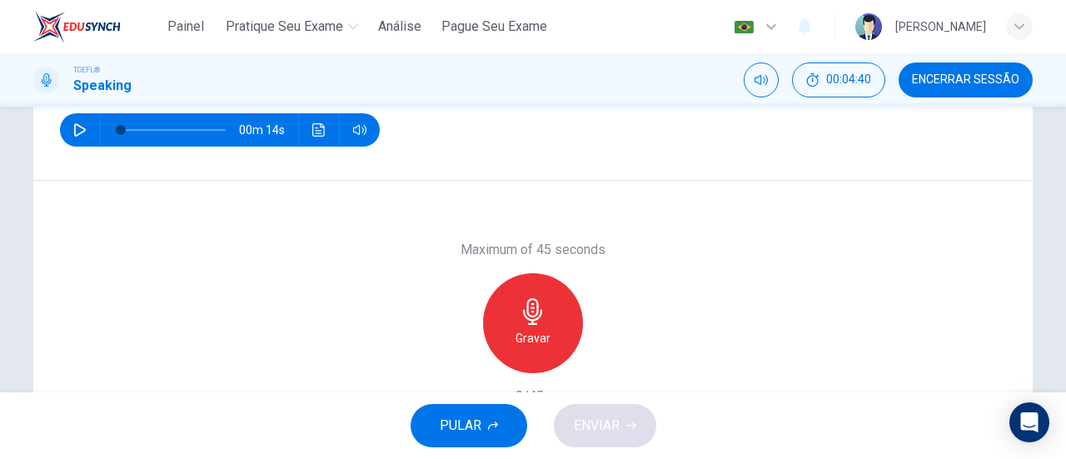
scroll to position [296, 0]
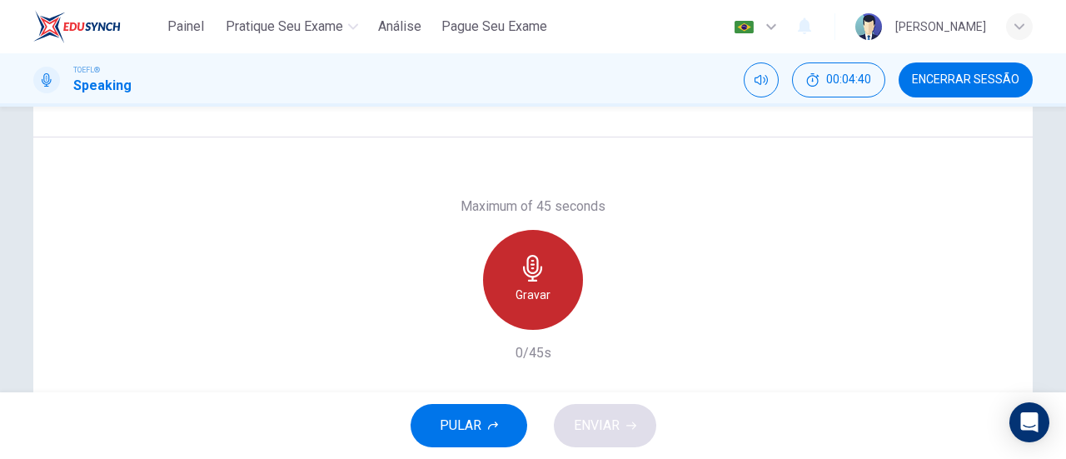
click at [546, 276] on div "Gravar" at bounding box center [533, 280] width 100 height 100
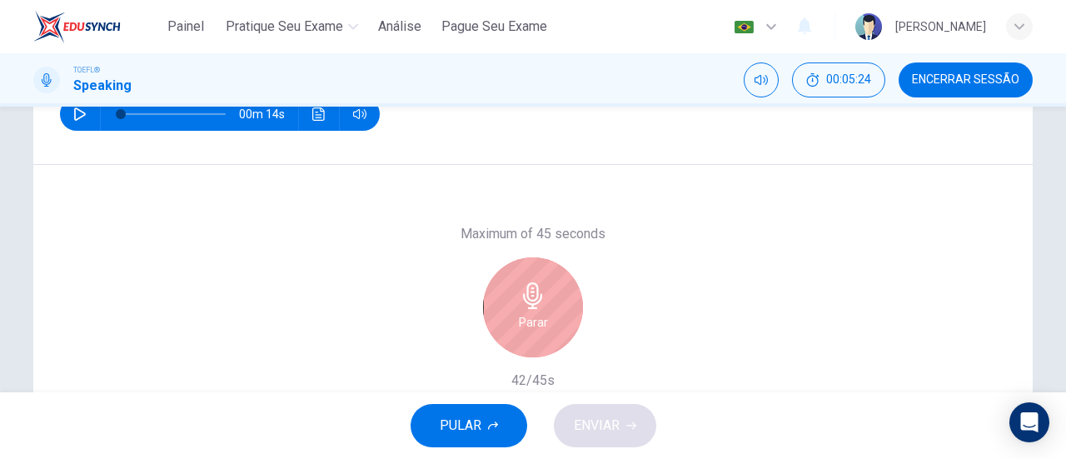
scroll to position [329, 0]
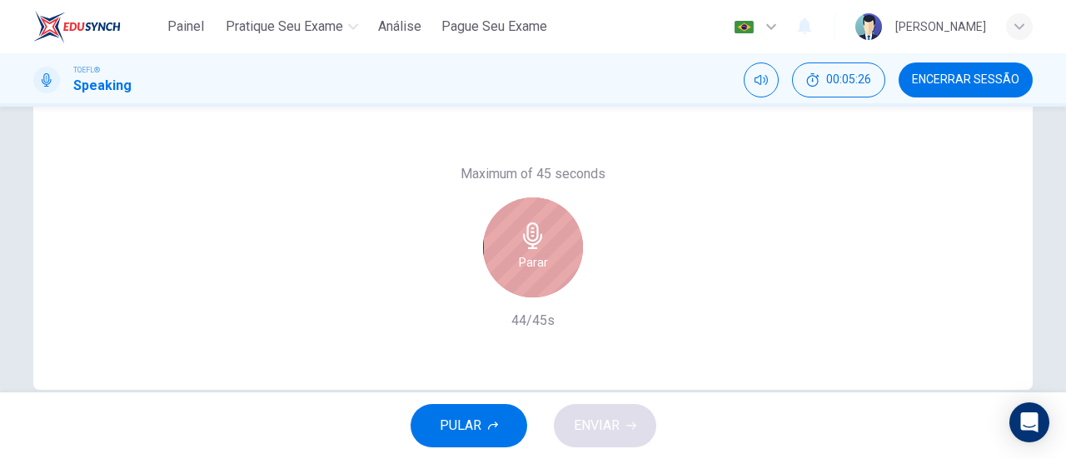
click at [563, 253] on div "Parar" at bounding box center [533, 247] width 100 height 100
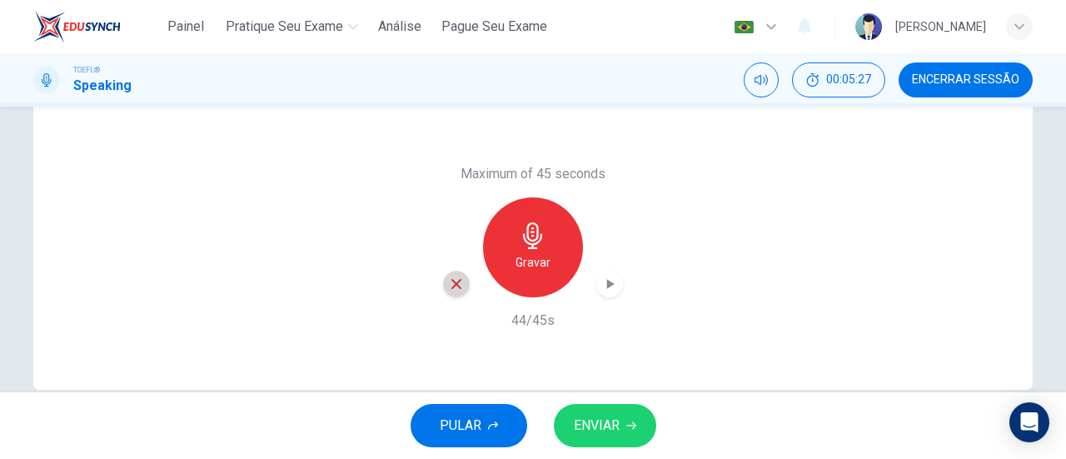
click at [449, 282] on icon "button" at bounding box center [456, 283] width 15 height 15
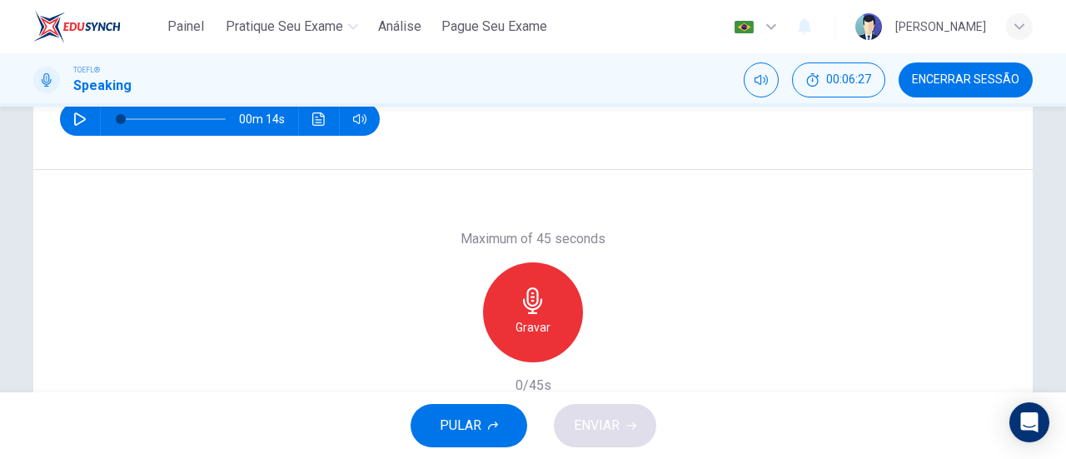
scroll to position [276, 0]
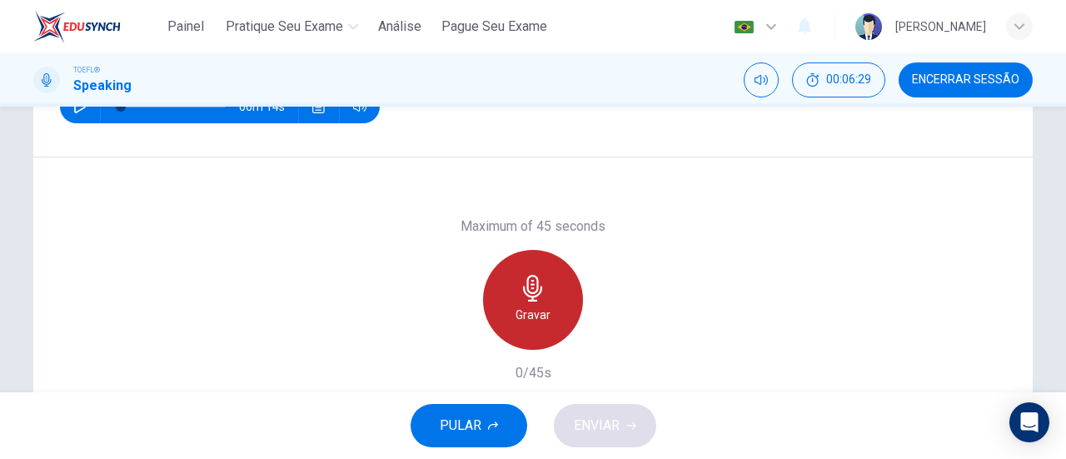
click at [526, 299] on icon "button" at bounding box center [533, 288] width 27 height 27
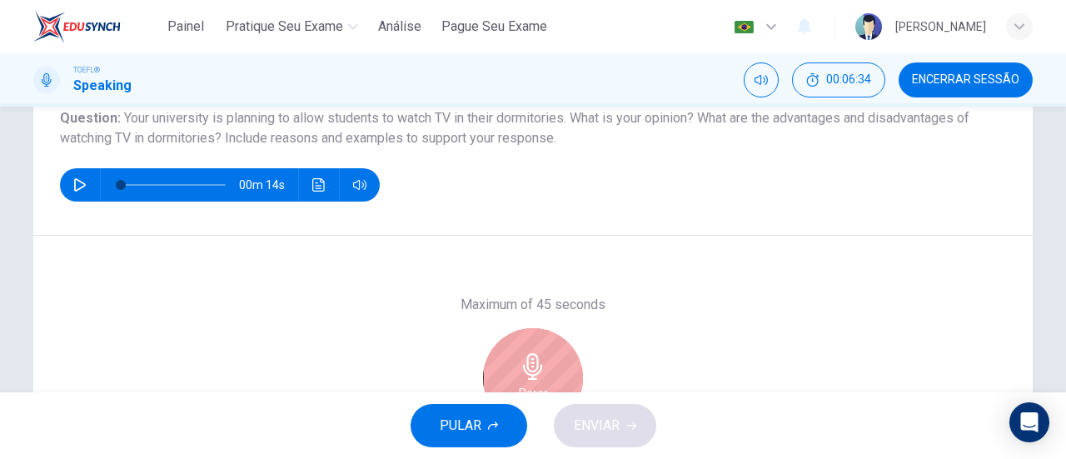
scroll to position [197, 0]
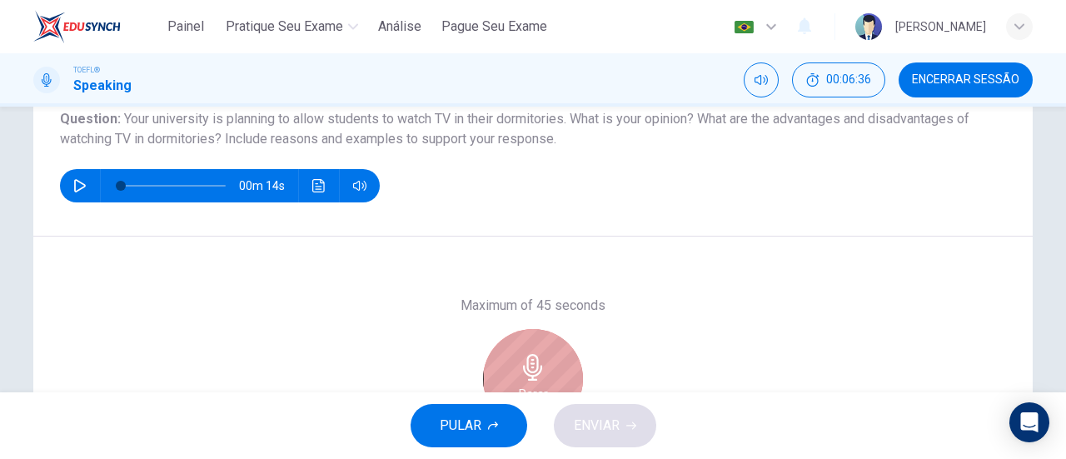
click at [521, 365] on icon "button" at bounding box center [533, 367] width 27 height 27
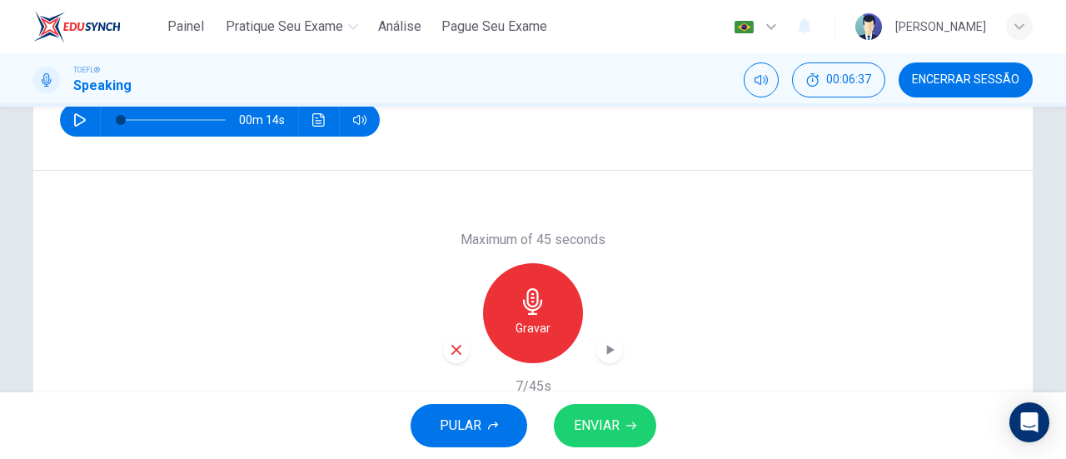
scroll to position [264, 0]
drag, startPoint x: 442, startPoint y: 337, endPoint x: 453, endPoint y: 345, distance: 13.2
click at [453, 345] on div "Gravar" at bounding box center [533, 312] width 180 height 100
click at [453, 345] on icon "button" at bounding box center [456, 348] width 15 height 15
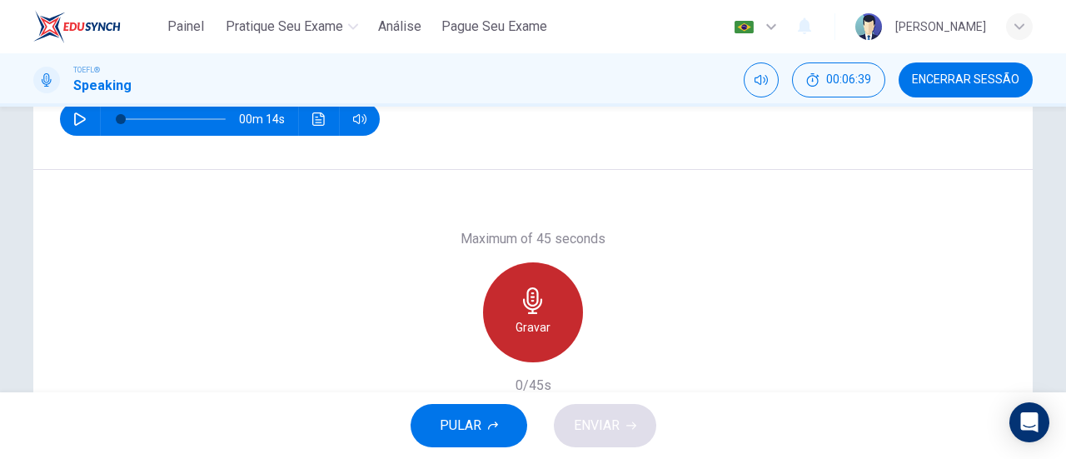
click at [530, 312] on icon "button" at bounding box center [532, 300] width 19 height 27
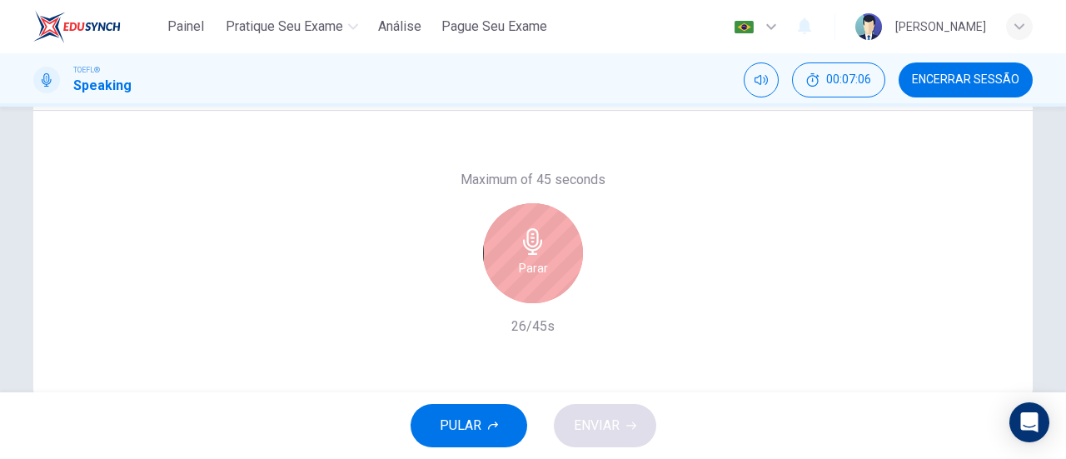
scroll to position [315, 0]
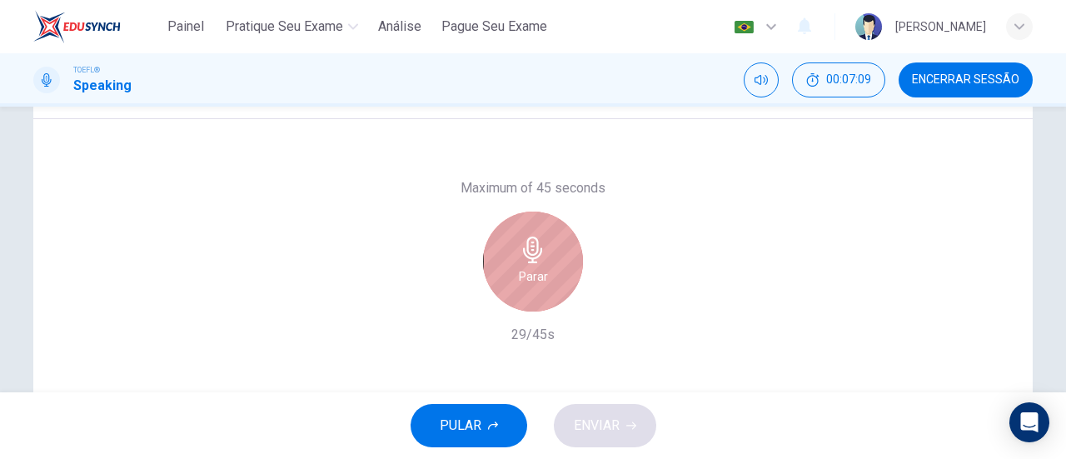
click at [526, 256] on icon "button" at bounding box center [533, 249] width 27 height 27
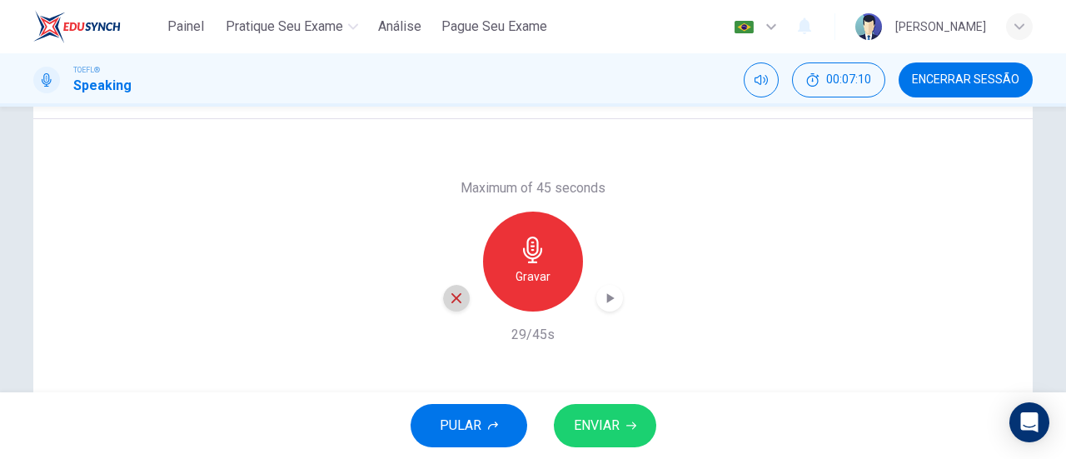
click at [453, 291] on icon "button" at bounding box center [456, 298] width 15 height 15
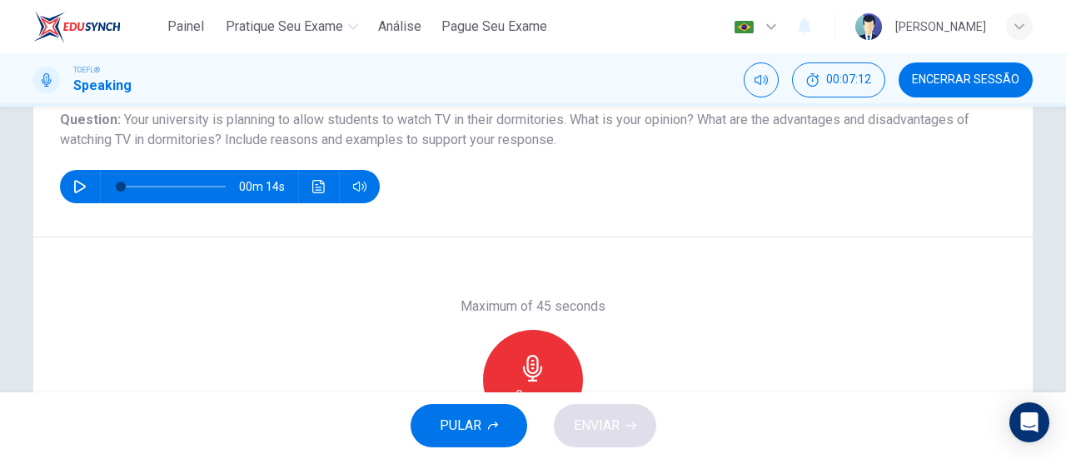
scroll to position [211, 0]
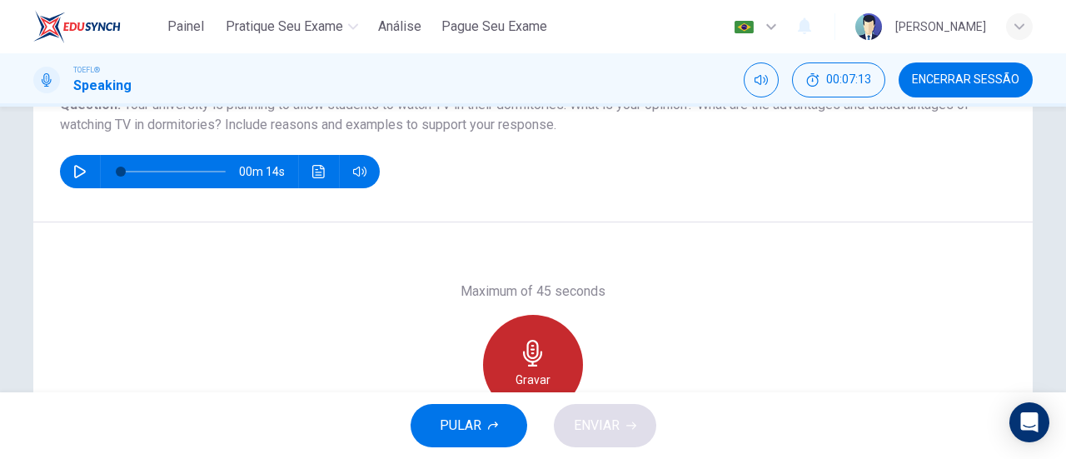
click at [528, 337] on div "Gravar" at bounding box center [533, 365] width 100 height 100
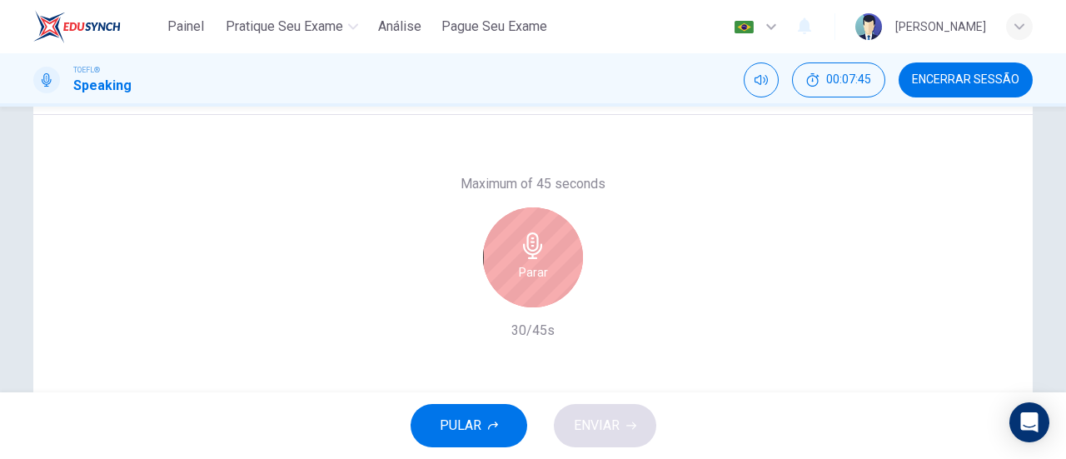
scroll to position [316, 0]
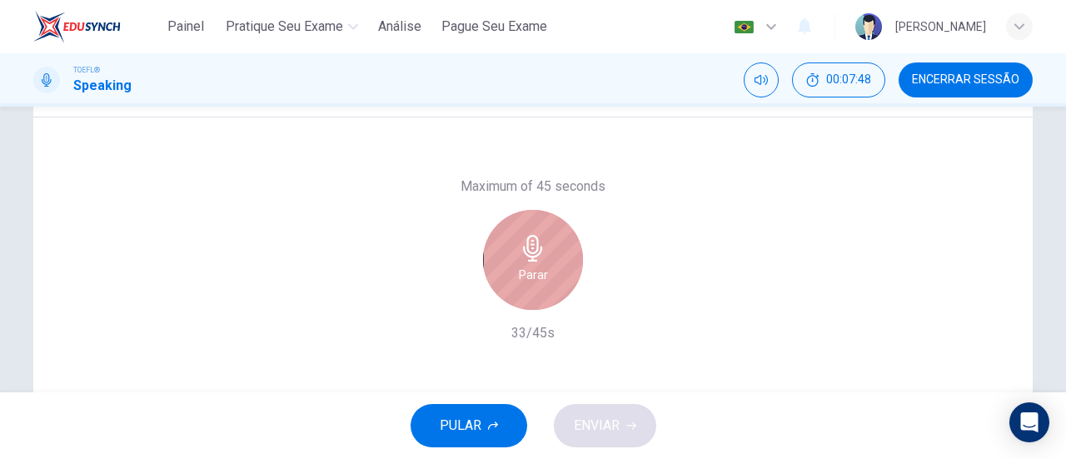
click at [549, 268] on div "Parar" at bounding box center [533, 260] width 100 height 100
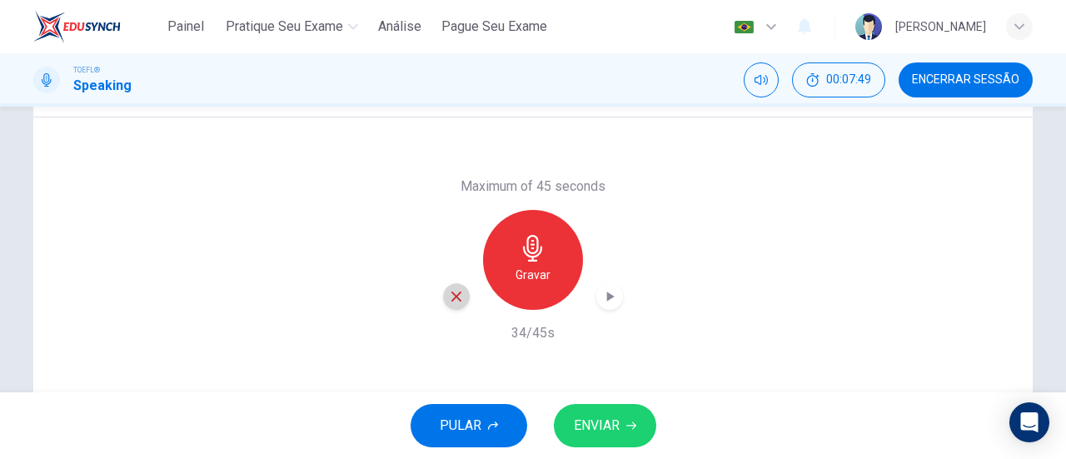
click at [452, 289] on icon "button" at bounding box center [456, 296] width 15 height 15
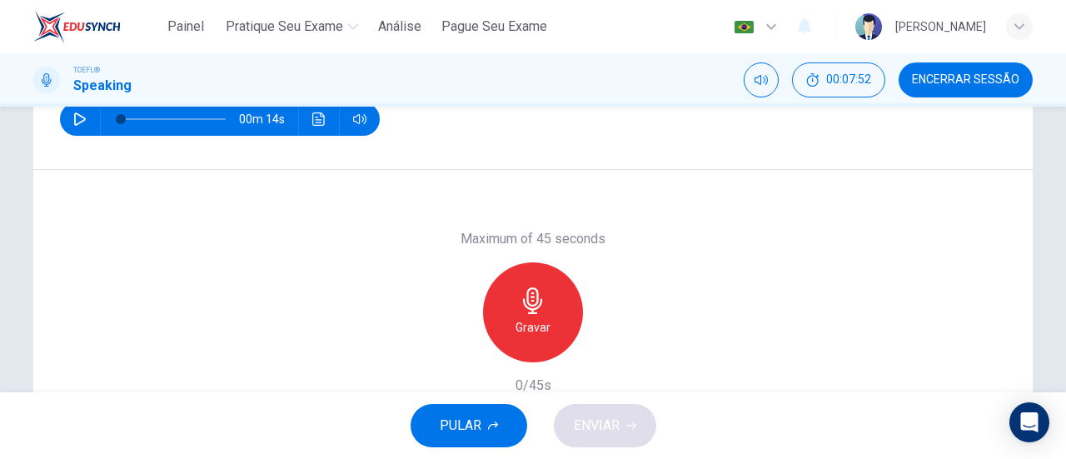
scroll to position [271, 0]
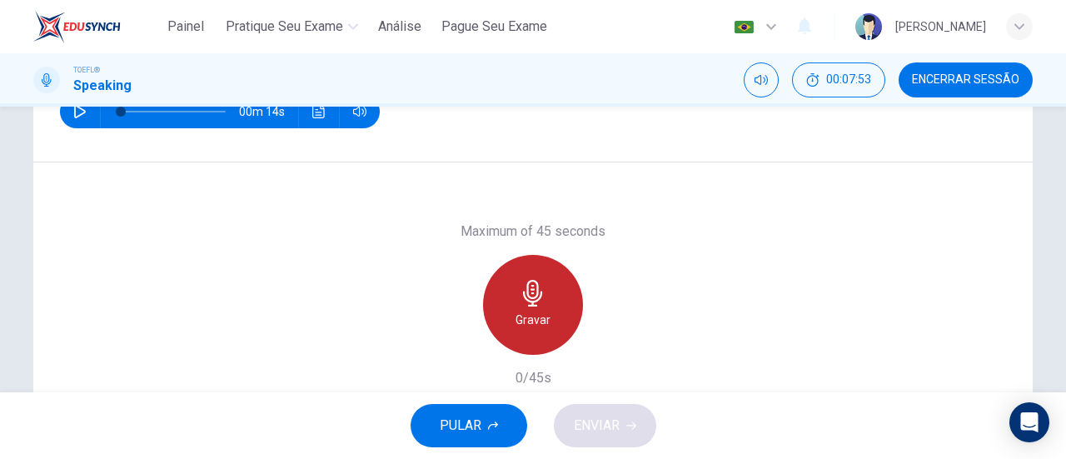
click at [491, 292] on div "Gravar" at bounding box center [533, 305] width 100 height 100
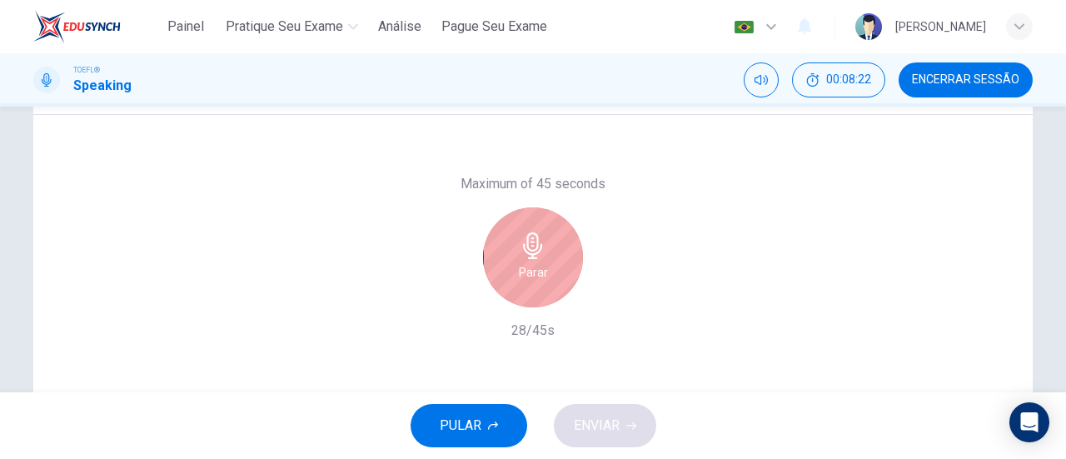
scroll to position [320, 0]
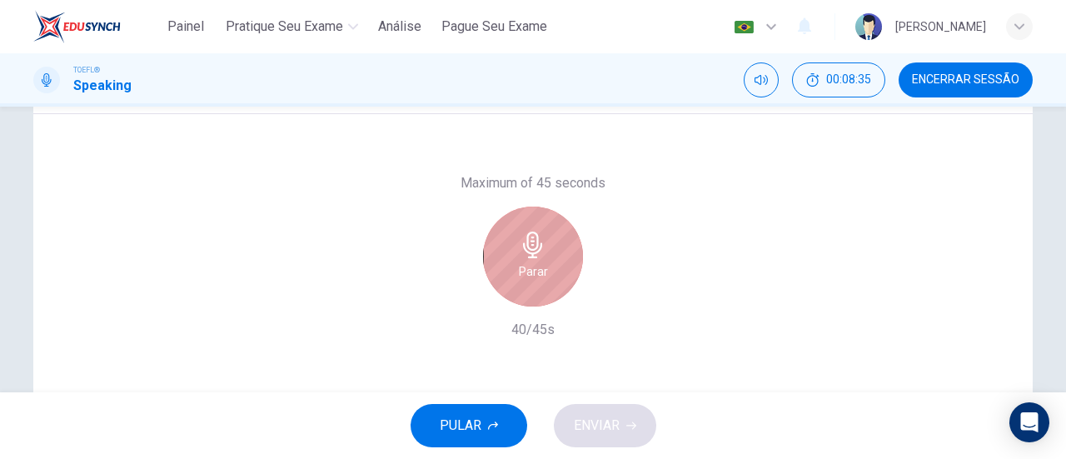
click at [494, 247] on div "Parar" at bounding box center [533, 256] width 100 height 100
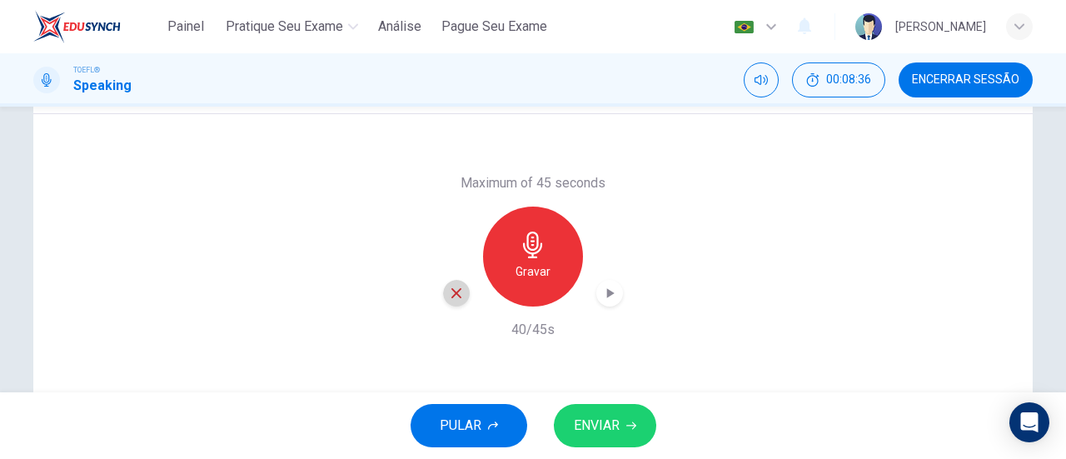
click at [451, 296] on icon "button" at bounding box center [456, 293] width 15 height 15
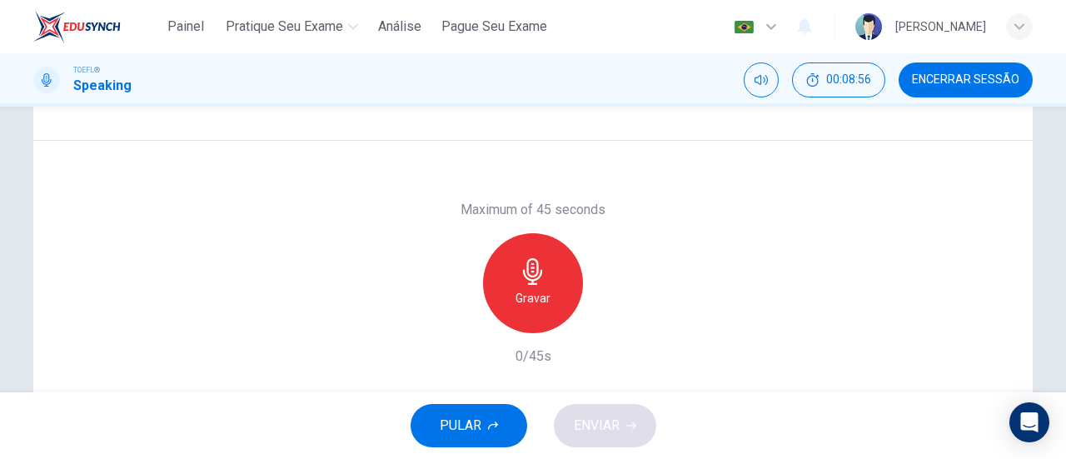
scroll to position [296, 0]
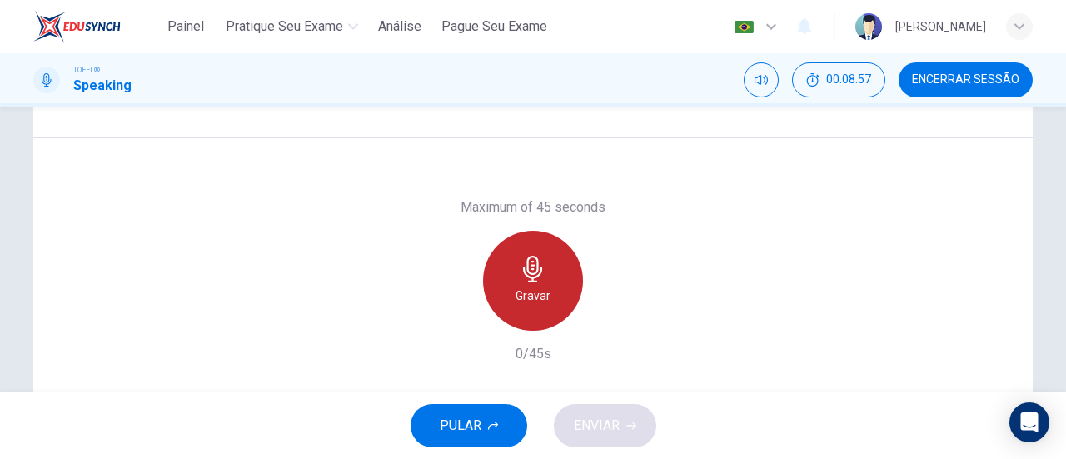
click at [539, 256] on icon "button" at bounding box center [533, 269] width 27 height 27
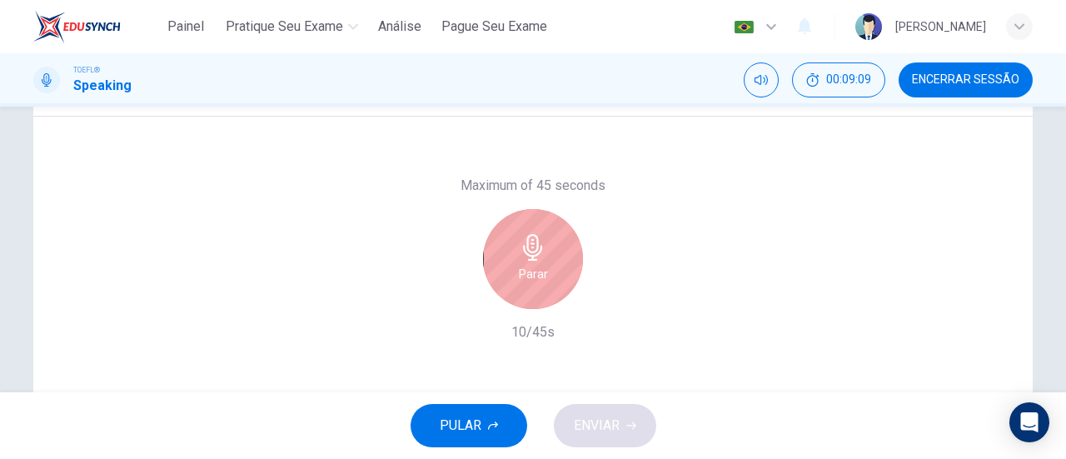
scroll to position [319, 0]
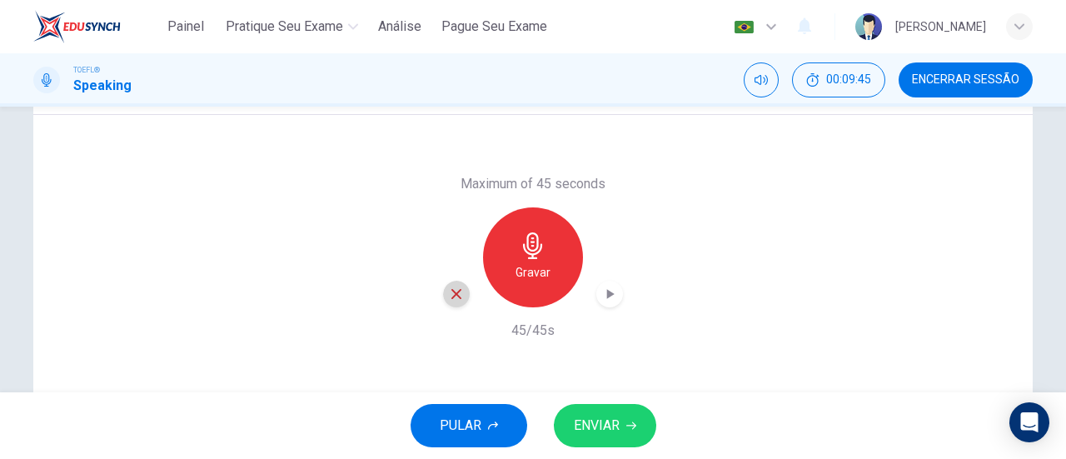
click at [449, 302] on div "button" at bounding box center [456, 294] width 27 height 27
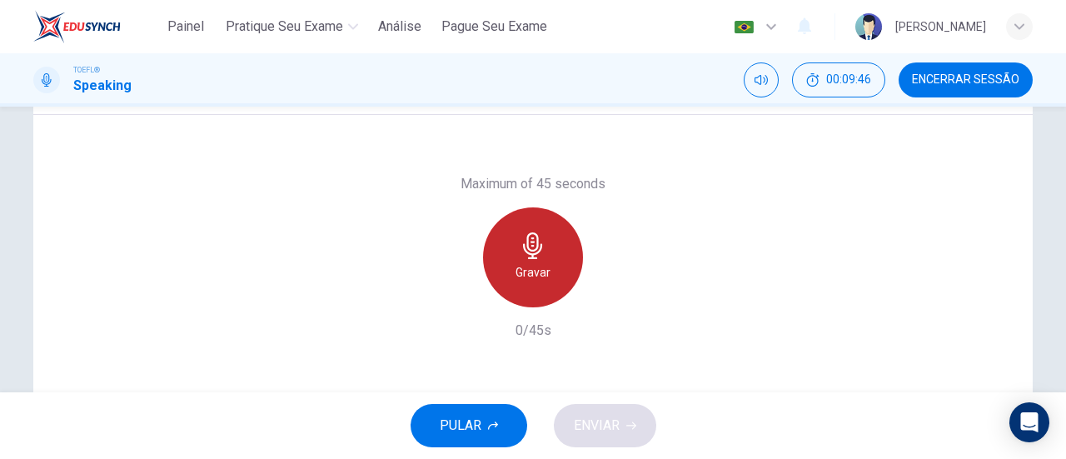
click at [515, 268] on h6 "Gravar" at bounding box center [532, 272] width 35 height 20
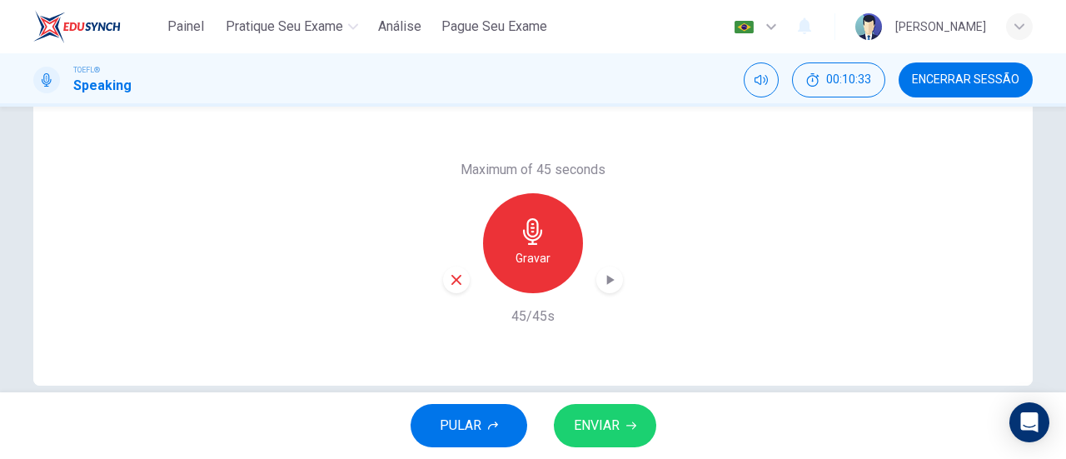
scroll to position [346, 0]
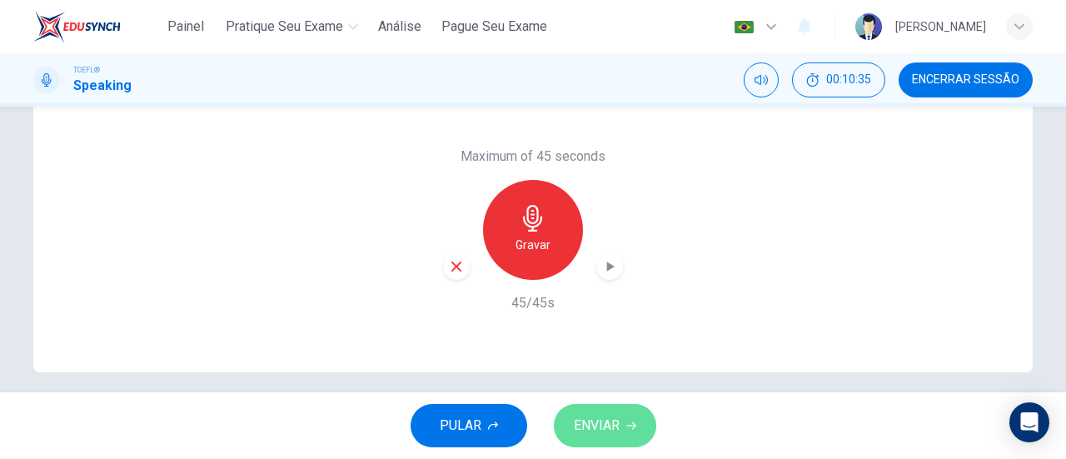
click at [617, 441] on button "ENVIAR" at bounding box center [605, 425] width 102 height 43
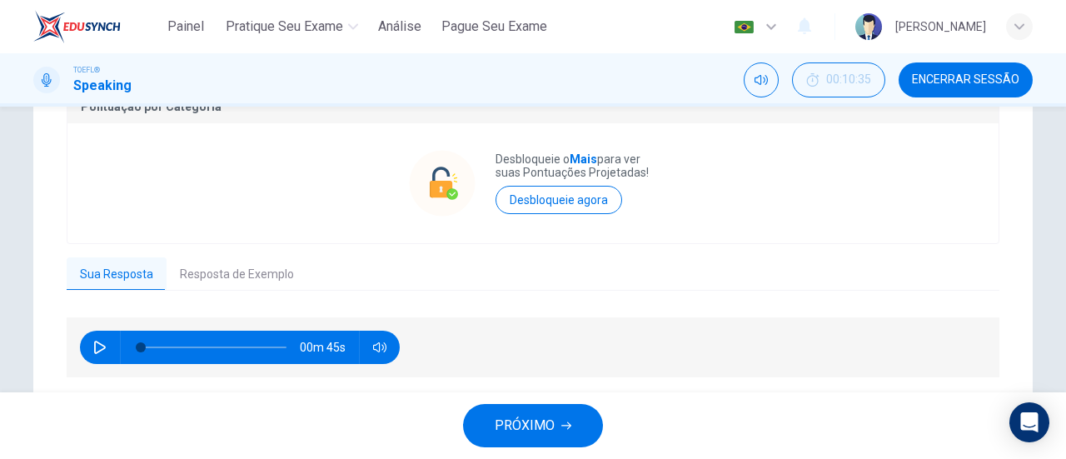
scroll to position [371, 0]
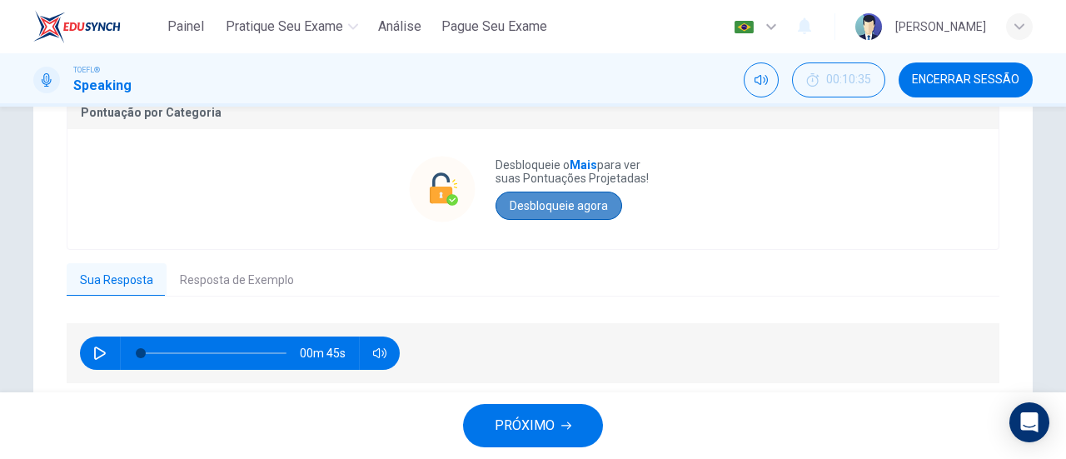
click at [542, 212] on button "Desbloqueie agora" at bounding box center [558, 205] width 127 height 28
